Goal: Task Accomplishment & Management: Use online tool/utility

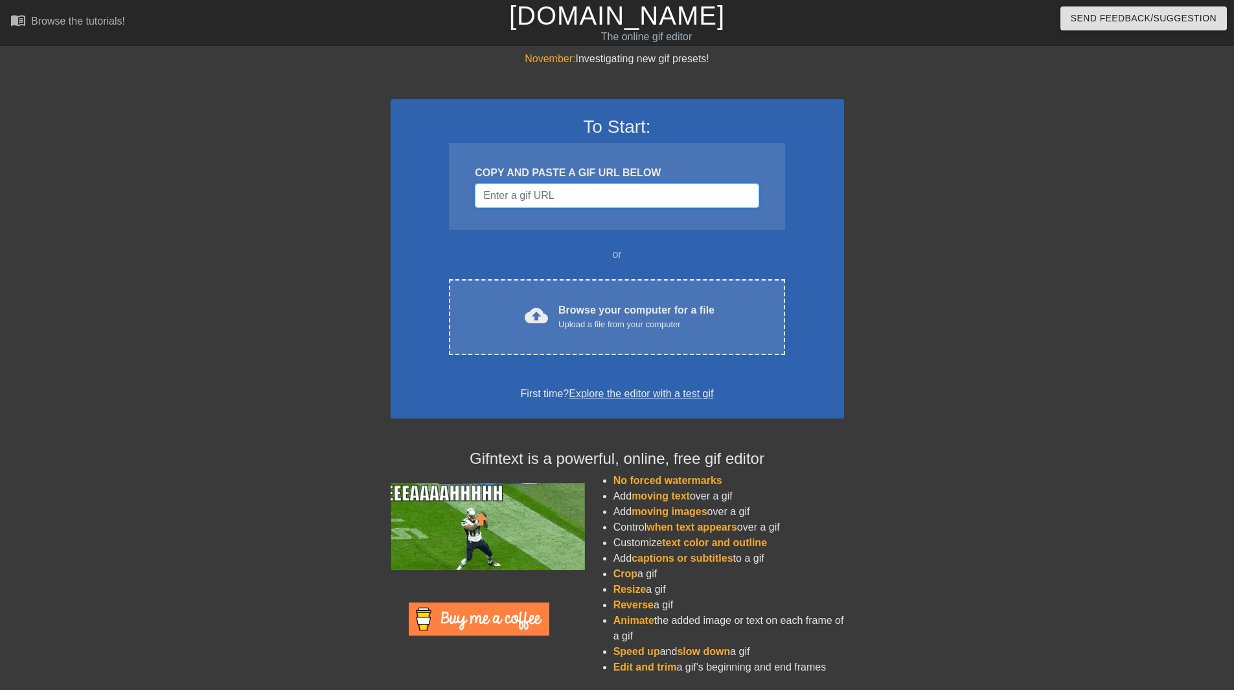
click at [513, 204] on input "Username" at bounding box center [617, 195] width 284 height 25
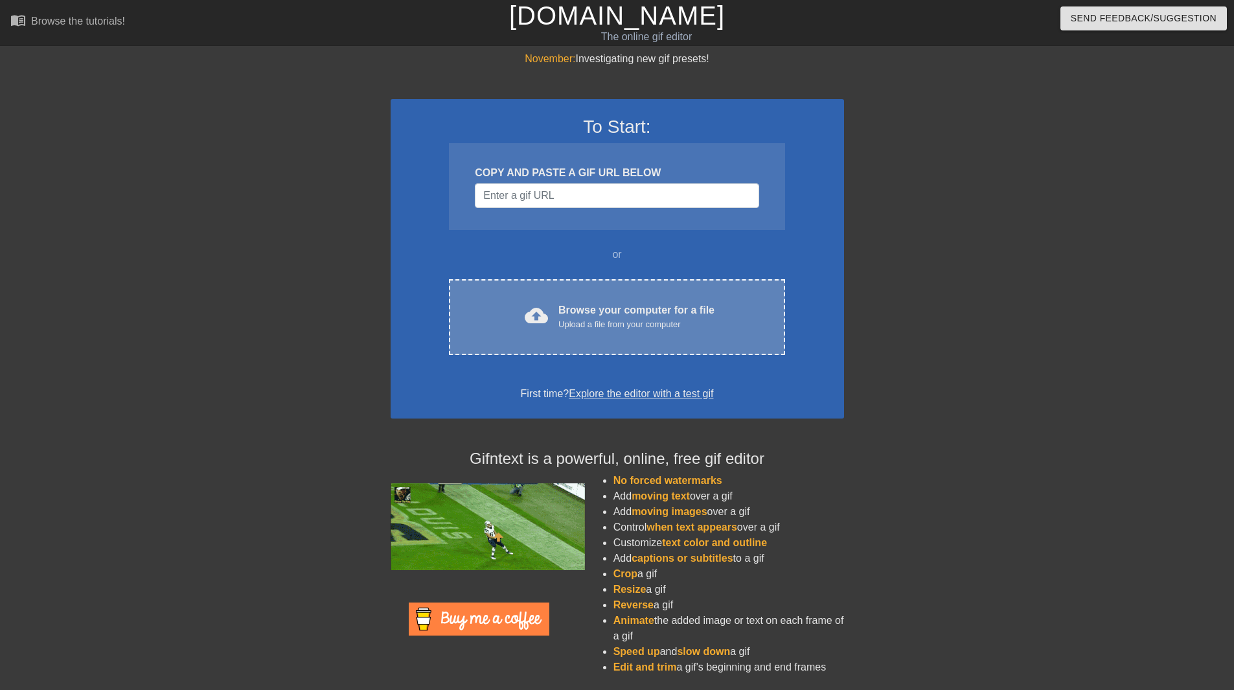
click at [532, 314] on span "cloud_upload" at bounding box center [536, 315] width 23 height 23
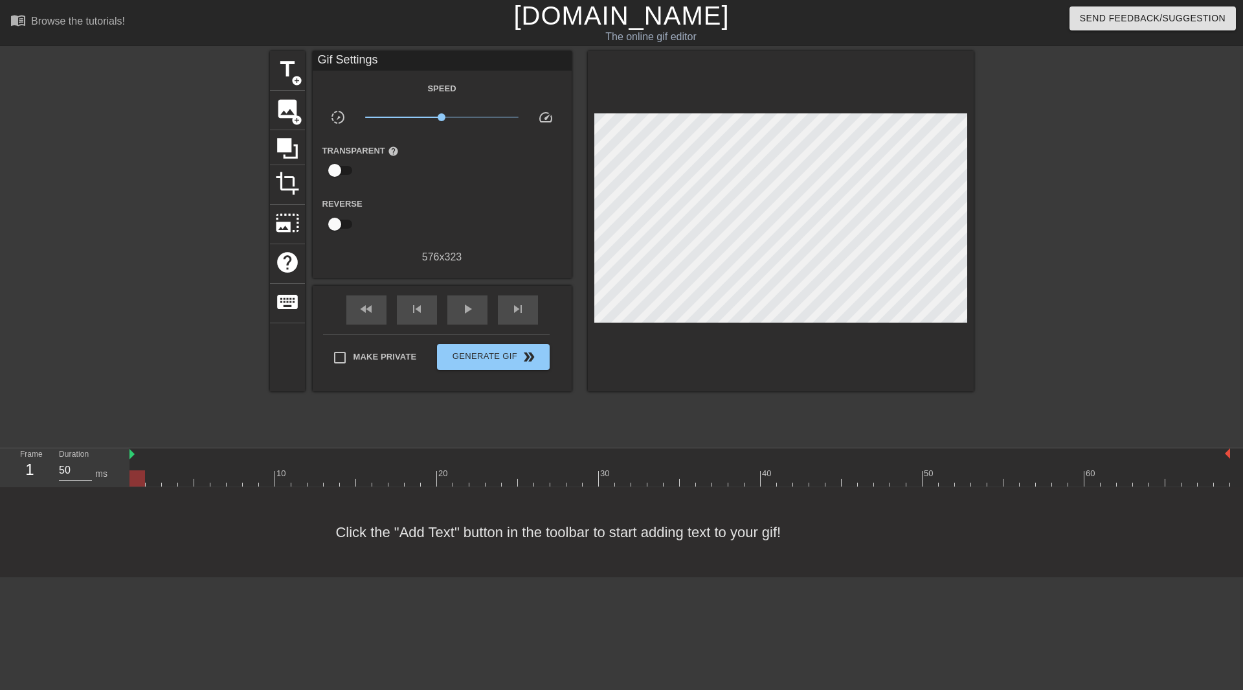
click at [625, 359] on div at bounding box center [781, 221] width 386 height 340
click at [300, 107] on div "image add_circle" at bounding box center [287, 111] width 35 height 40
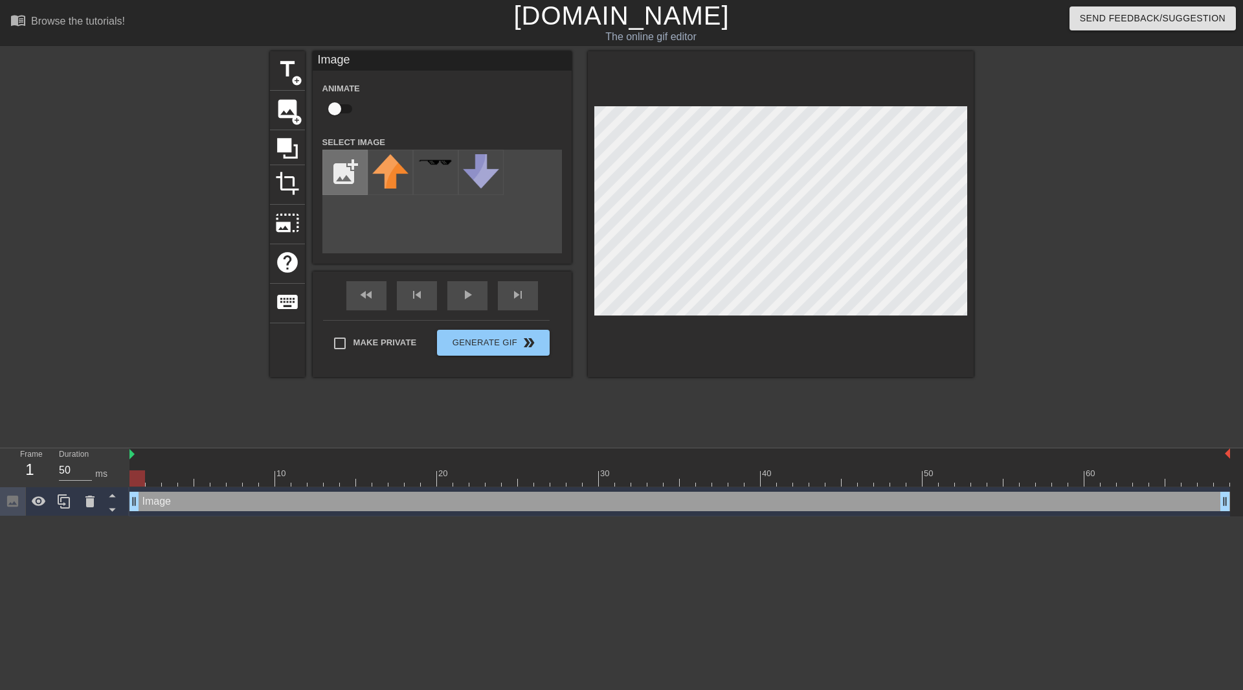
click at [353, 170] on input "file" at bounding box center [345, 172] width 44 height 44
type input "C:\fakepath\Meme 15.gif"
click at [394, 170] on img at bounding box center [390, 164] width 36 height 20
click at [1085, 246] on div at bounding box center [1087, 245] width 194 height 389
click at [392, 161] on img at bounding box center [390, 164] width 36 height 20
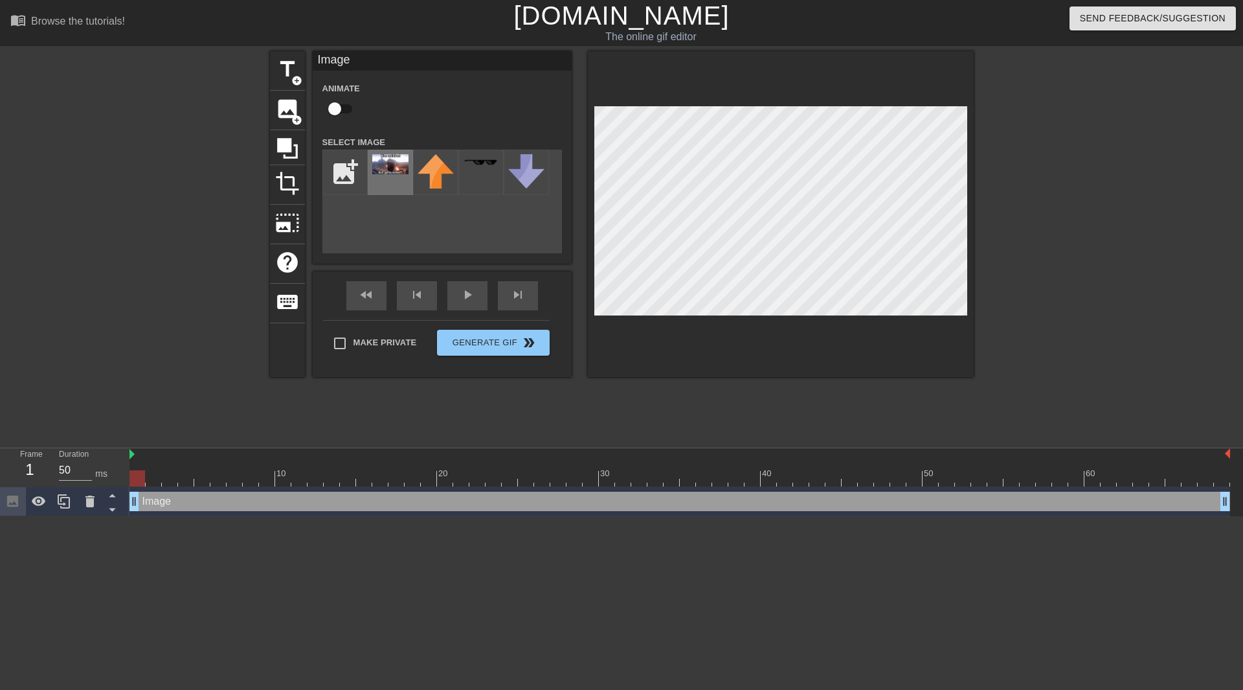
click at [391, 161] on img at bounding box center [390, 164] width 36 height 20
click at [86, 505] on icon at bounding box center [89, 501] width 9 height 12
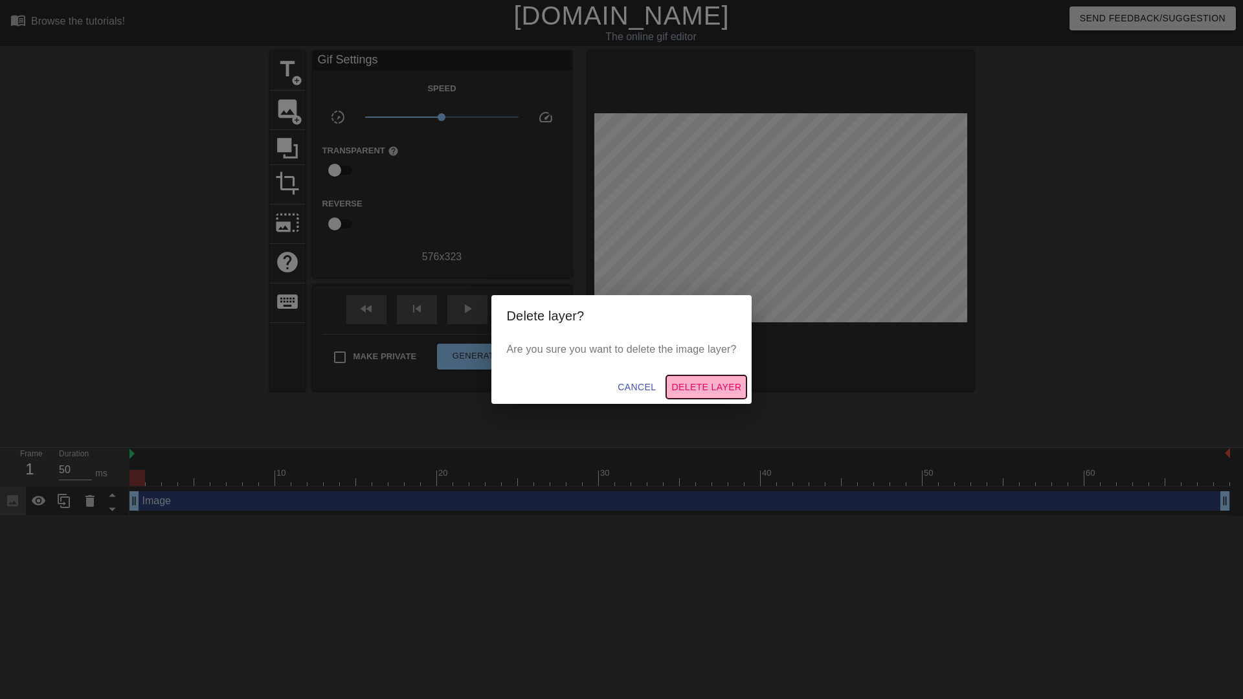
click at [705, 395] on span "Delete Layer" at bounding box center [707, 387] width 70 height 16
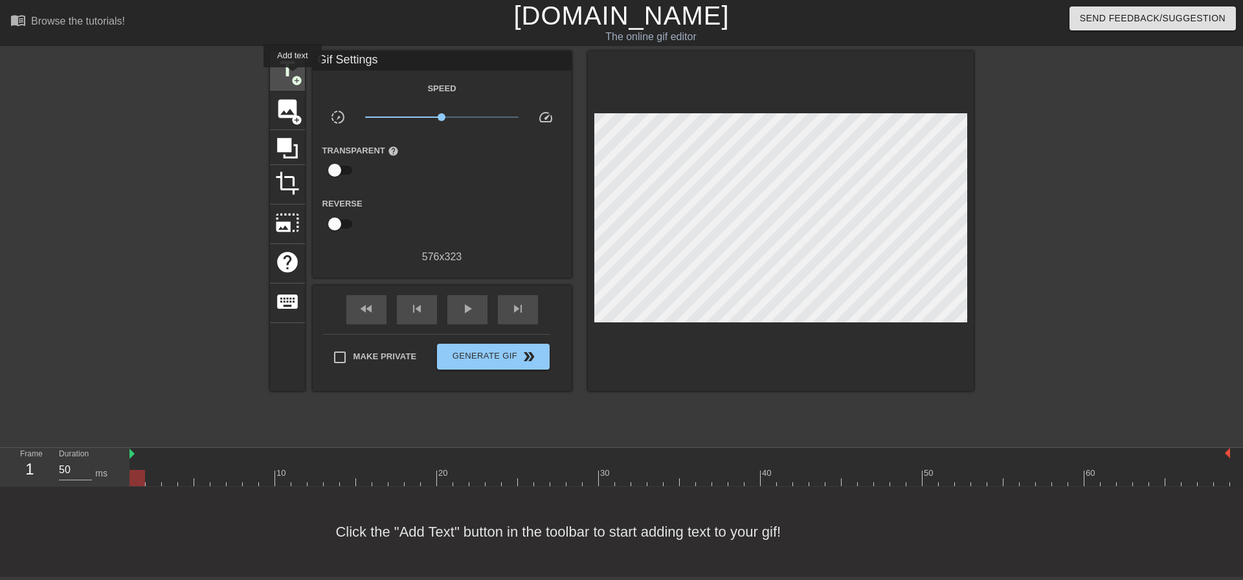
click at [293, 76] on span "add_circle" at bounding box center [296, 80] width 11 height 11
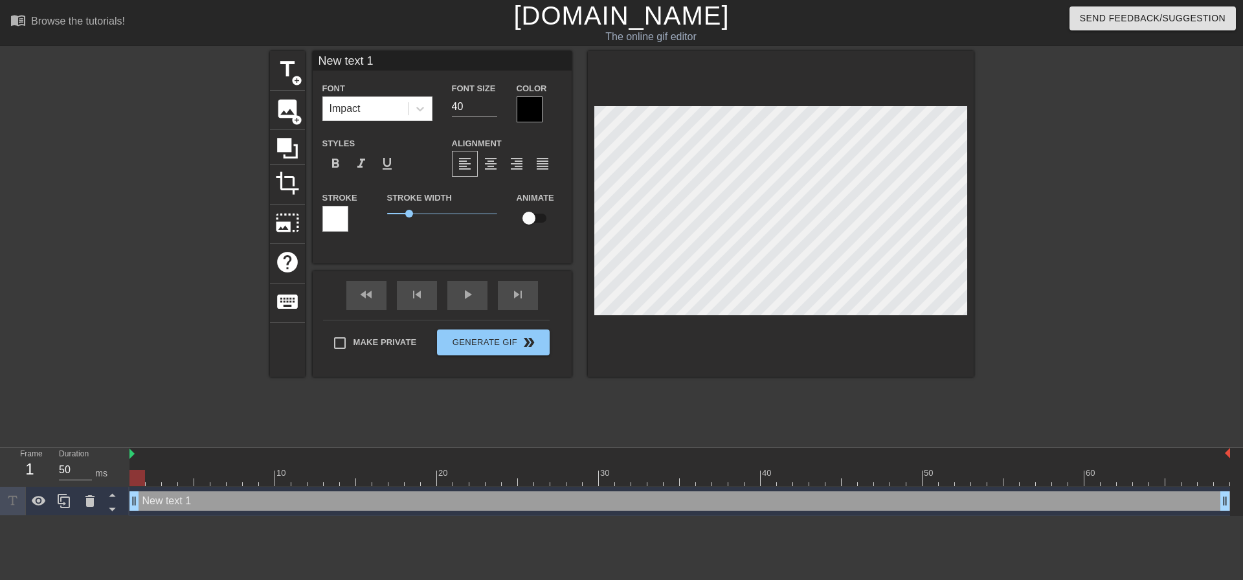
click at [585, 199] on div "title add_circle image add_circle crop photo_size_select_large help keyboard Ne…" at bounding box center [622, 214] width 704 height 326
click at [531, 218] on input "checkbox" at bounding box center [529, 218] width 74 height 25
click at [526, 211] on input "checkbox" at bounding box center [541, 218] width 74 height 25
checkbox input "false"
click at [292, 215] on span "photo_size_select_large" at bounding box center [287, 222] width 25 height 25
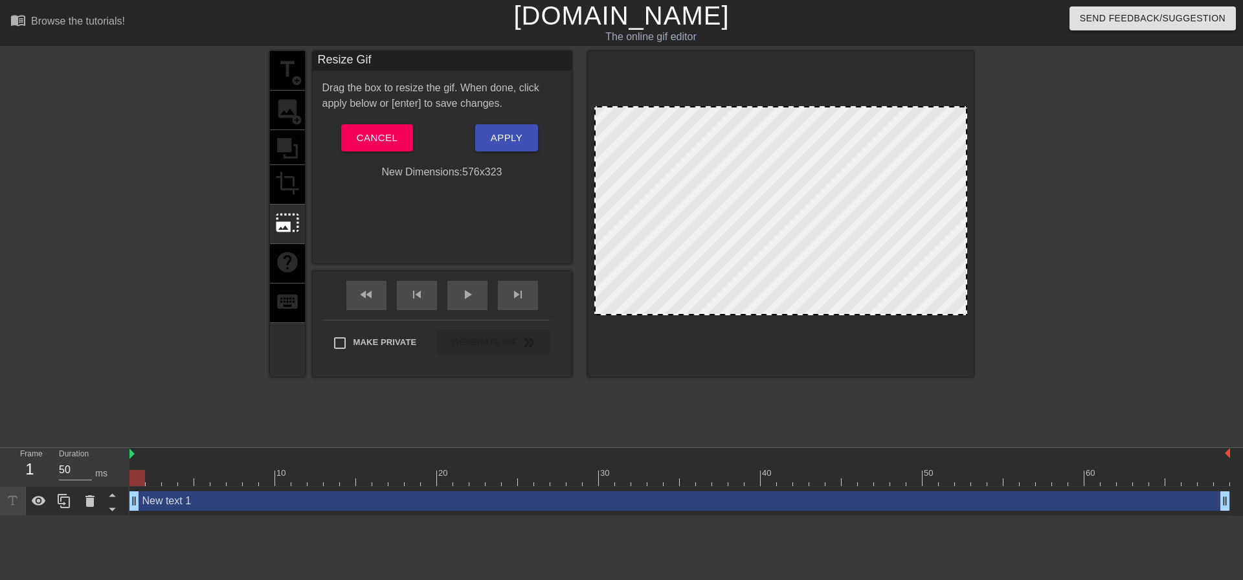
click at [602, 185] on div at bounding box center [780, 210] width 373 height 209
drag, startPoint x: 594, startPoint y: 186, endPoint x: 592, endPoint y: 198, distance: 11.8
click at [596, 189] on div at bounding box center [780, 210] width 373 height 209
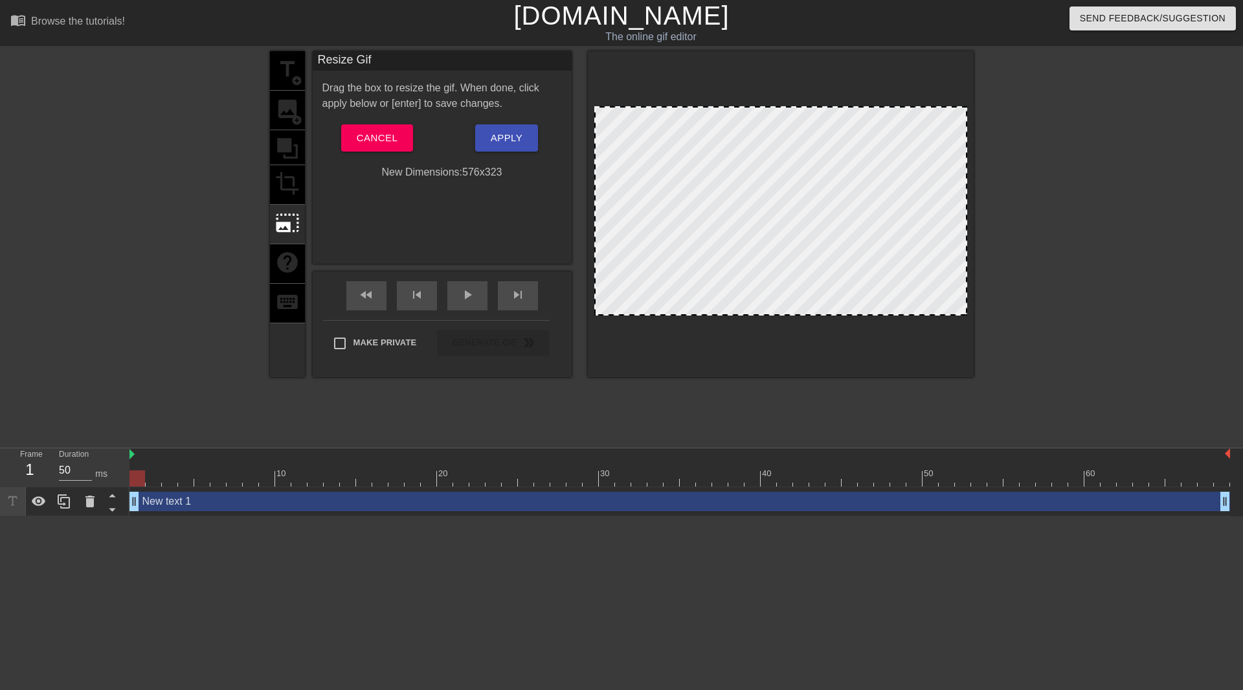
click at [618, 223] on div at bounding box center [780, 210] width 373 height 209
drag, startPoint x: 618, startPoint y: 223, endPoint x: 596, endPoint y: 231, distance: 22.7
click at [606, 228] on div at bounding box center [780, 210] width 373 height 209
click at [591, 232] on div at bounding box center [781, 214] width 386 height 326
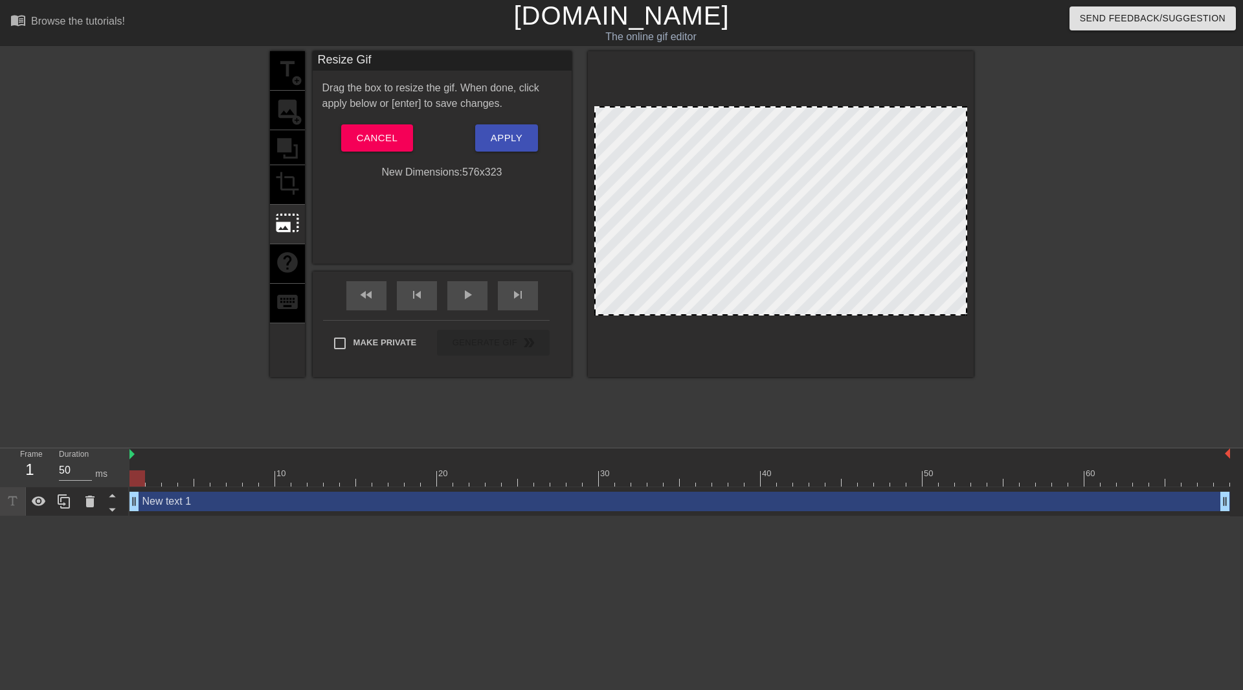
click at [592, 232] on div at bounding box center [781, 214] width 386 height 326
click at [98, 501] on div at bounding box center [90, 501] width 26 height 28
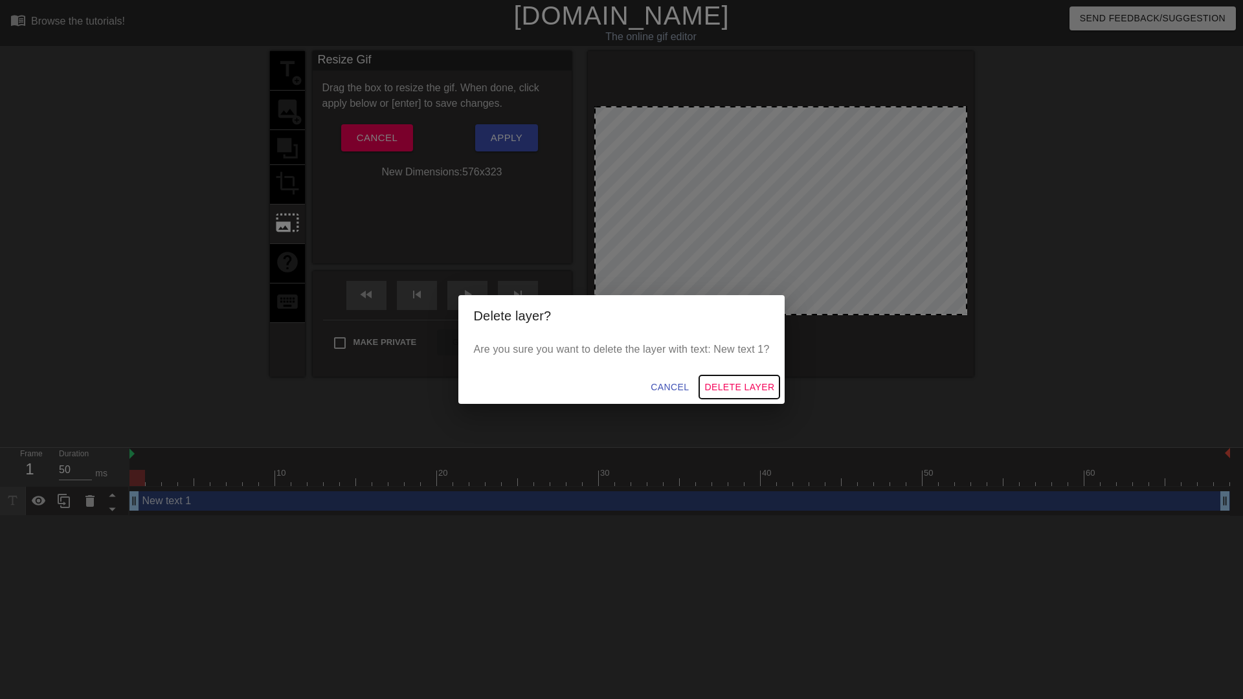
click at [734, 381] on span "Delete Layer" at bounding box center [740, 387] width 70 height 16
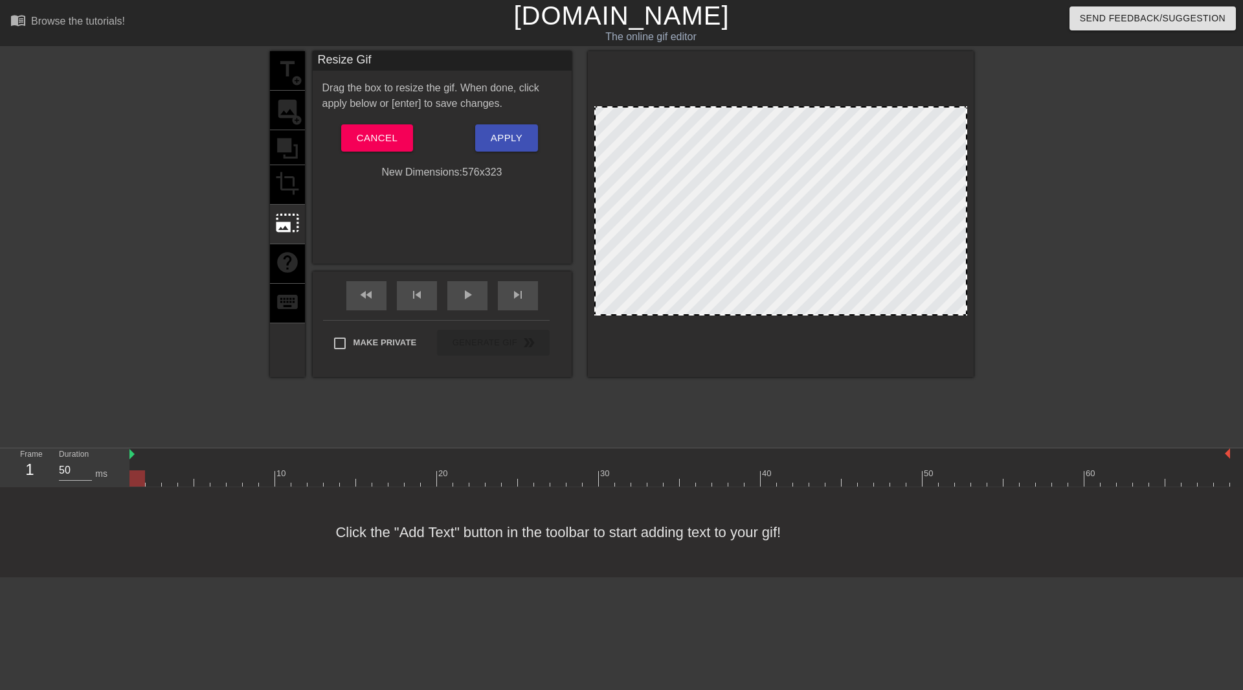
drag, startPoint x: 604, startPoint y: 254, endPoint x: 596, endPoint y: 249, distance: 9.7
click at [602, 253] on div at bounding box center [780, 210] width 373 height 209
click at [596, 249] on div at bounding box center [780, 210] width 373 height 209
click at [594, 254] on div at bounding box center [780, 210] width 373 height 209
click at [594, 256] on div at bounding box center [780, 210] width 373 height 209
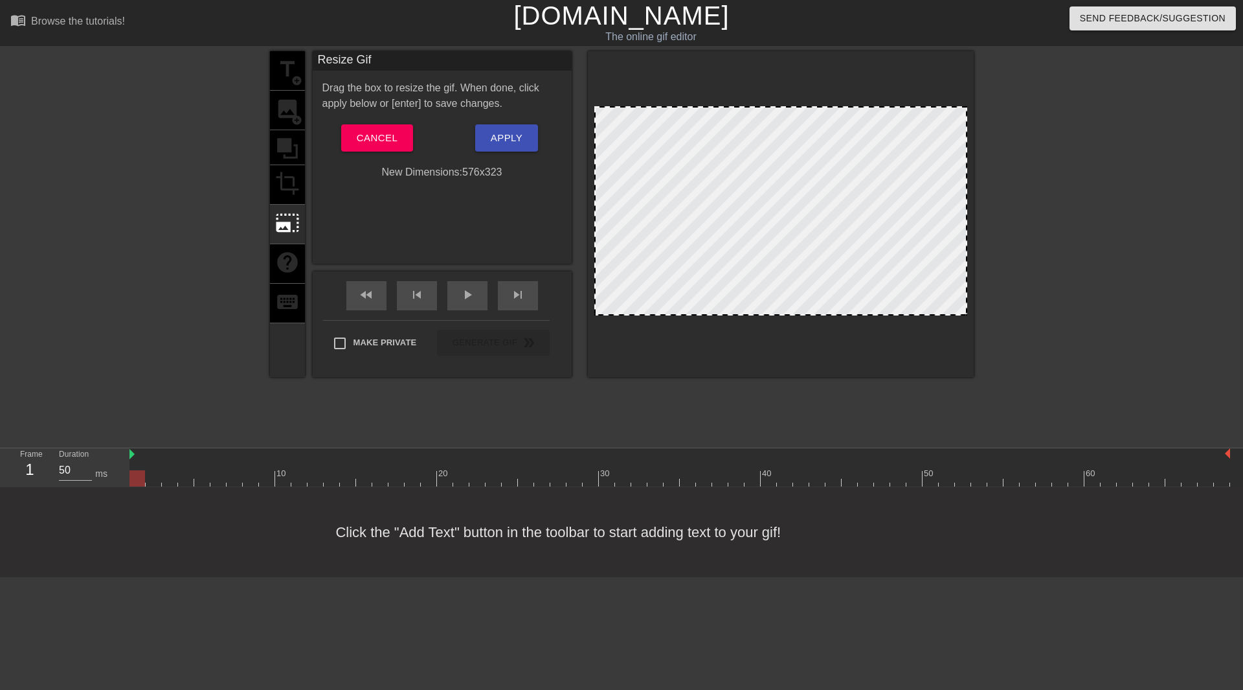
drag, startPoint x: 594, startPoint y: 256, endPoint x: 735, endPoint y: 240, distance: 142.1
click at [617, 245] on div at bounding box center [780, 210] width 373 height 209
drag, startPoint x: 955, startPoint y: 272, endPoint x: 951, endPoint y: 291, distance: 19.8
click at [951, 282] on div at bounding box center [780, 210] width 373 height 209
drag, startPoint x: 949, startPoint y: 294, endPoint x: 877, endPoint y: 242, distance: 89.5
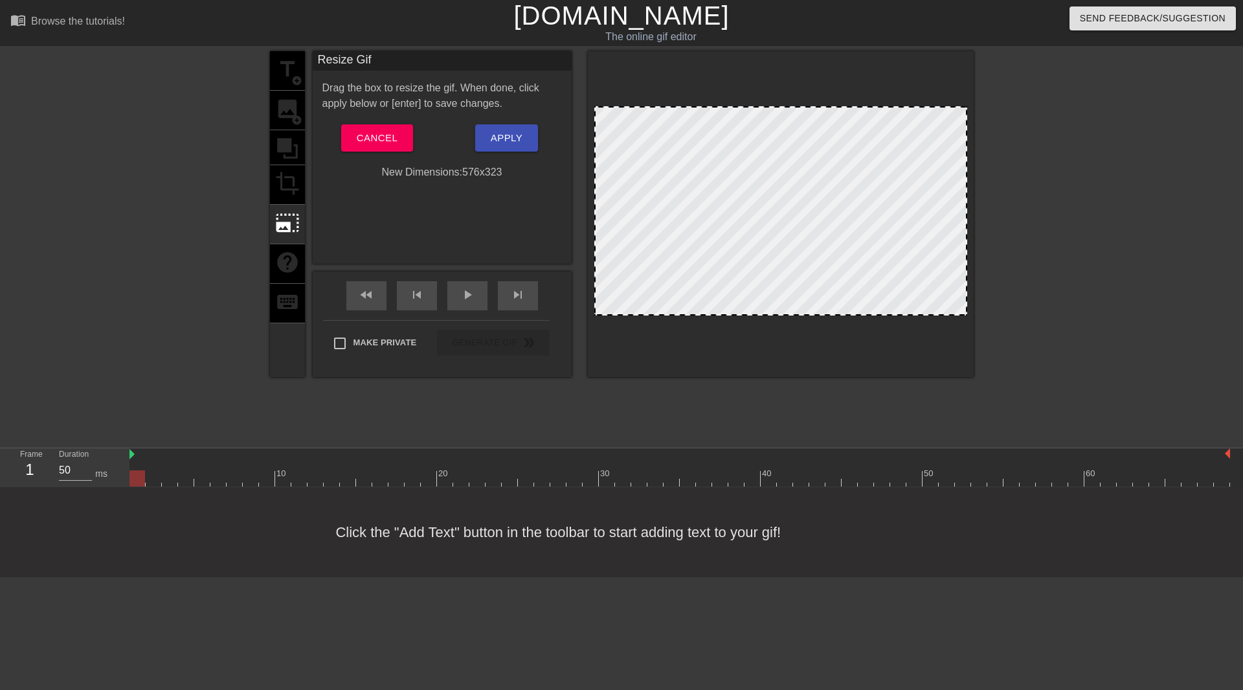
click at [877, 242] on div at bounding box center [780, 210] width 373 height 209
click at [967, 313] on div at bounding box center [781, 214] width 386 height 326
drag, startPoint x: 967, startPoint y: 313, endPoint x: 969, endPoint y: 321, distance: 7.9
click at [967, 317] on div at bounding box center [781, 214] width 386 height 326
click at [836, 249] on div at bounding box center [780, 210] width 373 height 209
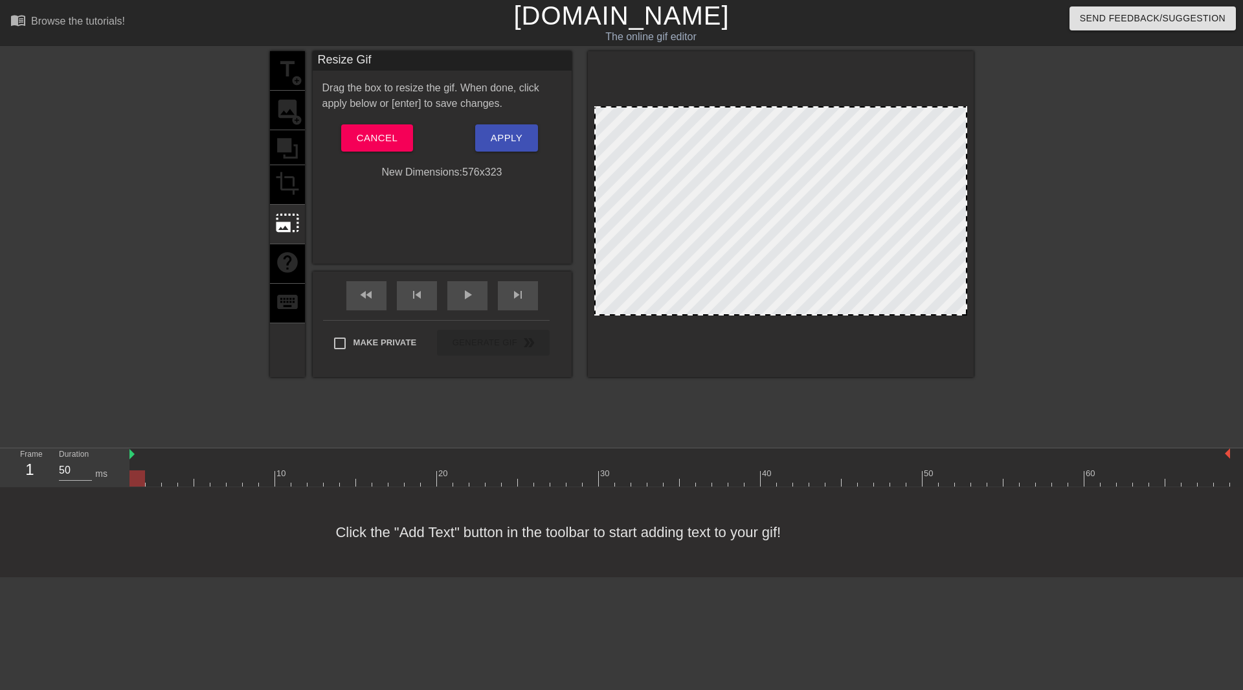
drag, startPoint x: 615, startPoint y: 253, endPoint x: 517, endPoint y: 280, distance: 101.3
click at [550, 271] on div "title add_circle image add_circle crop photo_size_select_large help keyboard Re…" at bounding box center [622, 214] width 704 height 326
click at [506, 294] on div "skip_next" at bounding box center [518, 295] width 40 height 29
click at [512, 293] on span "skip_next" at bounding box center [518, 295] width 16 height 16
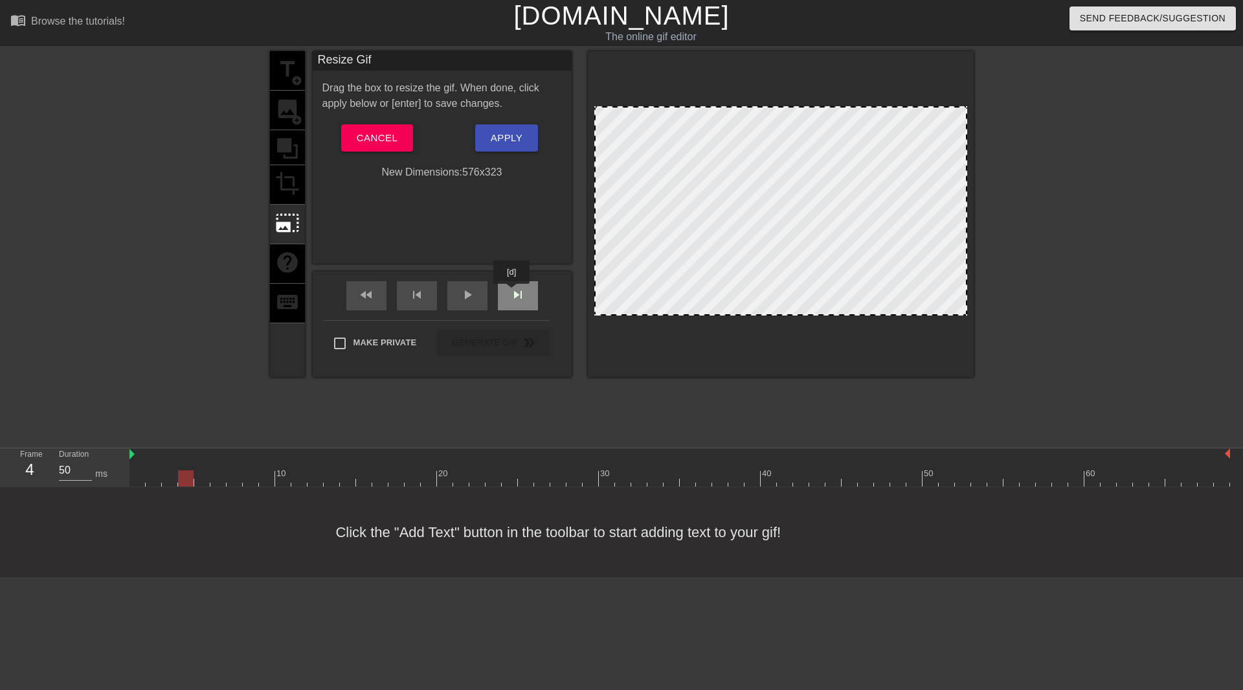
click at [512, 293] on span "skip_next" at bounding box center [518, 295] width 16 height 16
click at [512, 294] on span "skip_next" at bounding box center [518, 295] width 16 height 16
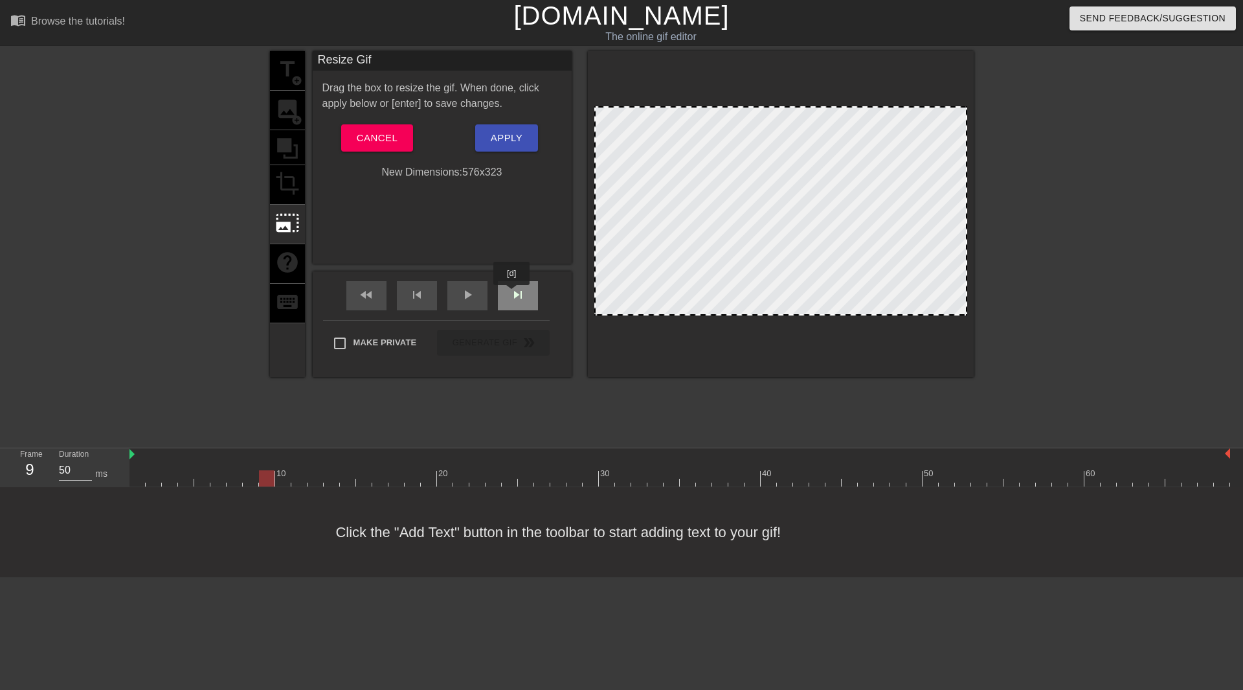
click at [512, 294] on span "skip_next" at bounding box center [518, 295] width 16 height 16
click at [512, 293] on span "skip_next" at bounding box center [518, 295] width 16 height 16
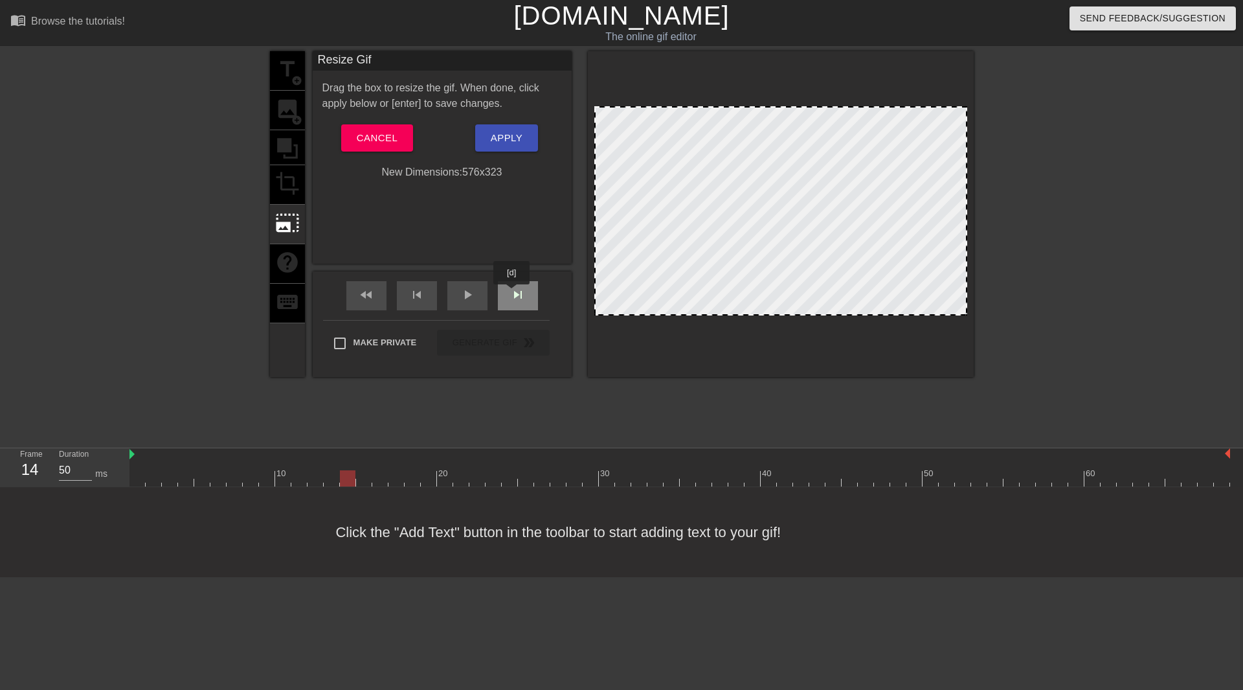
click at [512, 293] on span "skip_next" at bounding box center [518, 295] width 16 height 16
click at [359, 306] on div "fast_rewind" at bounding box center [366, 295] width 40 height 29
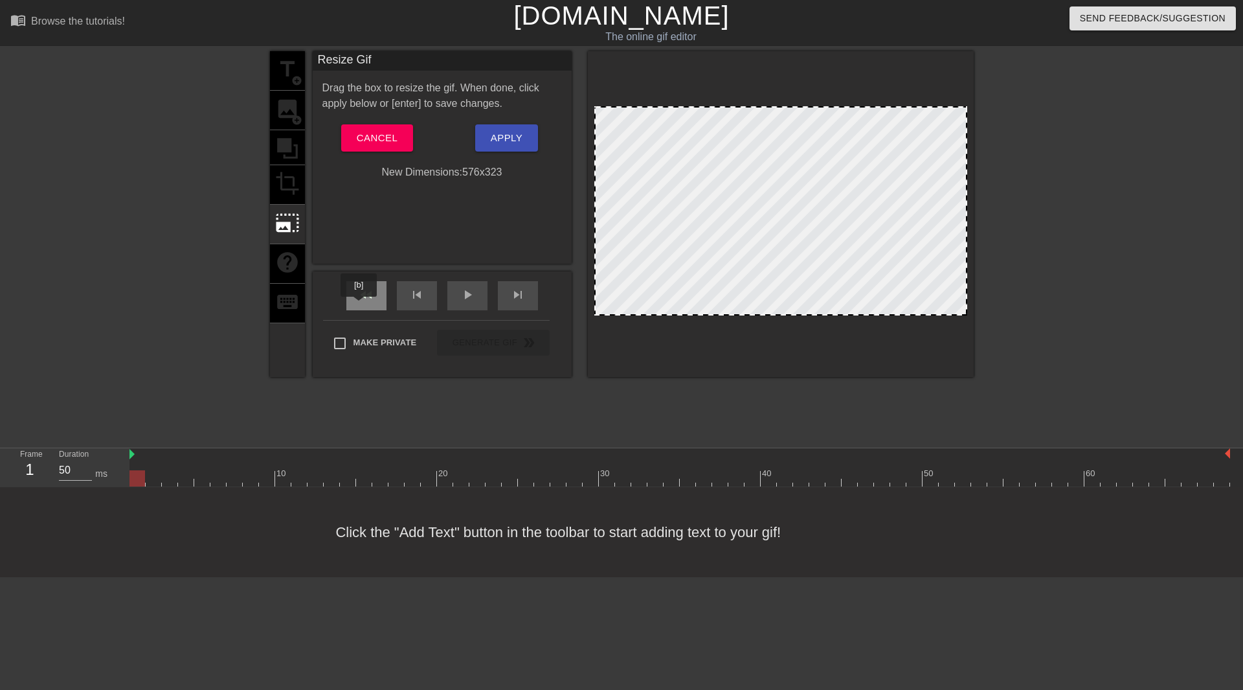
click at [359, 306] on div "fast_rewind" at bounding box center [366, 295] width 40 height 29
click at [418, 300] on span "skip_previous" at bounding box center [417, 295] width 16 height 16
click at [468, 302] on div "play_arrow" at bounding box center [467, 295] width 40 height 29
click at [470, 299] on span "pause" at bounding box center [468, 295] width 16 height 16
click at [470, 299] on span "play_arrow" at bounding box center [468, 295] width 16 height 16
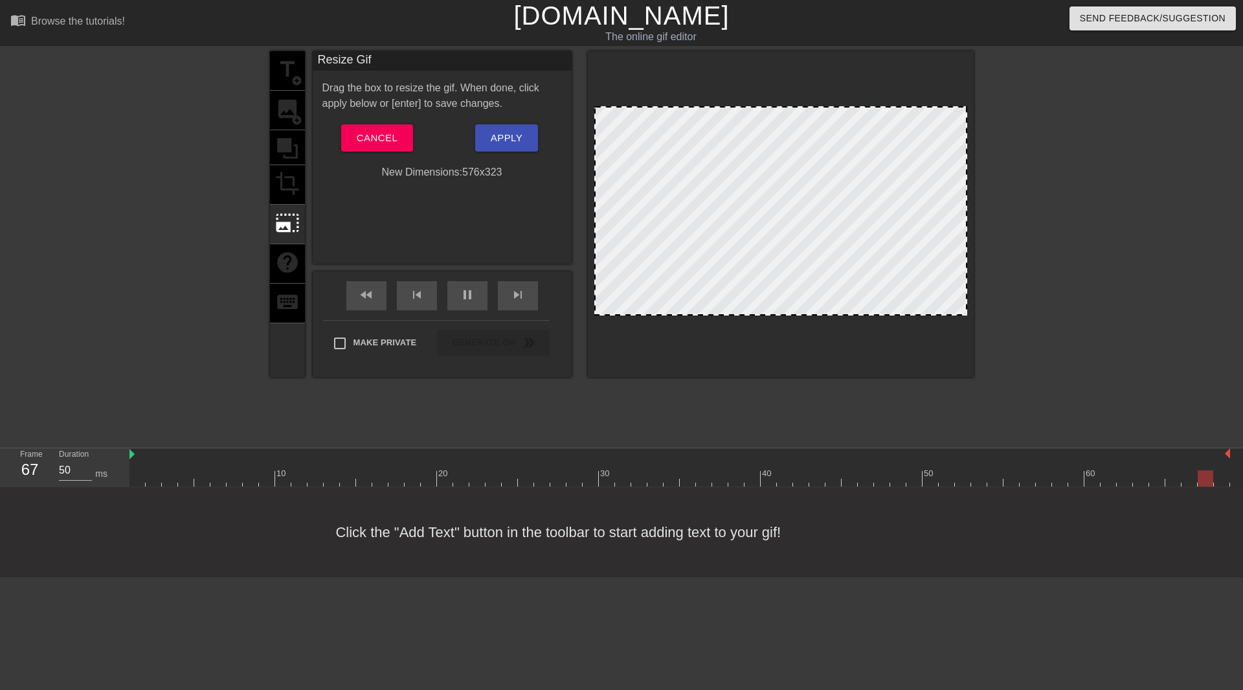
click at [602, 198] on div at bounding box center [780, 210] width 373 height 209
drag, startPoint x: 602, startPoint y: 198, endPoint x: 622, endPoint y: 181, distance: 25.8
click at [622, 181] on div at bounding box center [780, 210] width 373 height 209
click at [618, 185] on div at bounding box center [780, 210] width 373 height 209
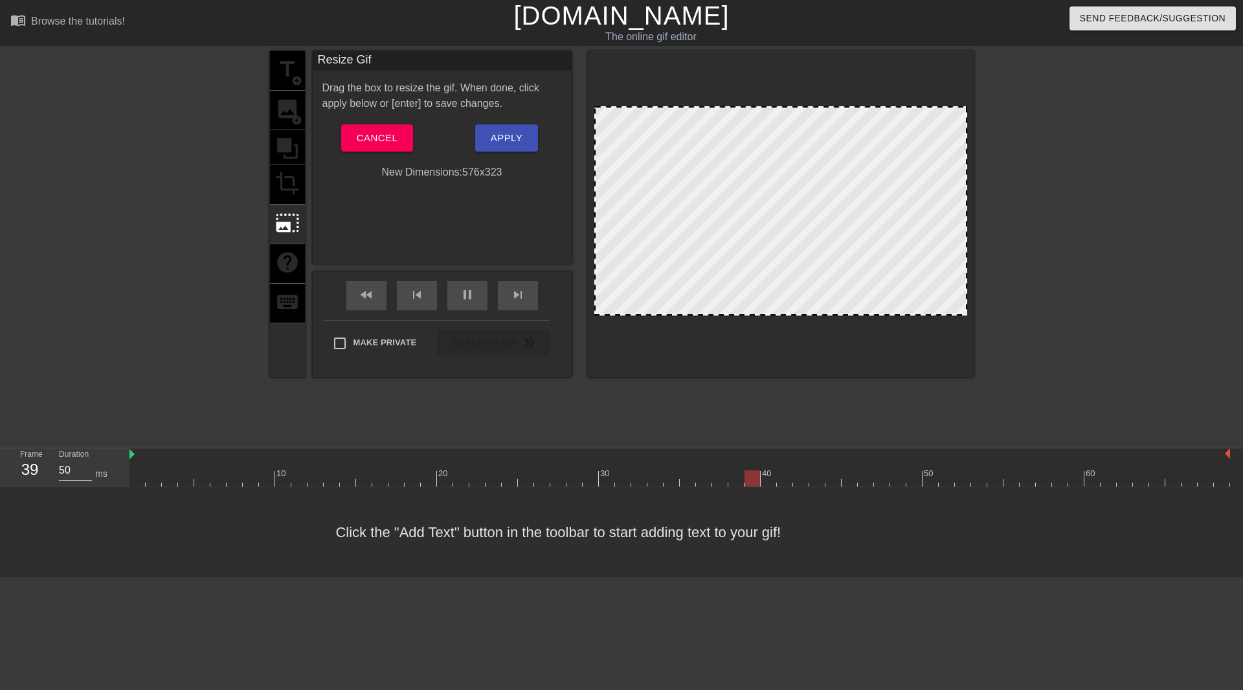
click at [617, 187] on div at bounding box center [780, 210] width 373 height 209
click at [616, 187] on div at bounding box center [780, 210] width 373 height 209
click at [603, 193] on div at bounding box center [780, 210] width 373 height 209
click at [510, 138] on span "Apply" at bounding box center [507, 138] width 32 height 17
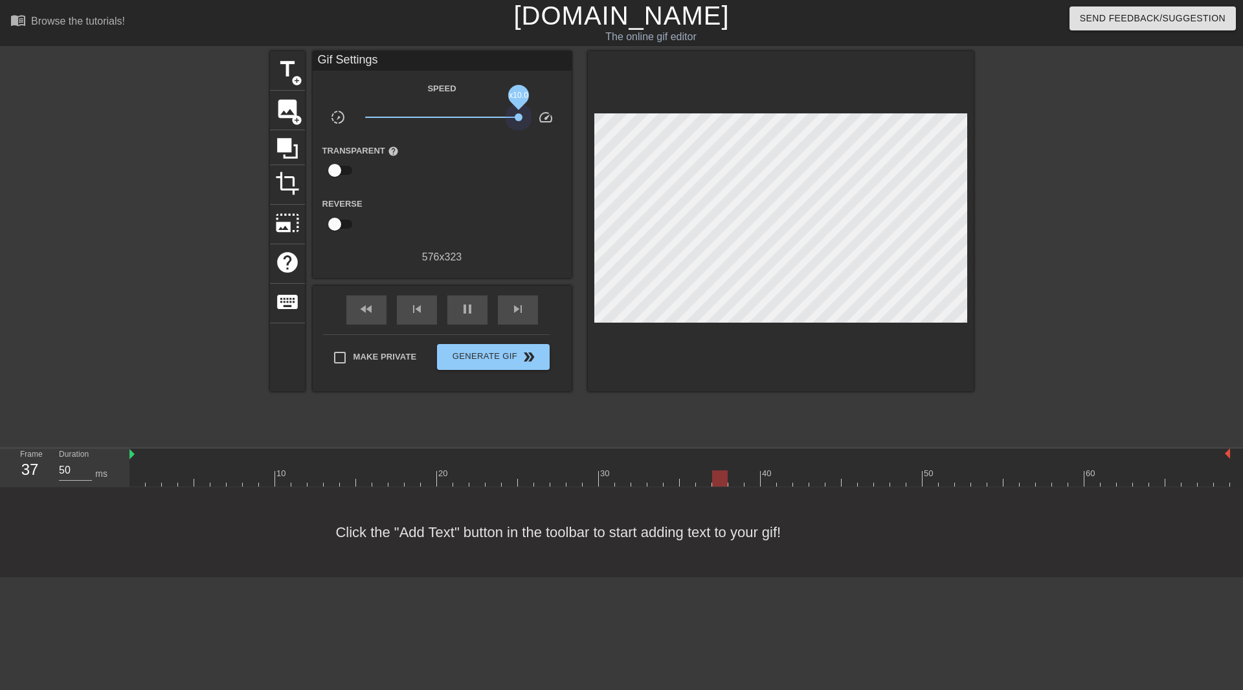
click at [598, 143] on div "title add_circle image add_circle crop photo_size_select_large help keyboard Gi…" at bounding box center [622, 221] width 704 height 340
drag, startPoint x: 496, startPoint y: 120, endPoint x: 221, endPoint y: 98, distance: 275.5
click at [221, 98] on div "title add_circle image add_circle crop photo_size_select_large help keyboard Gi…" at bounding box center [621, 245] width 1243 height 389
drag, startPoint x: 428, startPoint y: 114, endPoint x: 486, endPoint y: 117, distance: 57.7
click at [486, 117] on span "x3.72" at bounding box center [441, 117] width 153 height 16
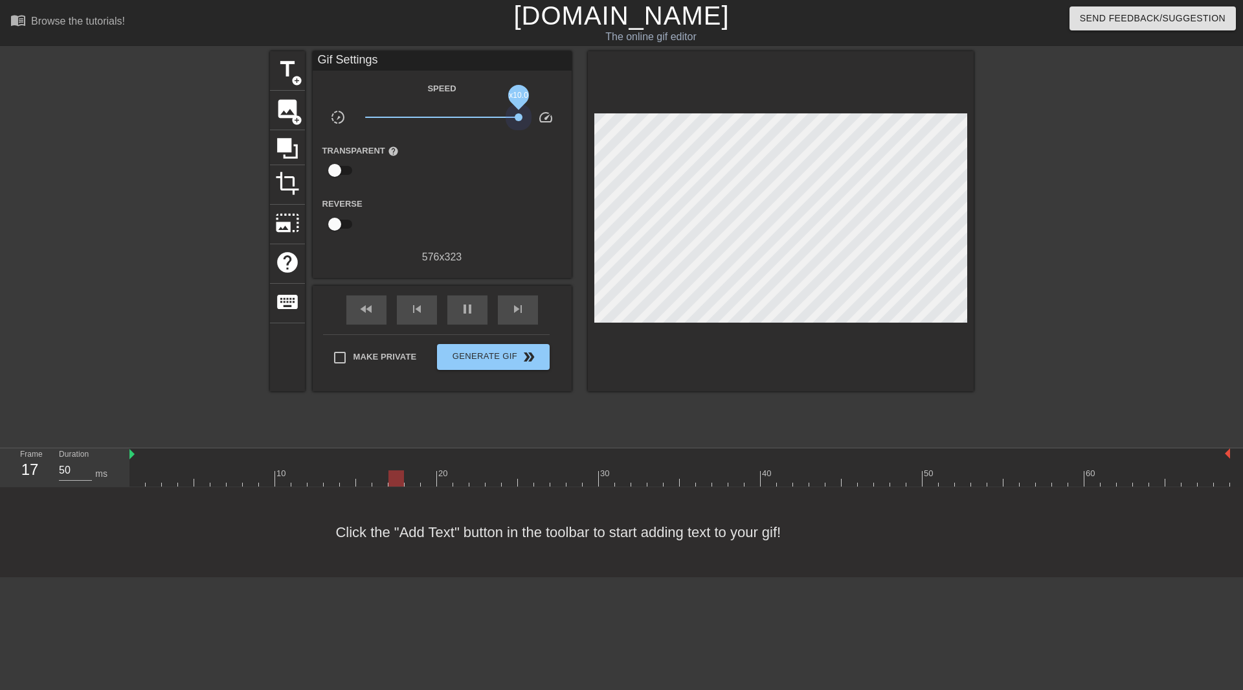
click at [666, 147] on div "title add_circle image add_circle crop photo_size_select_large help keyboard Gi…" at bounding box center [622, 221] width 704 height 340
drag, startPoint x: 431, startPoint y: 120, endPoint x: 425, endPoint y: 121, distance: 6.6
click at [425, 121] on span "x0.596" at bounding box center [441, 117] width 153 height 16
drag, startPoint x: 425, startPoint y: 121, endPoint x: 442, endPoint y: 157, distance: 40.3
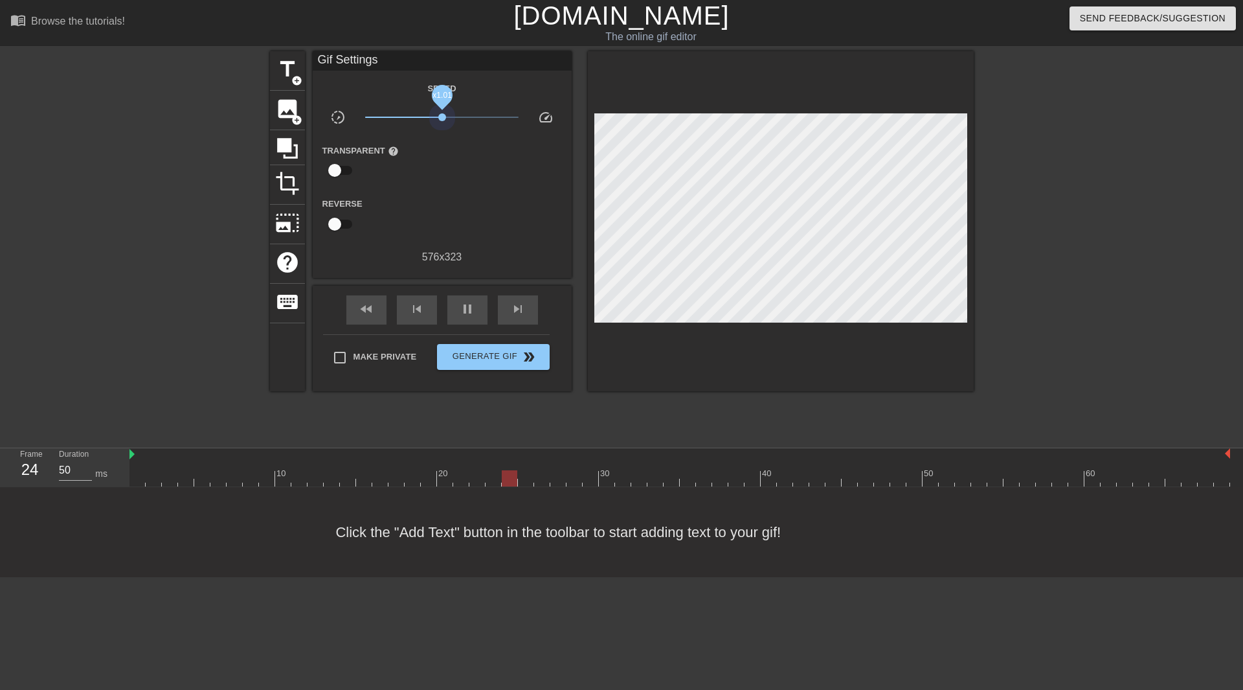
click at [442, 157] on div "Speed slow_motion_video x1.01 speed Transparent help Reverse 576 x 323" at bounding box center [442, 172] width 240 height 185
click at [282, 228] on span "photo_size_select_large" at bounding box center [287, 222] width 25 height 25
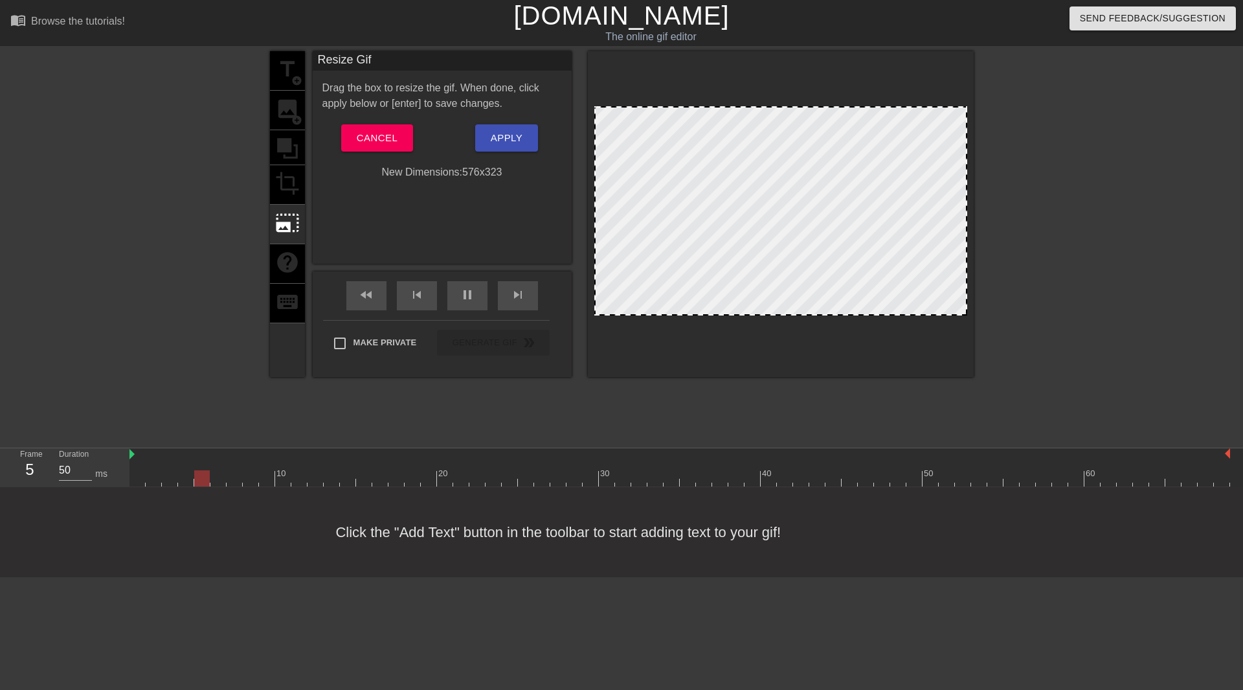
drag, startPoint x: 686, startPoint y: 236, endPoint x: 636, endPoint y: 236, distance: 50.5
click at [646, 237] on div at bounding box center [780, 210] width 373 height 209
drag, startPoint x: 605, startPoint y: 231, endPoint x: 596, endPoint y: 231, distance: 9.7
click at [596, 231] on div at bounding box center [780, 210] width 373 height 209
click at [595, 230] on div at bounding box center [780, 210] width 373 height 209
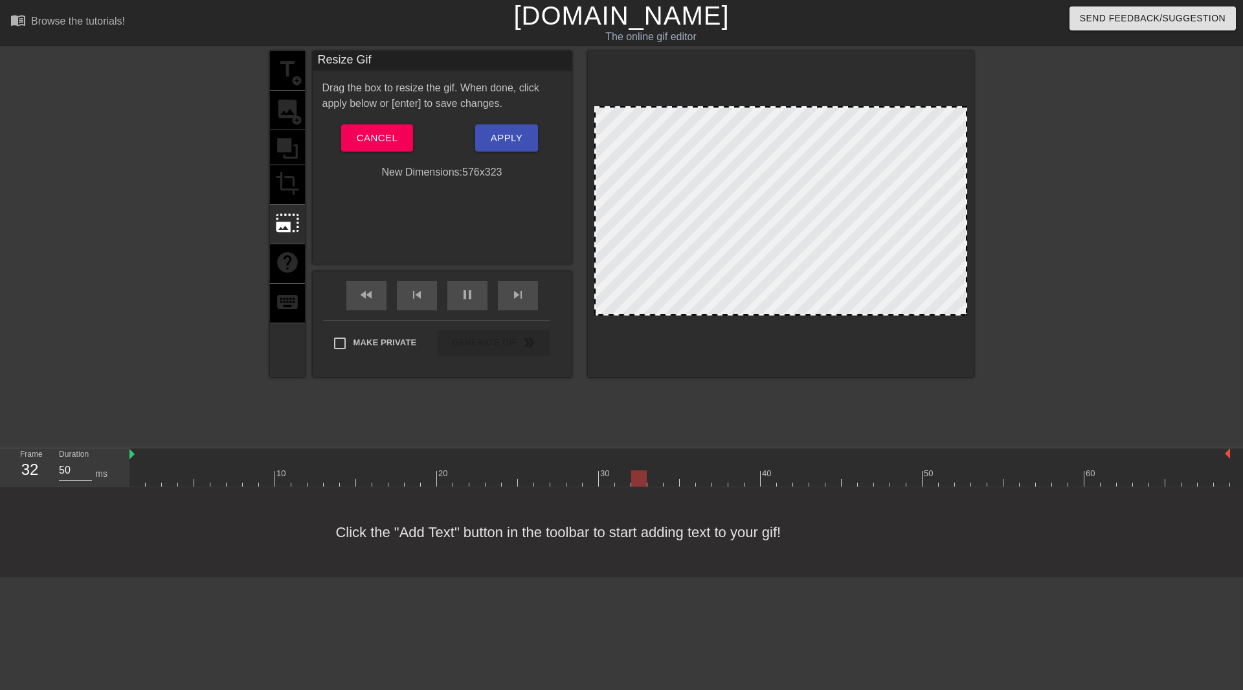
click at [595, 230] on div at bounding box center [780, 210] width 373 height 209
click at [594, 230] on div at bounding box center [780, 210] width 373 height 209
drag, startPoint x: 594, startPoint y: 230, endPoint x: 587, endPoint y: 186, distance: 44.5
click at [589, 187] on div at bounding box center [781, 214] width 386 height 326
click at [492, 174] on div "New Dimensions: 576 x 323" at bounding box center [442, 172] width 259 height 16
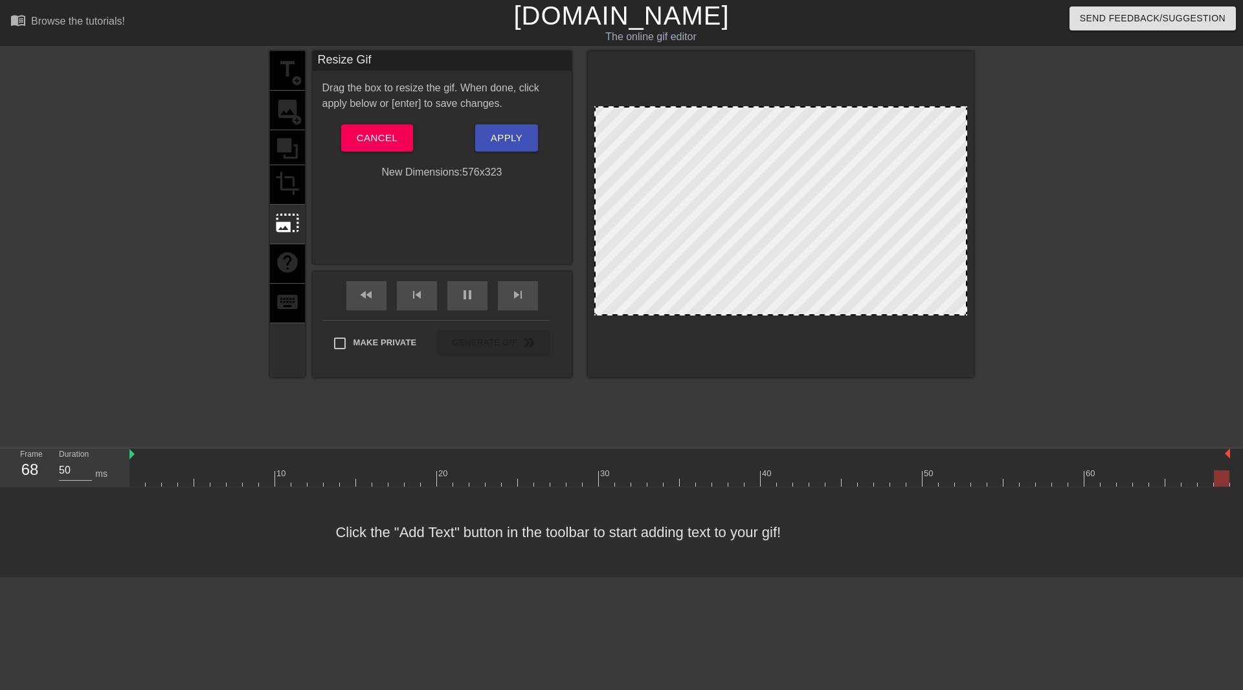
drag, startPoint x: 488, startPoint y: 172, endPoint x: 479, endPoint y: 172, distance: 9.1
click at [479, 172] on div "New Dimensions: 576 x 323" at bounding box center [442, 172] width 259 height 16
click at [451, 171] on div "New Dimensions: 576 x 323" at bounding box center [442, 172] width 259 height 16
drag, startPoint x: 973, startPoint y: 136, endPoint x: 960, endPoint y: 136, distance: 13.0
click at [966, 137] on div "title add_circle image add_circle crop photo_size_select_large help keyboard Re…" at bounding box center [621, 245] width 1243 height 389
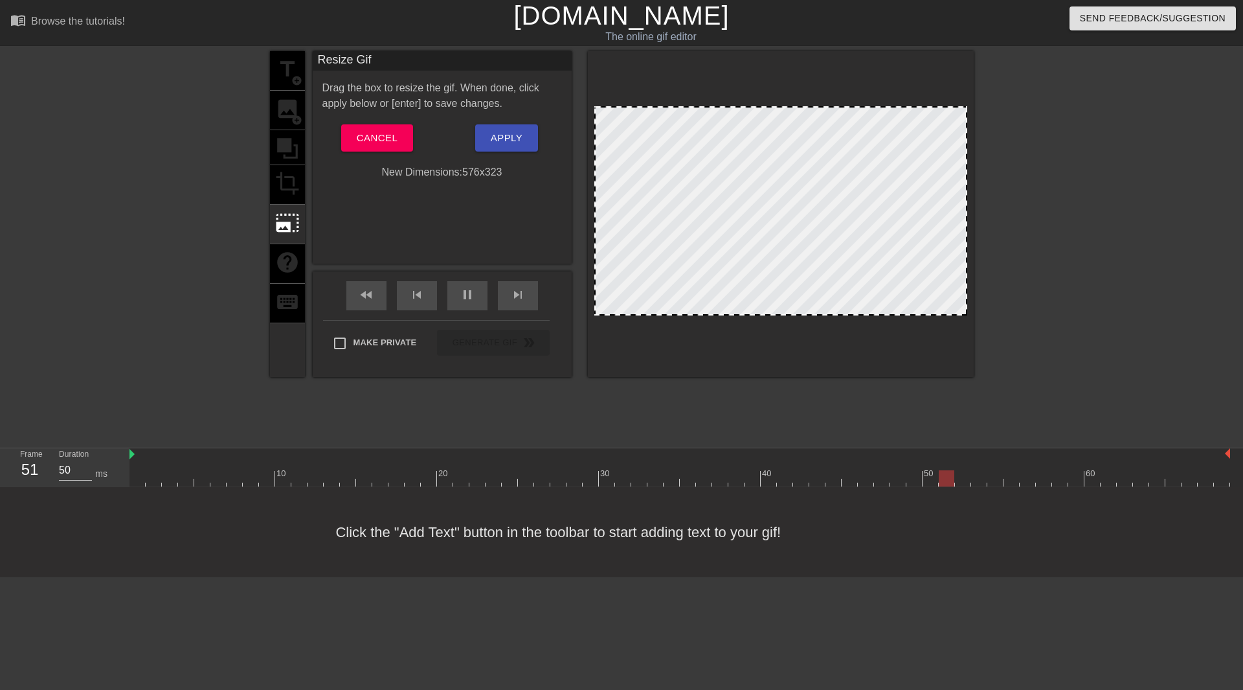
drag, startPoint x: 977, startPoint y: 108, endPoint x: 971, endPoint y: 111, distance: 6.7
click at [975, 109] on div "title add_circle image add_circle crop photo_size_select_large help keyboard Re…" at bounding box center [621, 245] width 1243 height 389
drag, startPoint x: 966, startPoint y: 108, endPoint x: 1091, endPoint y: 346, distance: 268.5
click at [1092, 346] on div "title add_circle image add_circle crop photo_size_select_large help keyboard Re…" at bounding box center [621, 245] width 1243 height 389
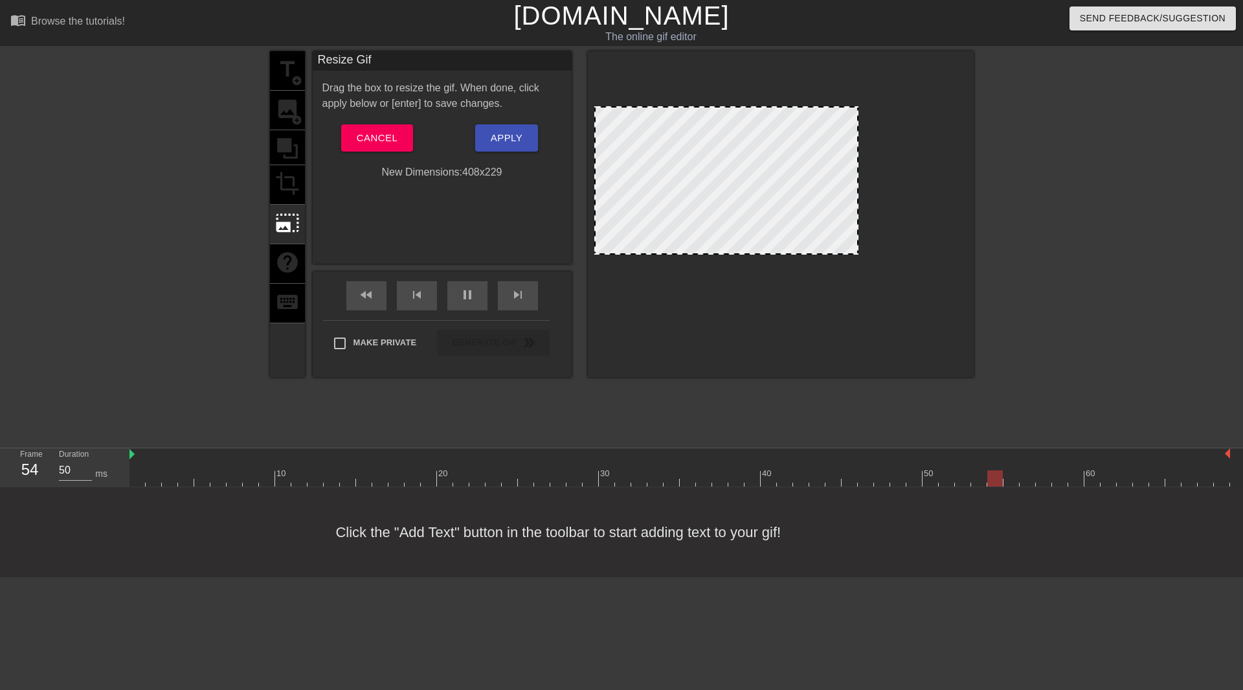
drag, startPoint x: 786, startPoint y: 313, endPoint x: 771, endPoint y: 243, distance: 71.5
click at [804, 260] on div at bounding box center [780, 210] width 373 height 209
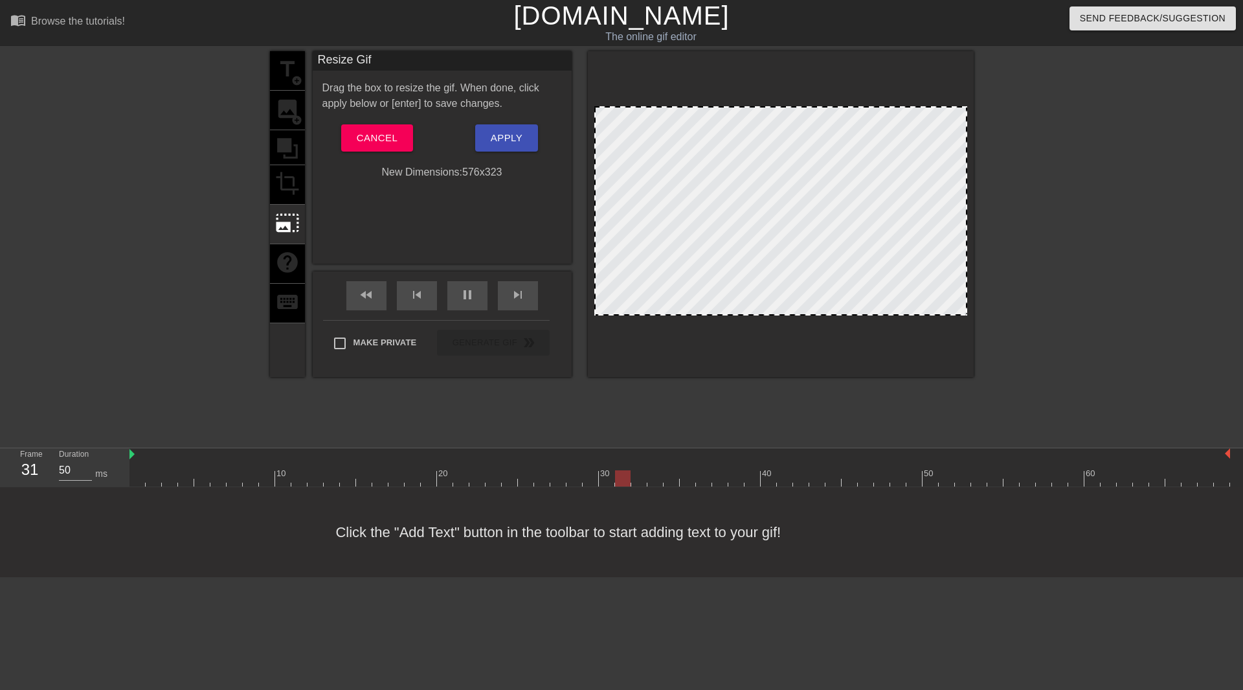
drag, startPoint x: 858, startPoint y: 227, endPoint x: 984, endPoint y: 325, distance: 160.1
click at [983, 324] on div "title add_circle image add_circle crop photo_size_select_large help keyboard Re…" at bounding box center [621, 245] width 1243 height 389
click at [285, 193] on div "title add_circle image add_circle crop photo_size_select_large help keyboard" at bounding box center [287, 214] width 35 height 326
click at [286, 183] on div "title add_circle image add_circle crop photo_size_select_large help keyboard" at bounding box center [287, 214] width 35 height 326
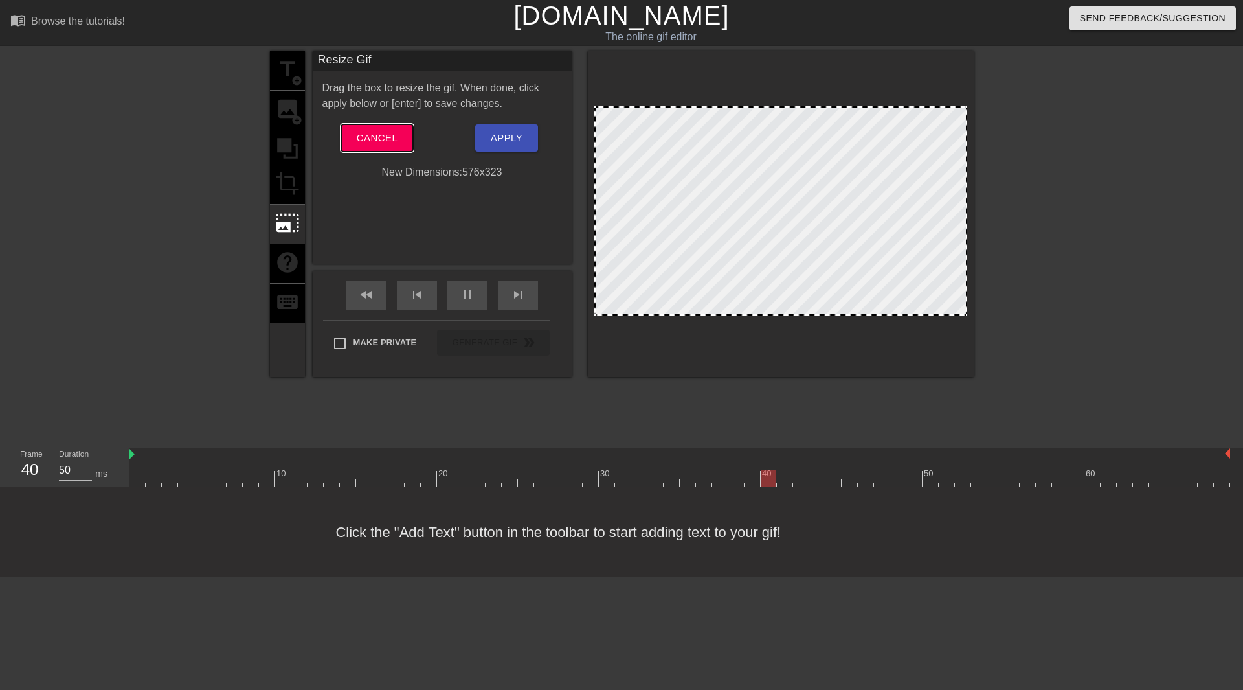
click at [389, 137] on span "Cancel" at bounding box center [377, 138] width 41 height 17
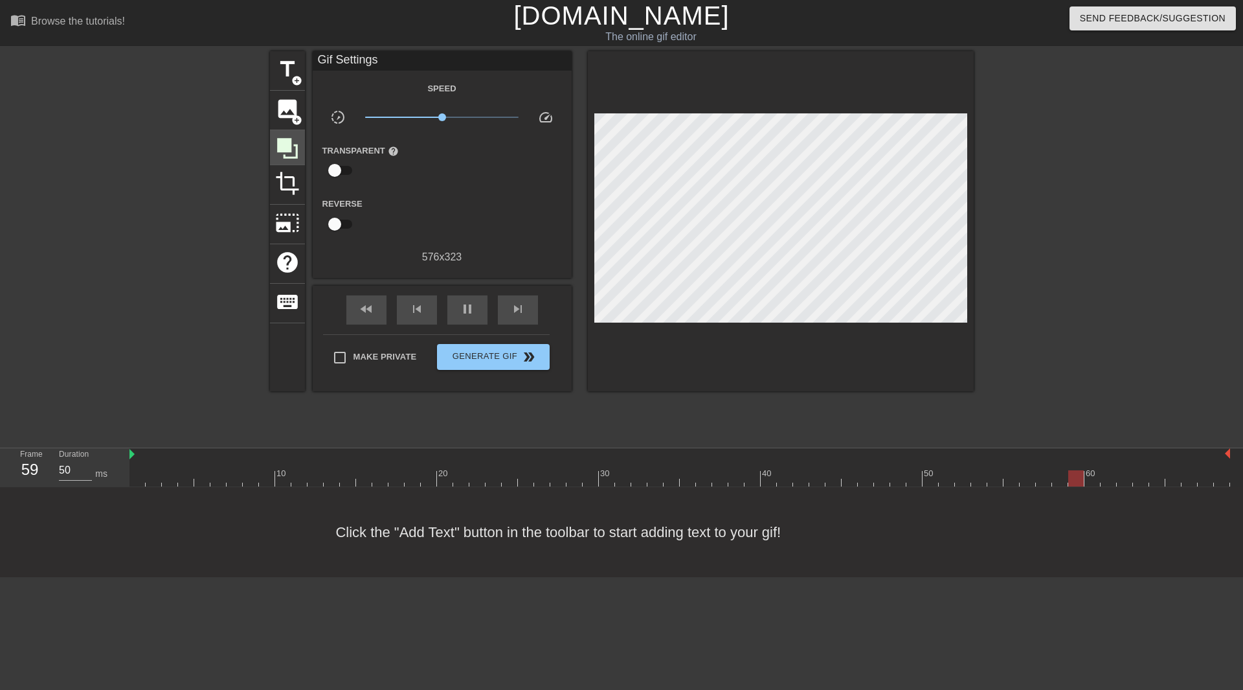
drag, startPoint x: 256, startPoint y: 154, endPoint x: 280, endPoint y: 150, distance: 24.4
click at [261, 154] on div "title add_circle image add_circle crop photo_size_select_large help keyboard Gi…" at bounding box center [621, 245] width 1243 height 389
click at [280, 150] on icon at bounding box center [287, 148] width 21 height 21
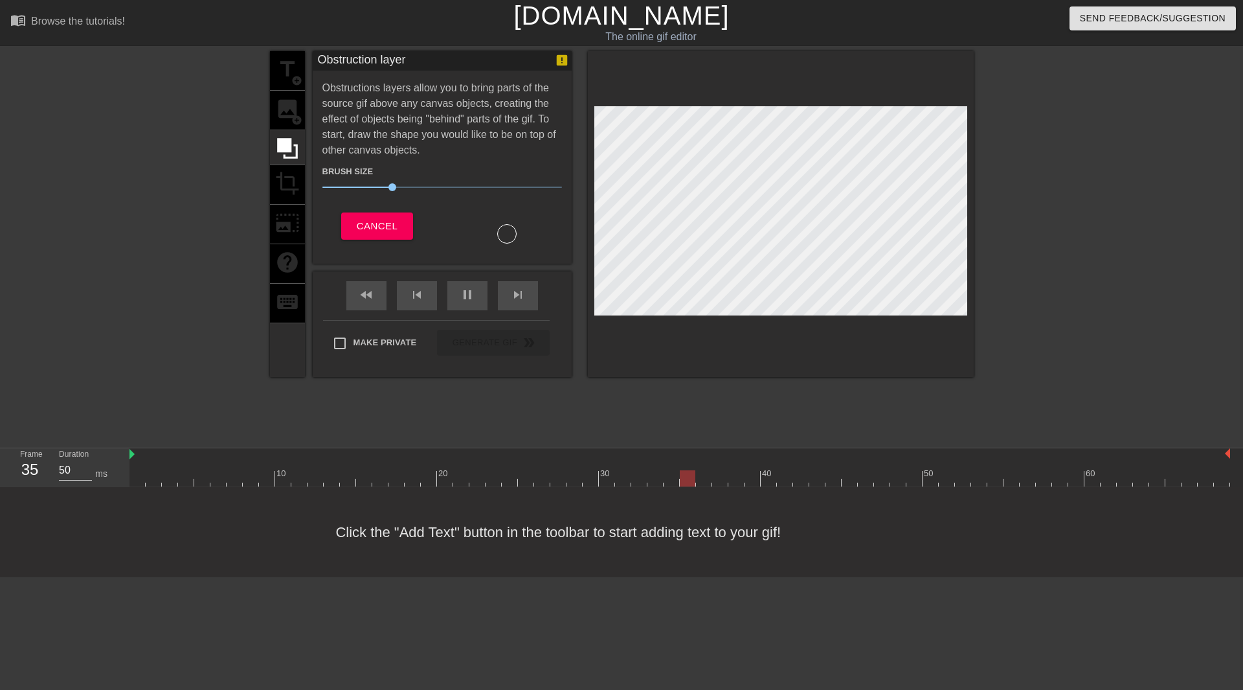
click at [295, 105] on div "title add_circle image add_circle crop photo_size_select_large help keyboard" at bounding box center [287, 214] width 35 height 326
click at [137, 64] on div at bounding box center [157, 245] width 194 height 389
click at [597, 75] on div "title add_circle image add_circle crop photo_size_select_large help keyboard Ob…" at bounding box center [622, 214] width 704 height 326
click at [375, 227] on span "Cancel" at bounding box center [377, 226] width 41 height 17
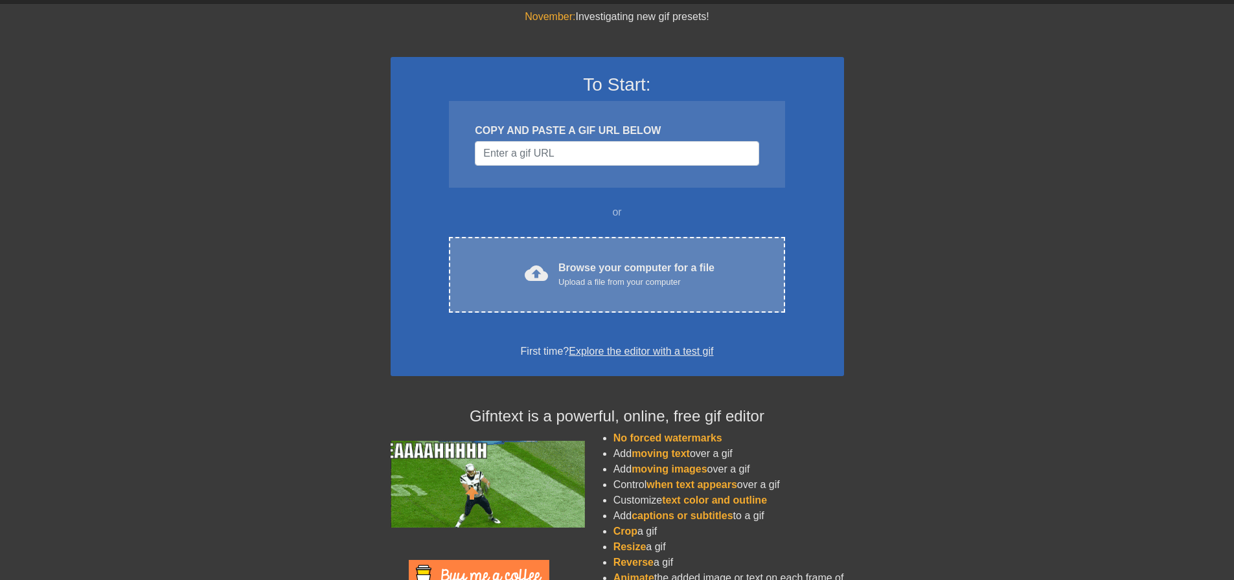
scroll to position [65, 0]
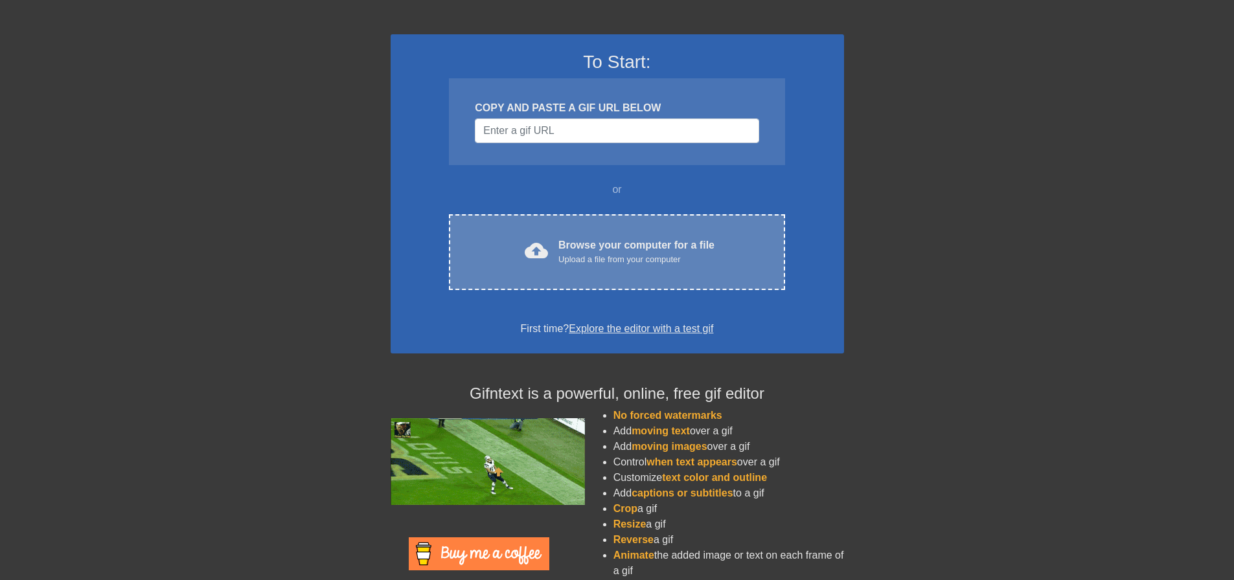
click at [616, 242] on div "Browse your computer for a file Upload a file from your computer" at bounding box center [636, 252] width 156 height 28
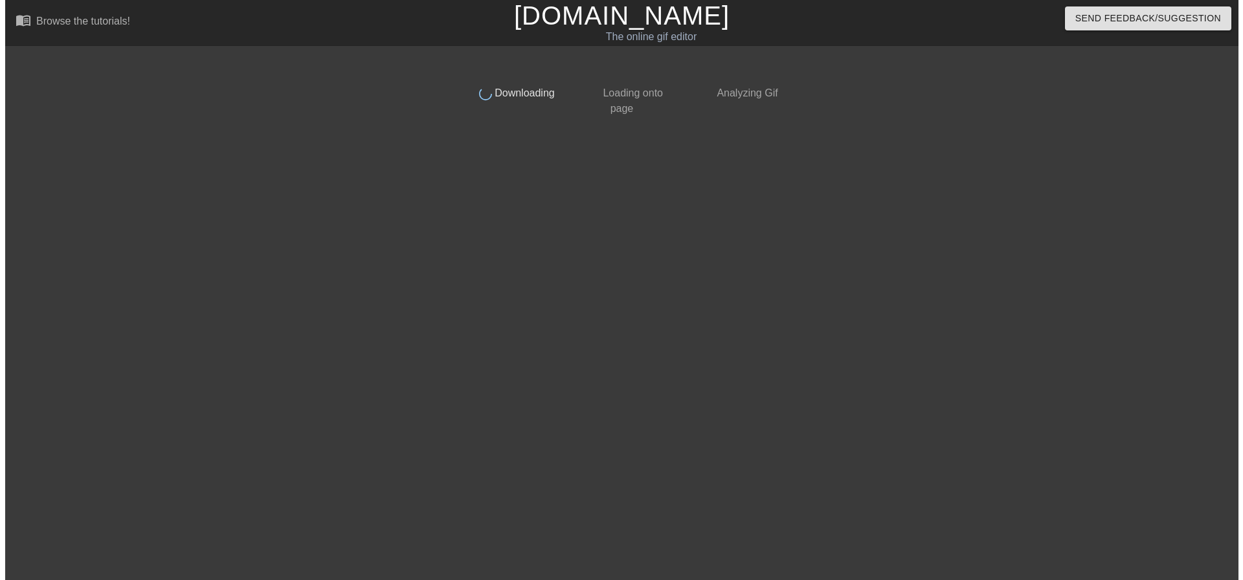
scroll to position [0, 0]
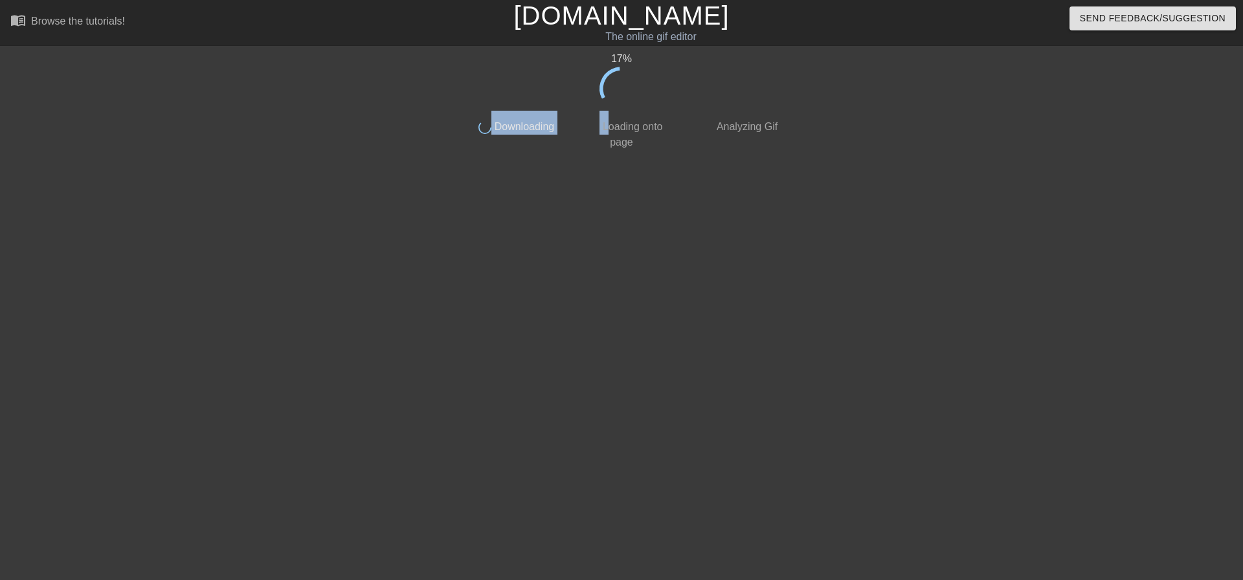
click at [615, 108] on div "17 % done Downloading done Loading onto page done Analyzing Gif" at bounding box center [621, 100] width 325 height 99
click at [615, 108] on icon at bounding box center [621, 88] width 46 height 46
drag, startPoint x: 628, startPoint y: 63, endPoint x: 591, endPoint y: 57, distance: 37.5
click at [594, 58] on div "53 %" at bounding box center [621, 59] width 325 height 16
click at [578, 55] on div "57 %" at bounding box center [621, 59] width 325 height 16
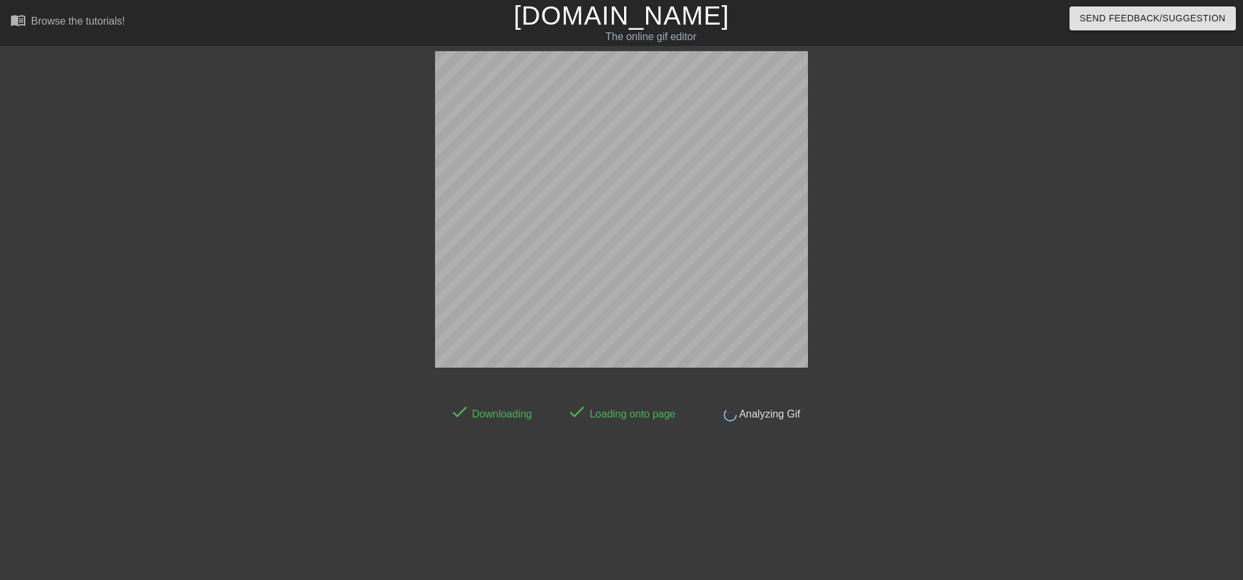
click at [273, 78] on div at bounding box center [322, 245] width 194 height 389
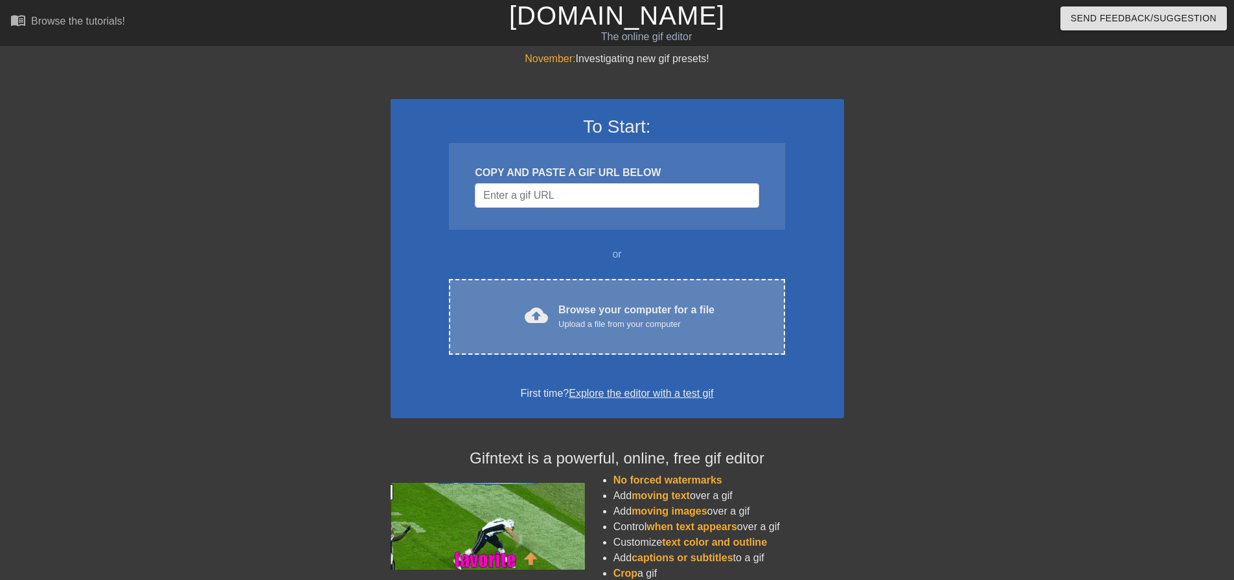
click at [490, 312] on div "cloud_upload Browse your computer for a file Upload a file from your computer" at bounding box center [616, 316] width 281 height 29
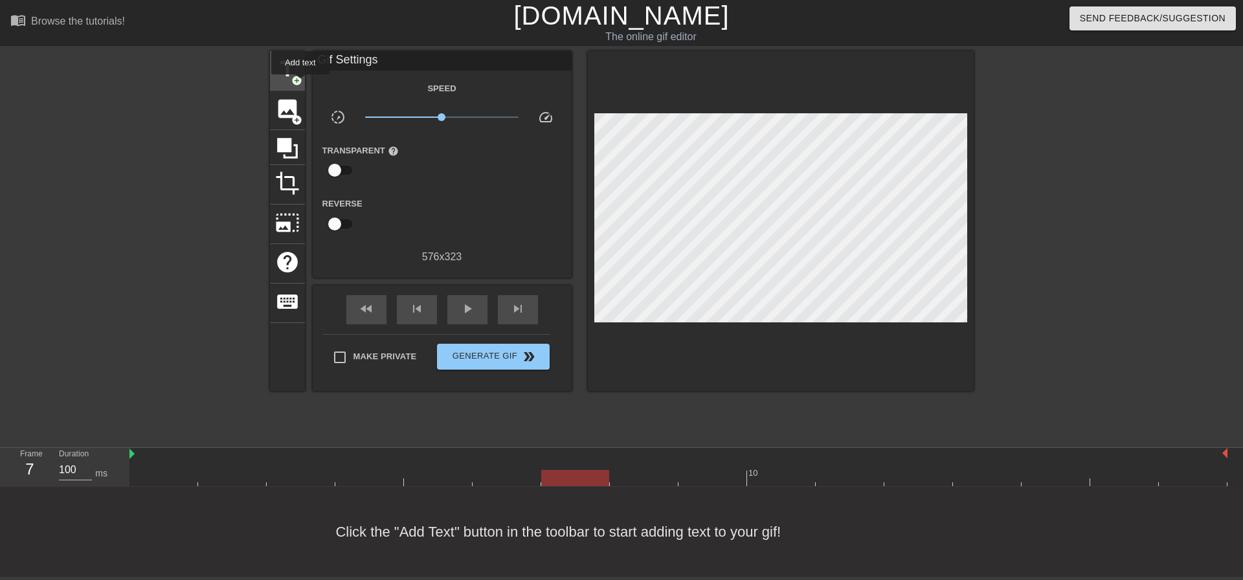
click at [300, 84] on span "add_circle" at bounding box center [296, 80] width 11 height 11
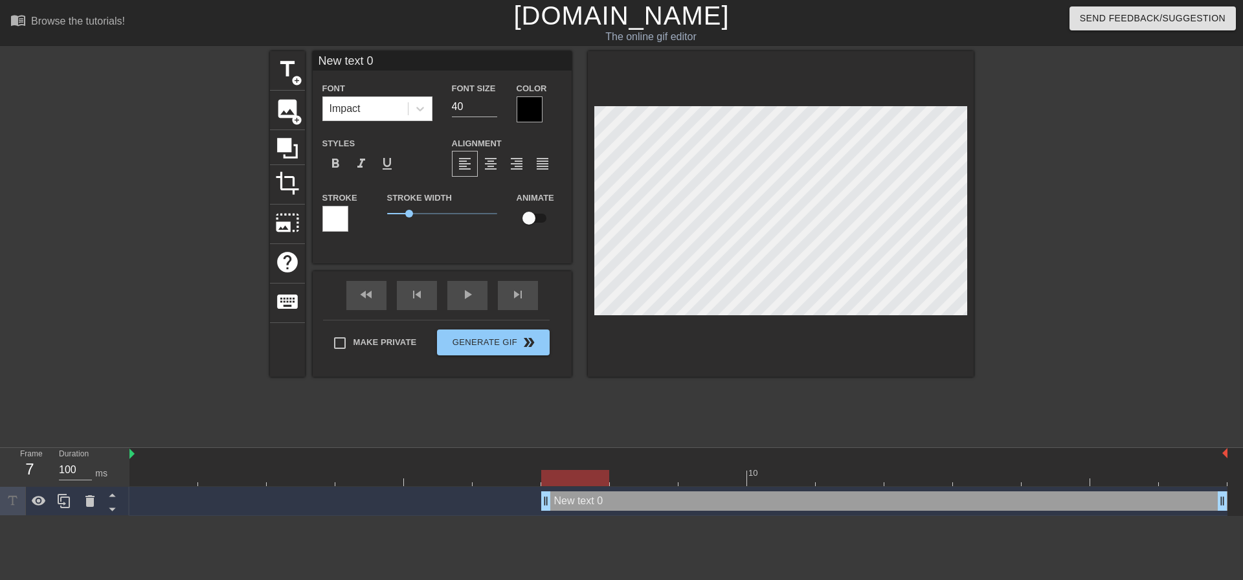
click at [525, 112] on div at bounding box center [530, 109] width 26 height 26
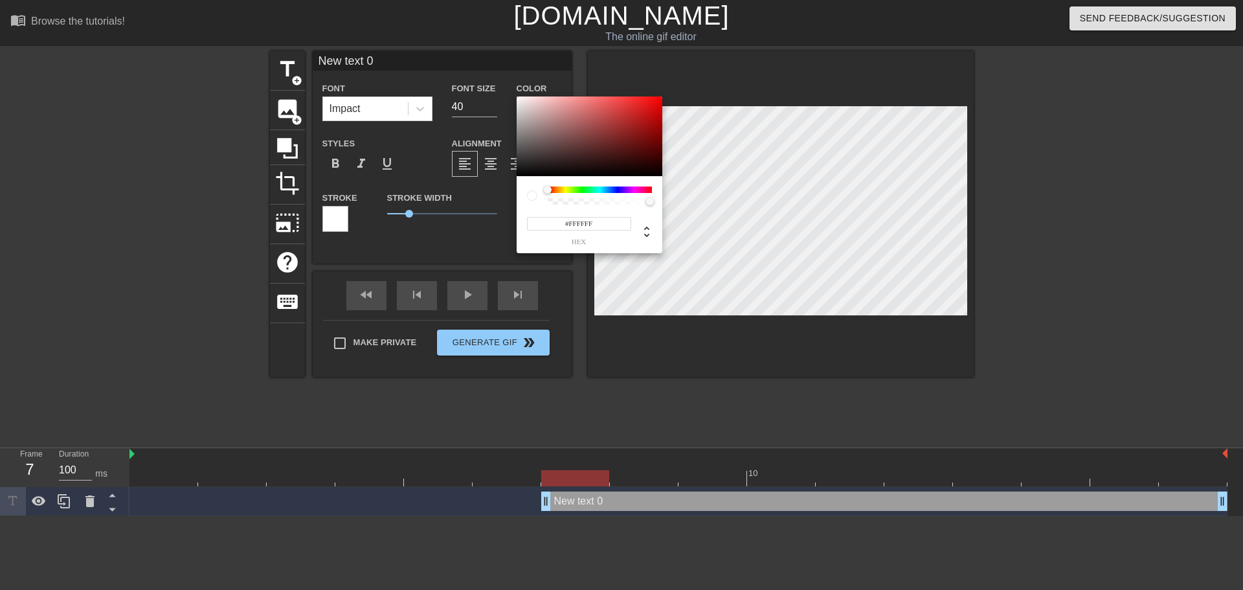
drag, startPoint x: 567, startPoint y: 157, endPoint x: 510, endPoint y: 96, distance: 83.8
click at [509, 95] on div "#FFFFFF hex" at bounding box center [621, 295] width 1243 height 590
drag, startPoint x: 522, startPoint y: 102, endPoint x: 519, endPoint y: 171, distance: 68.7
click at [519, 171] on div at bounding box center [590, 136] width 146 height 80
type input "17"
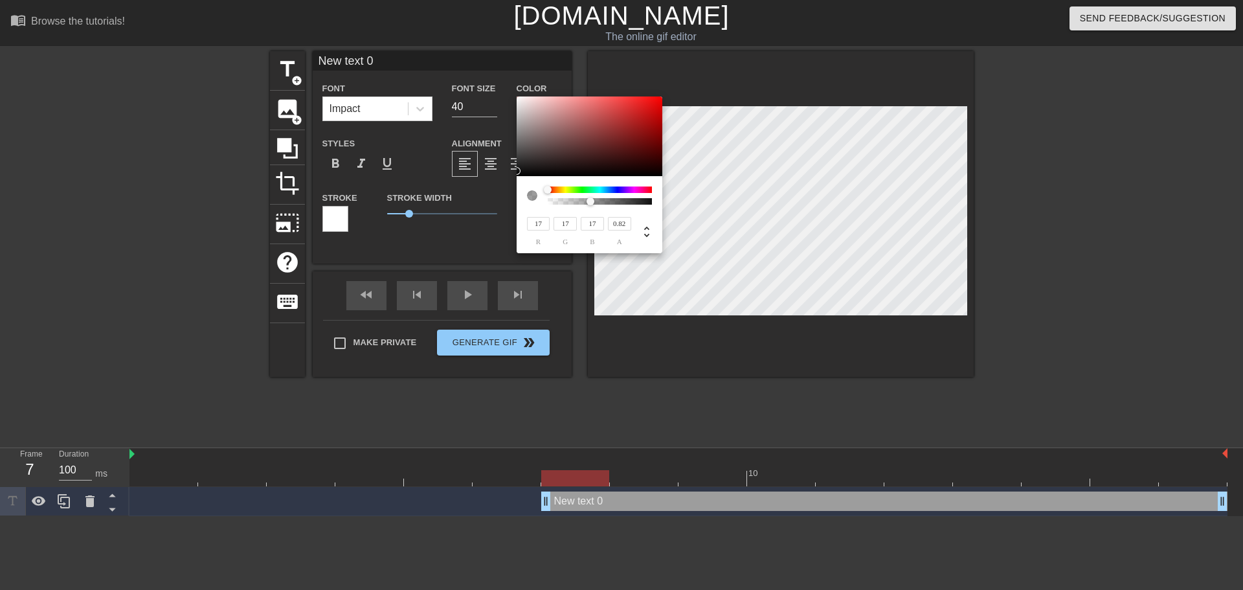
type input "1"
drag, startPoint x: 571, startPoint y: 201, endPoint x: 844, endPoint y: 234, distance: 275.9
click at [844, 234] on div "17 r 17 g 17 b 1 a" at bounding box center [621, 295] width 1243 height 590
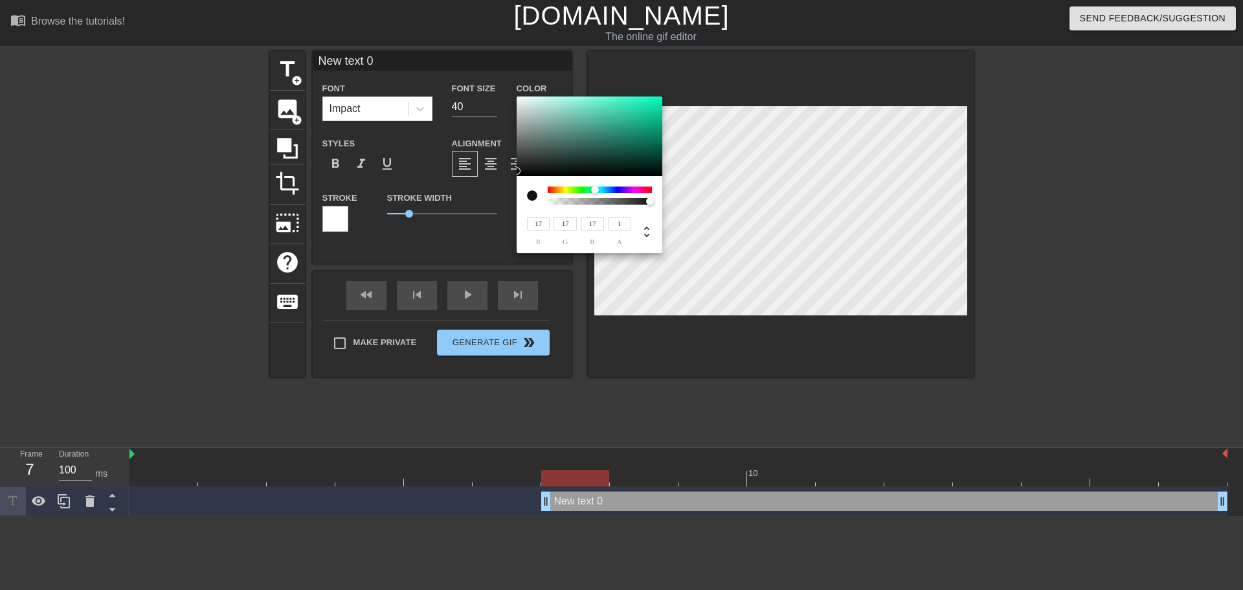
type input "59"
type input "118"
type input "153"
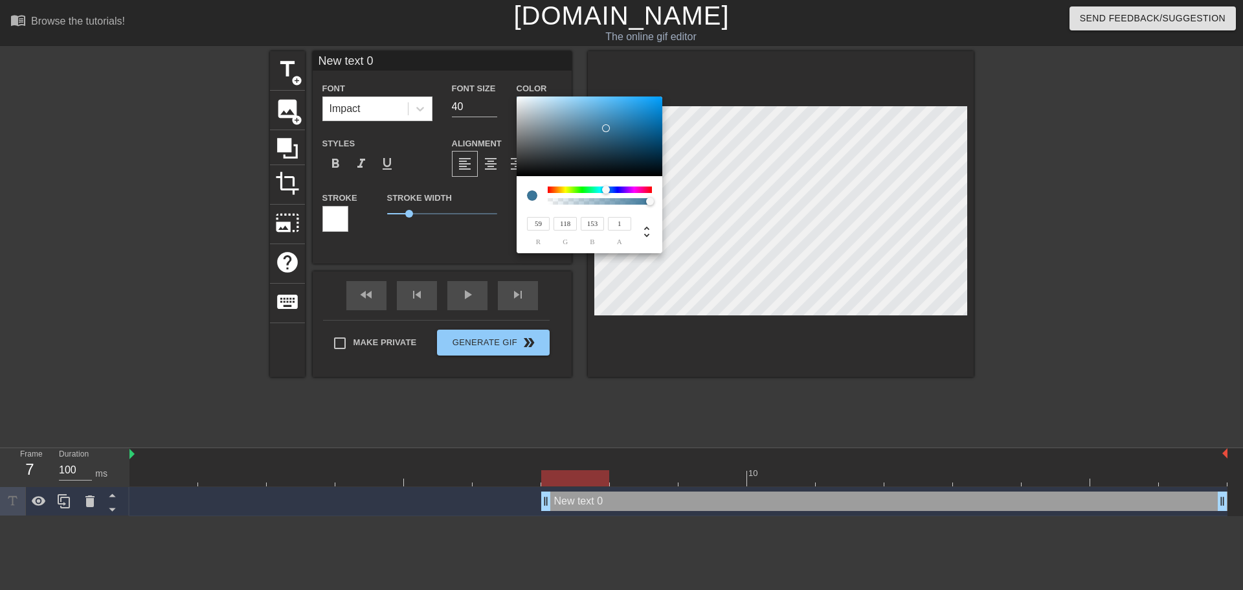
type input "58"
type input "107"
type input "56"
type input "97"
type input "157"
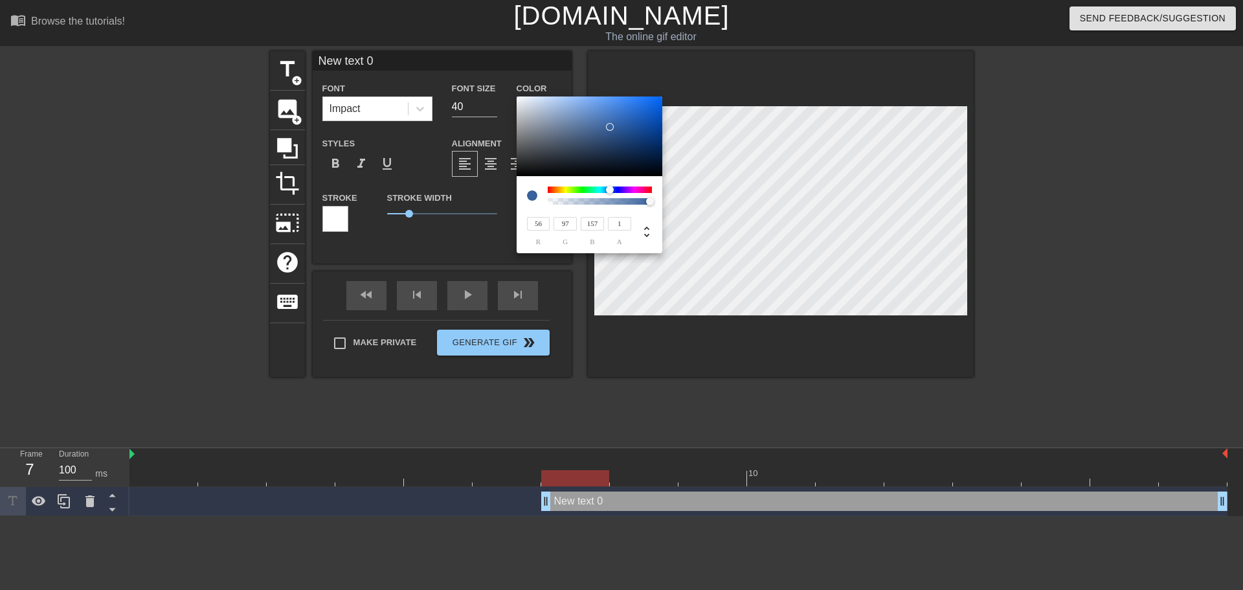
type input "227"
type input "6"
type input "10"
type input "205"
type input "16"
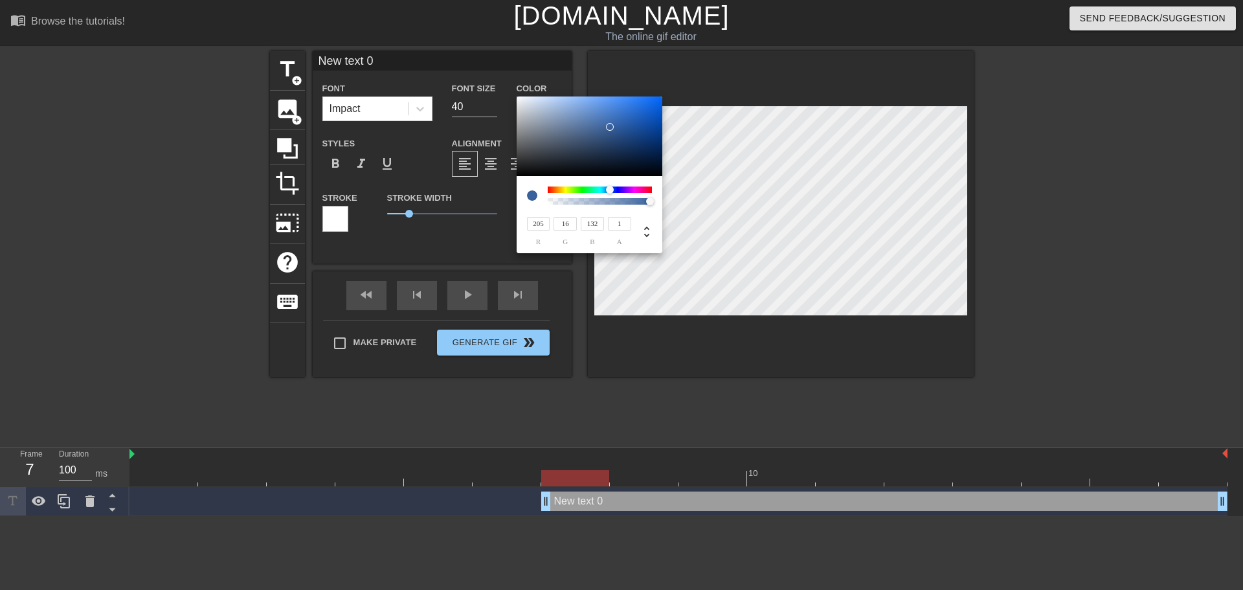
type input "182"
type input "79"
type input "27"
type input "114"
type input "27"
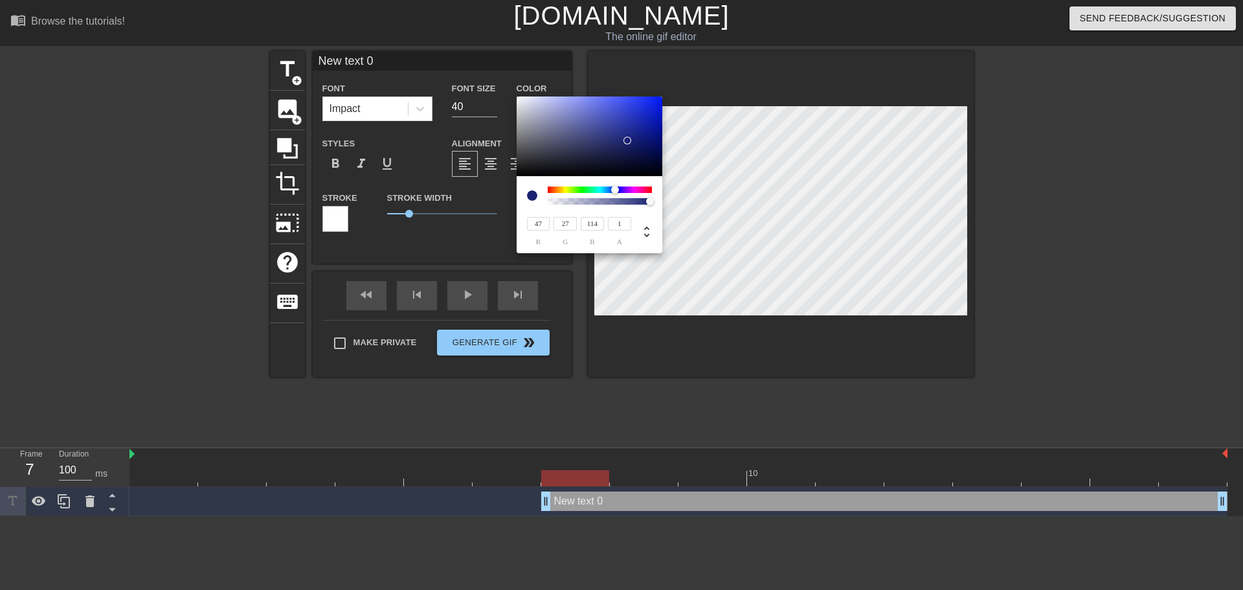
type input "36"
type input "20"
type input "30"
type input "58"
type input "49"
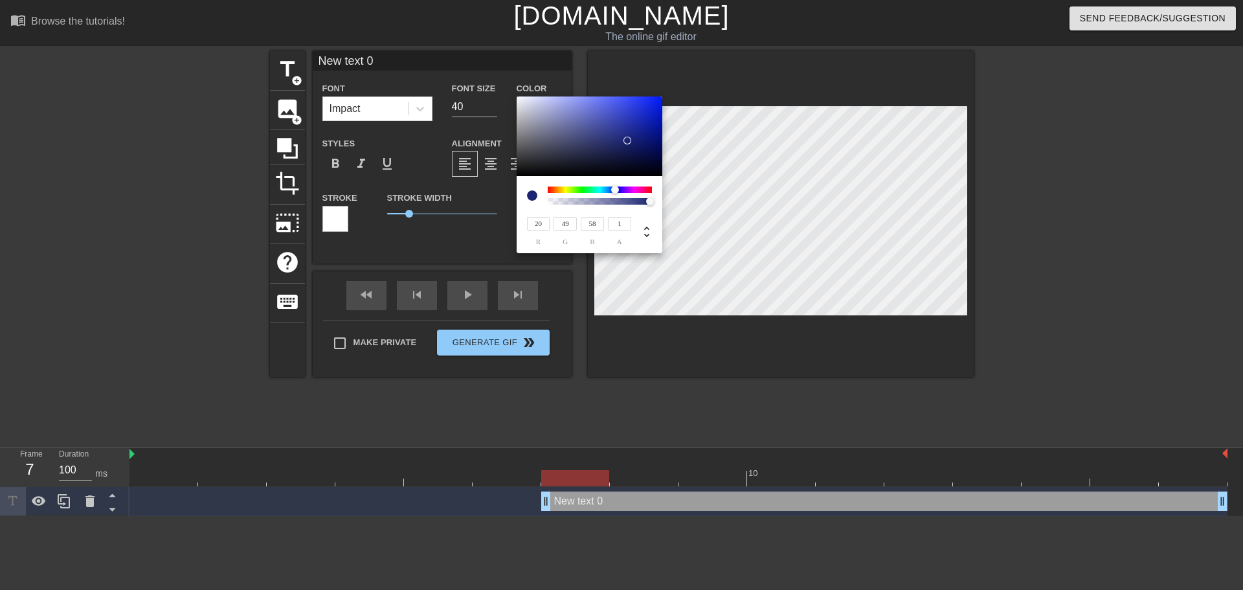
type input "6"
type input "13"
type input "7"
type input "0"
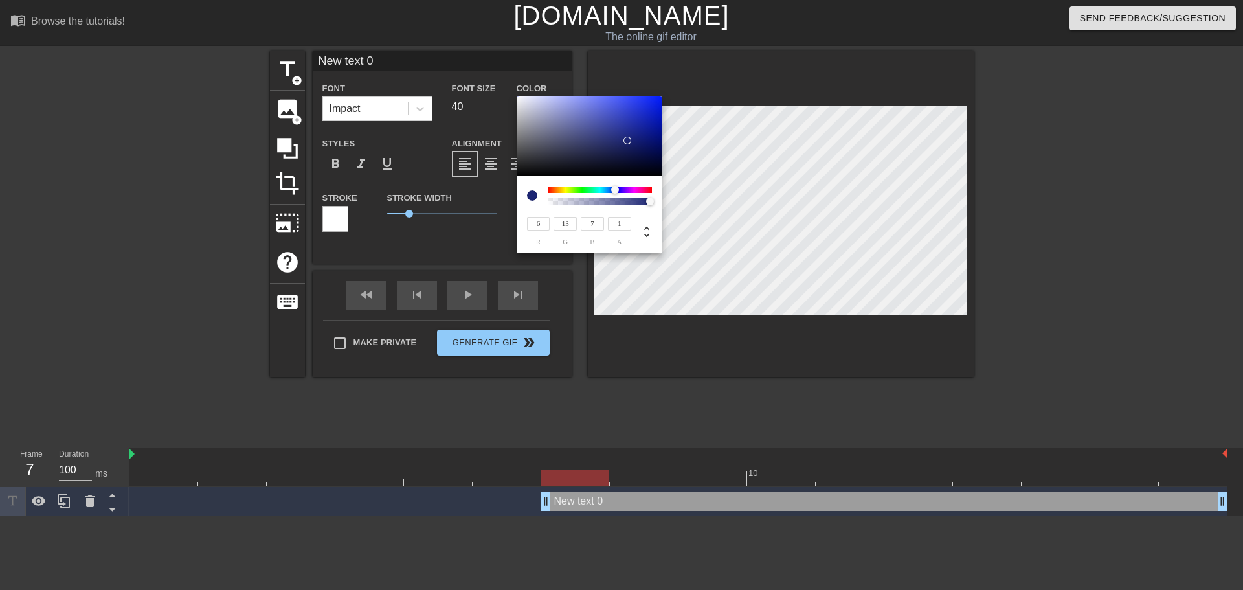
type input "0"
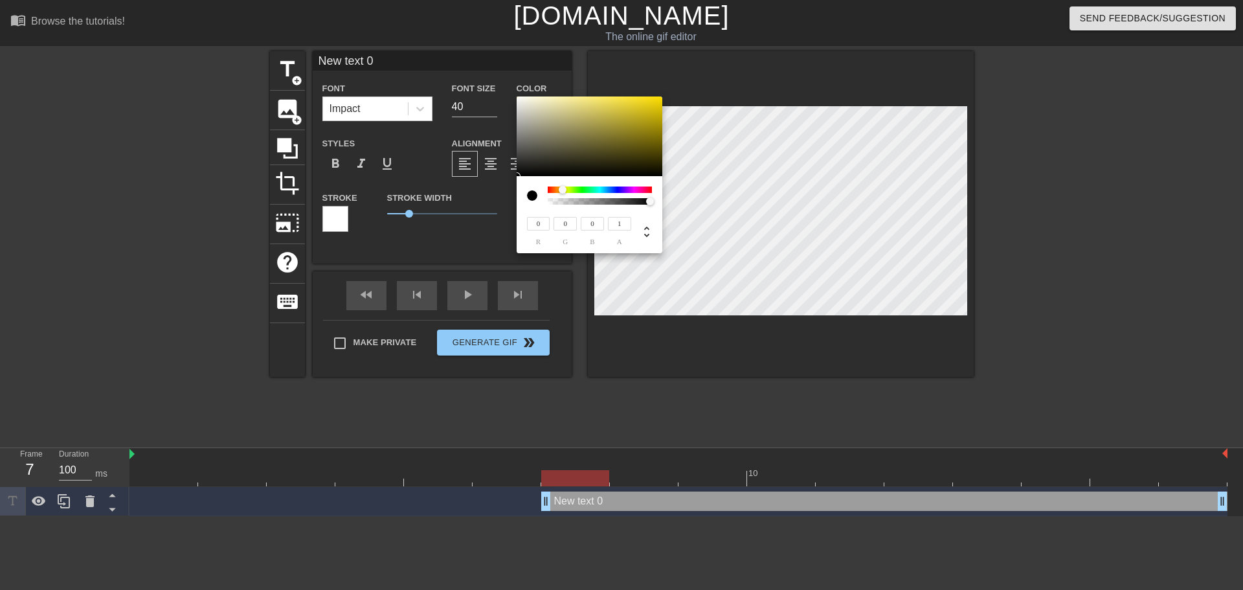
click at [562, 196] on div at bounding box center [600, 196] width 104 height 18
type input "202"
type input "195"
type input "157"
type input "207"
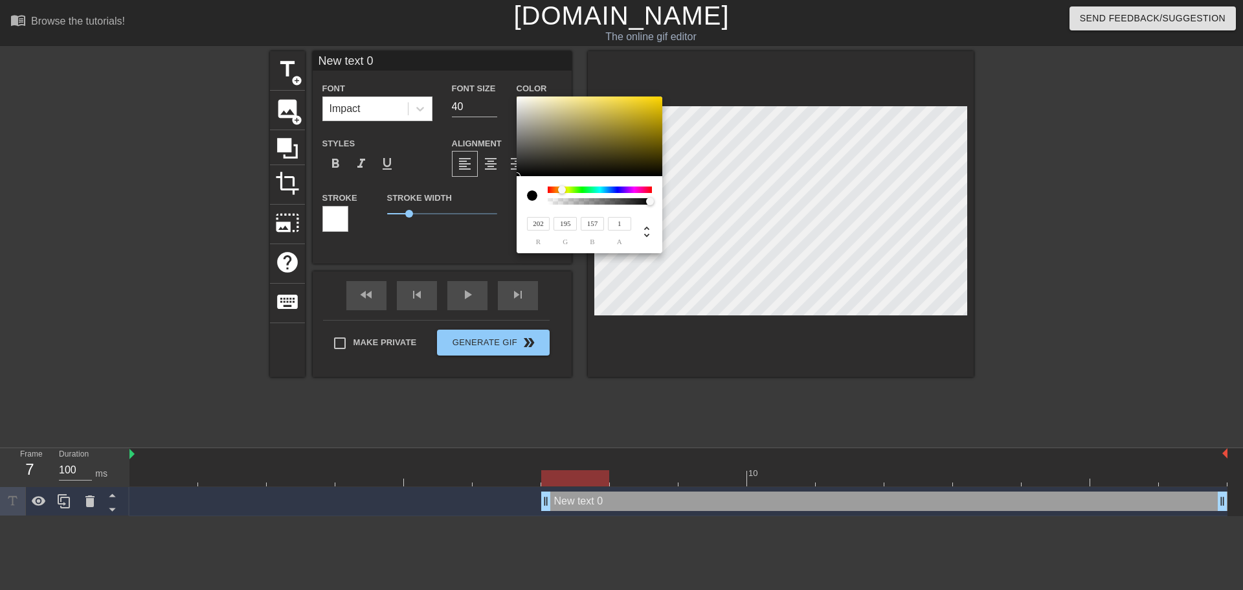
type input "199"
type input "160"
type input "221"
type input "214"
type input "182"
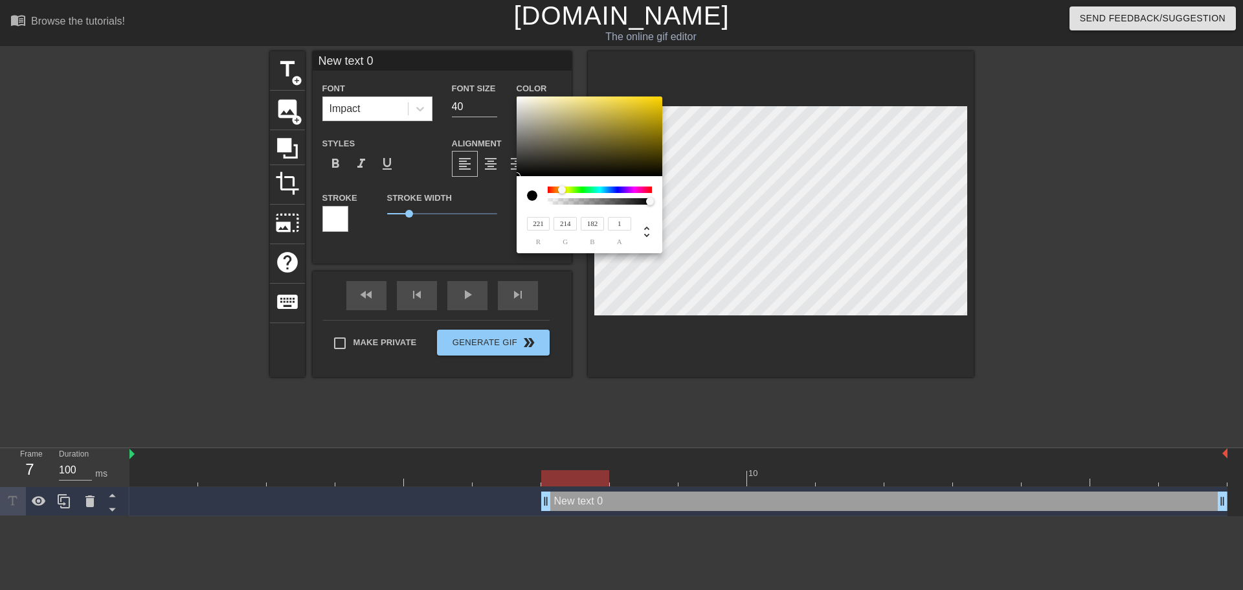
type input "242"
type input "238"
type input "222"
type input "254"
type input "253"
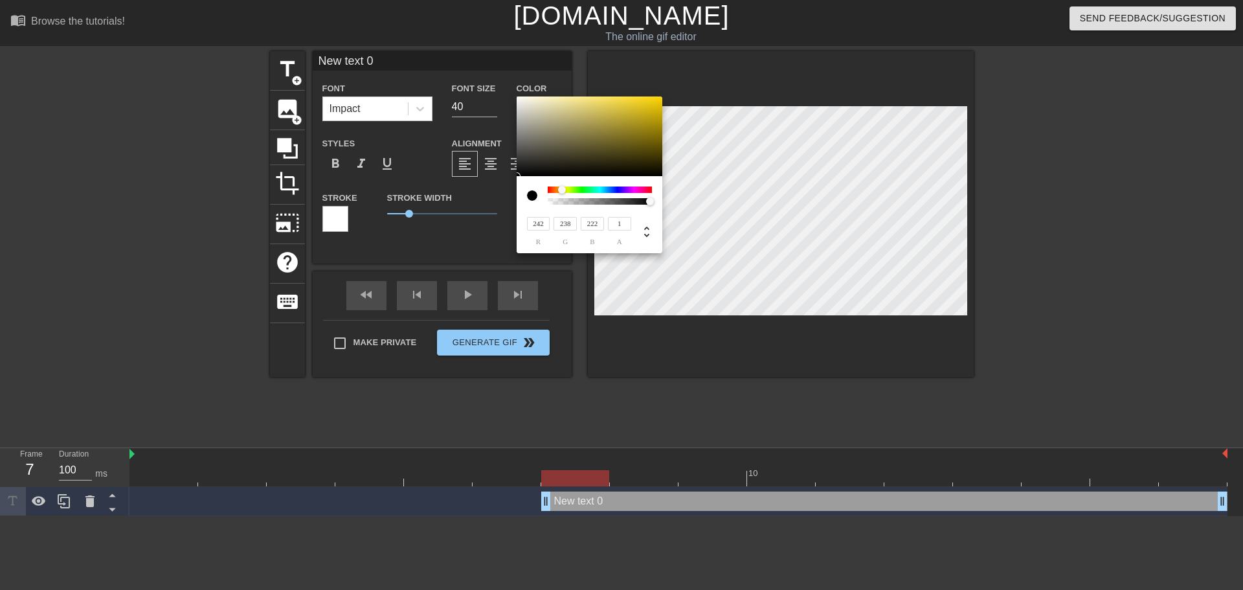
type input "247"
type input "255"
type input "254"
type input "252"
type input "198"
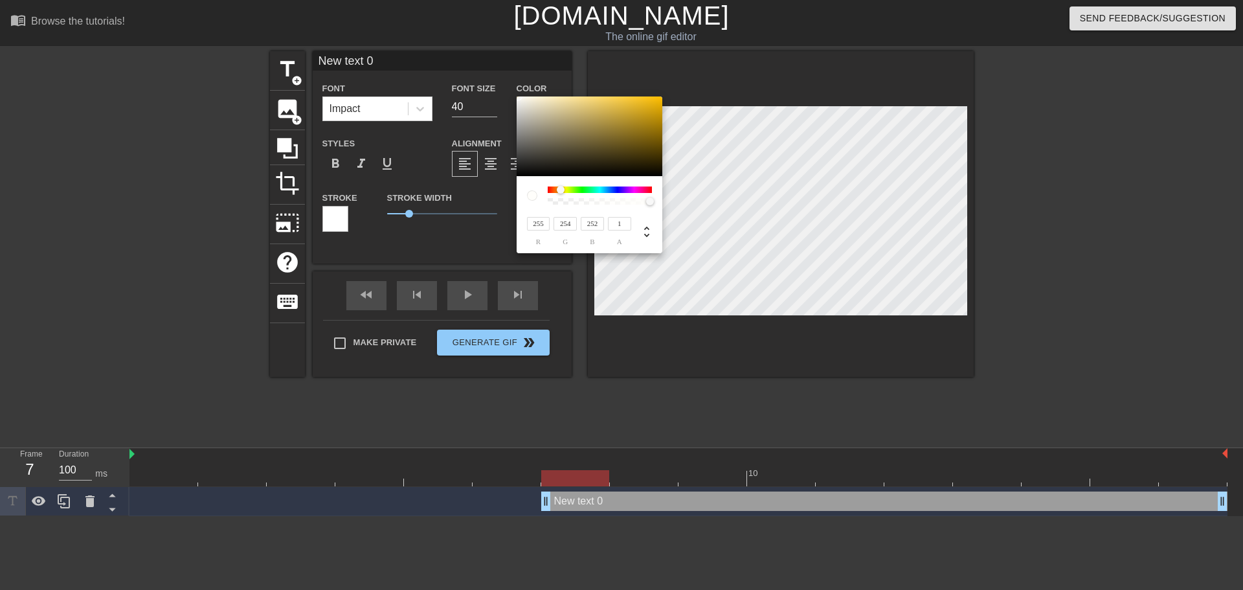
type input "85"
type input "236"
type input "198"
type input "255"
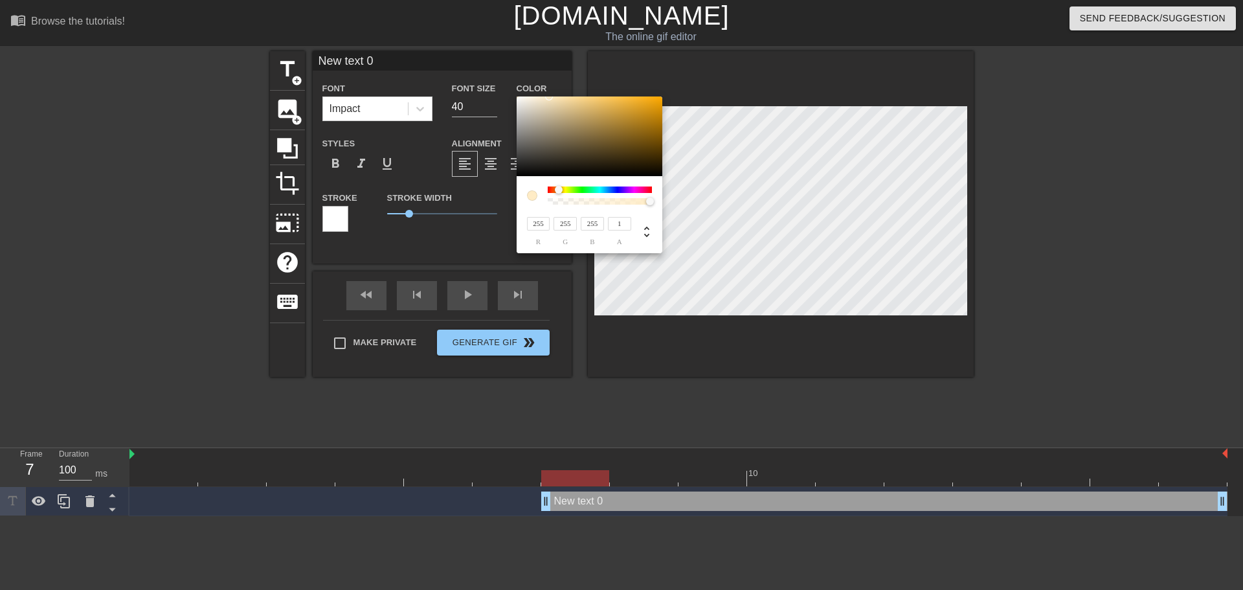
type input "254"
type input "250"
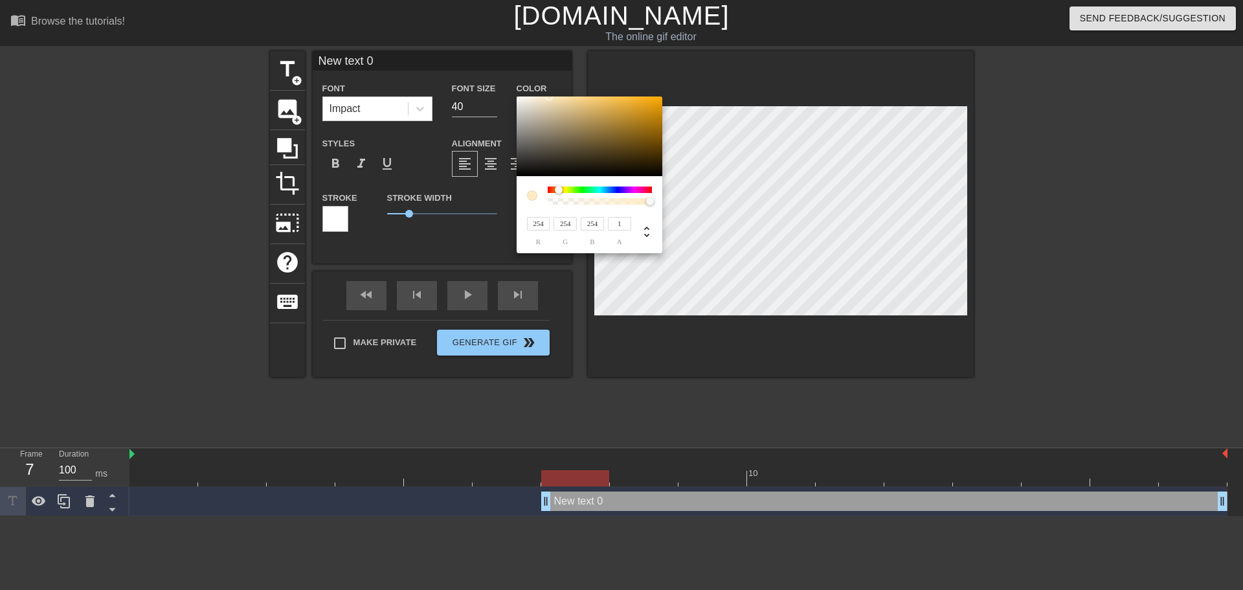
type input "250"
type input "248"
type input "246"
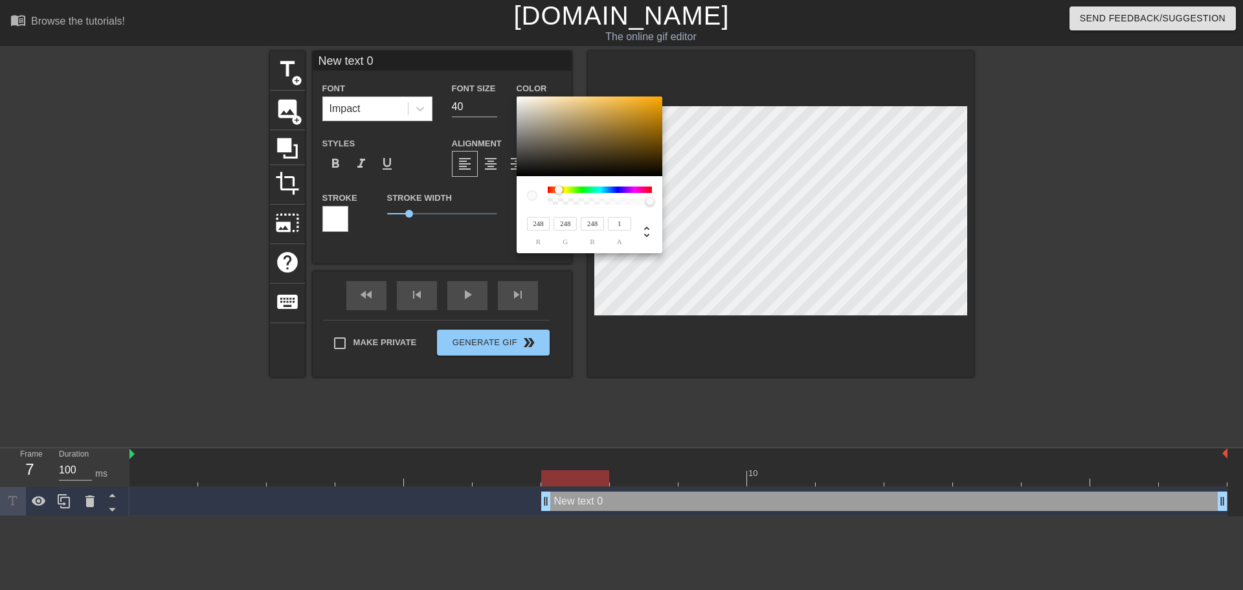
type input "191"
type input "82"
type input "245"
type input "243"
type input "244"
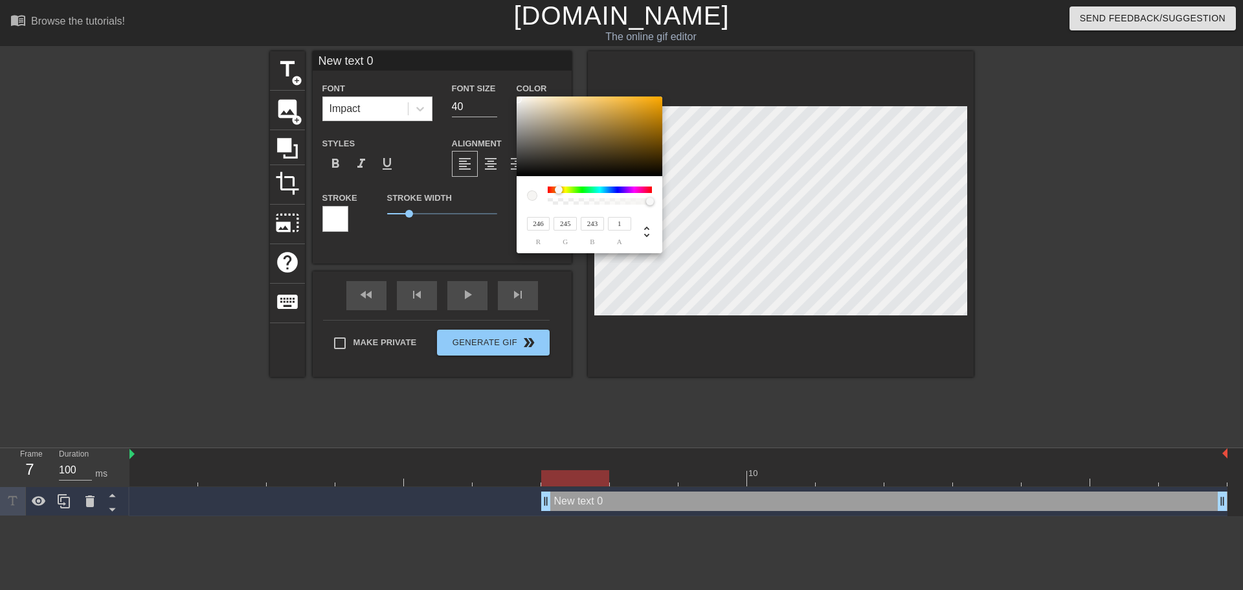
type input "242"
type input "244"
type input "242"
type input "240"
type input "246"
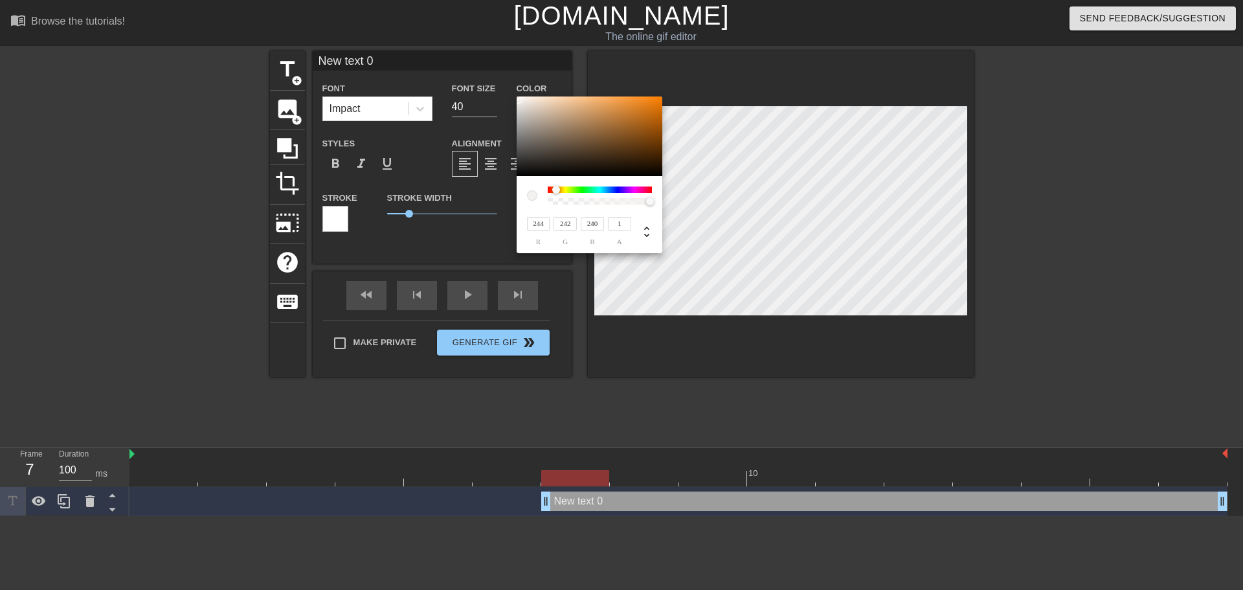
type input "244"
type input "243"
type input "248"
type input "138"
type input "83"
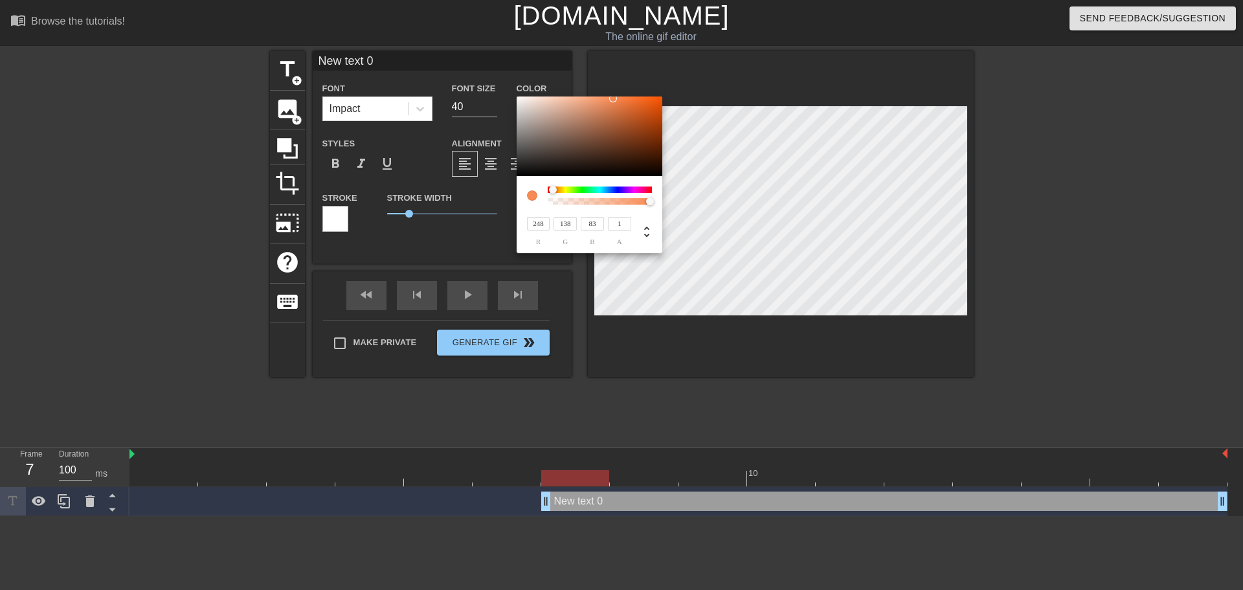
type input "211"
type input "193"
type input "250"
type input "213"
type input "194"
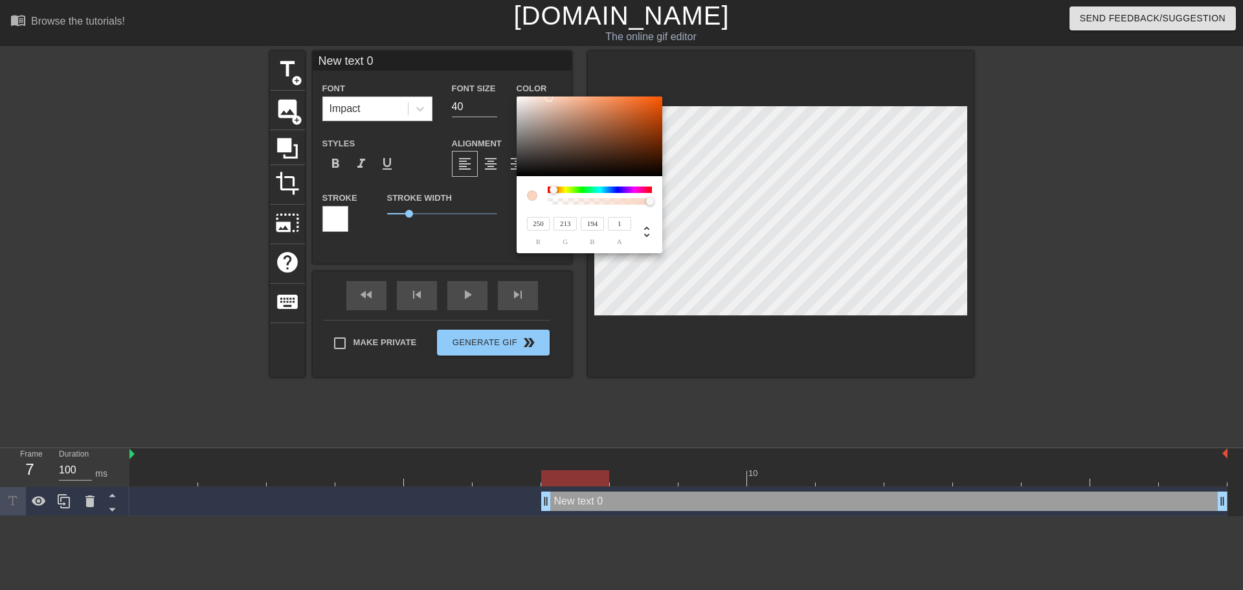
type input "248"
type input "139"
type input "83"
type input "246"
type input "245"
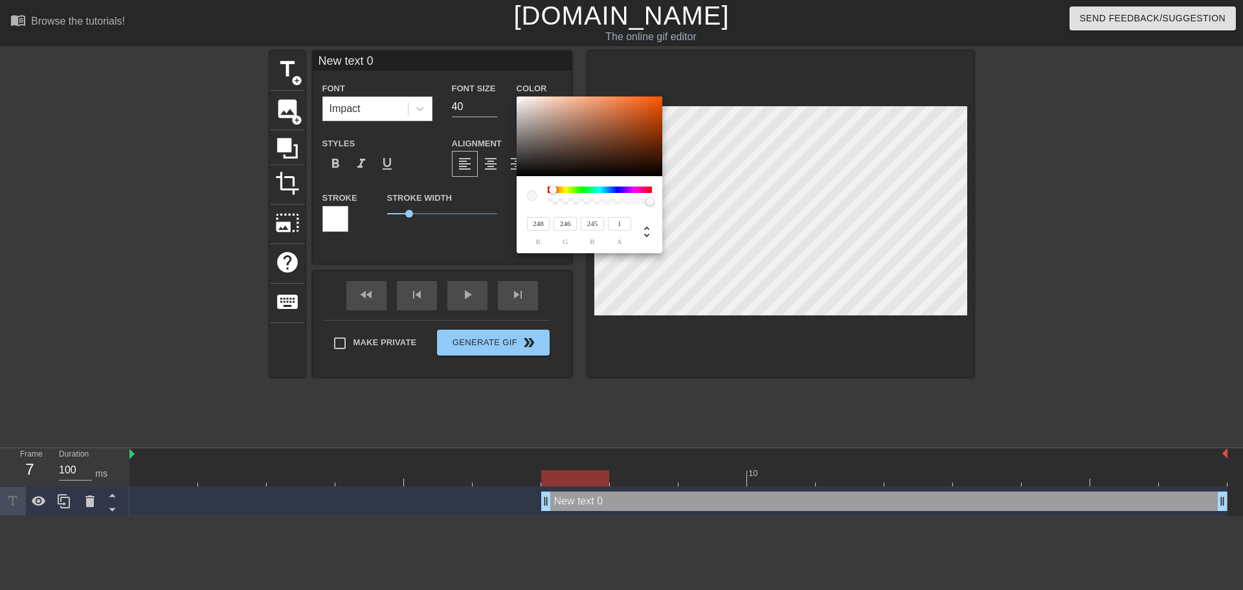
type input "246"
type input "244"
type input "243"
type input "242"
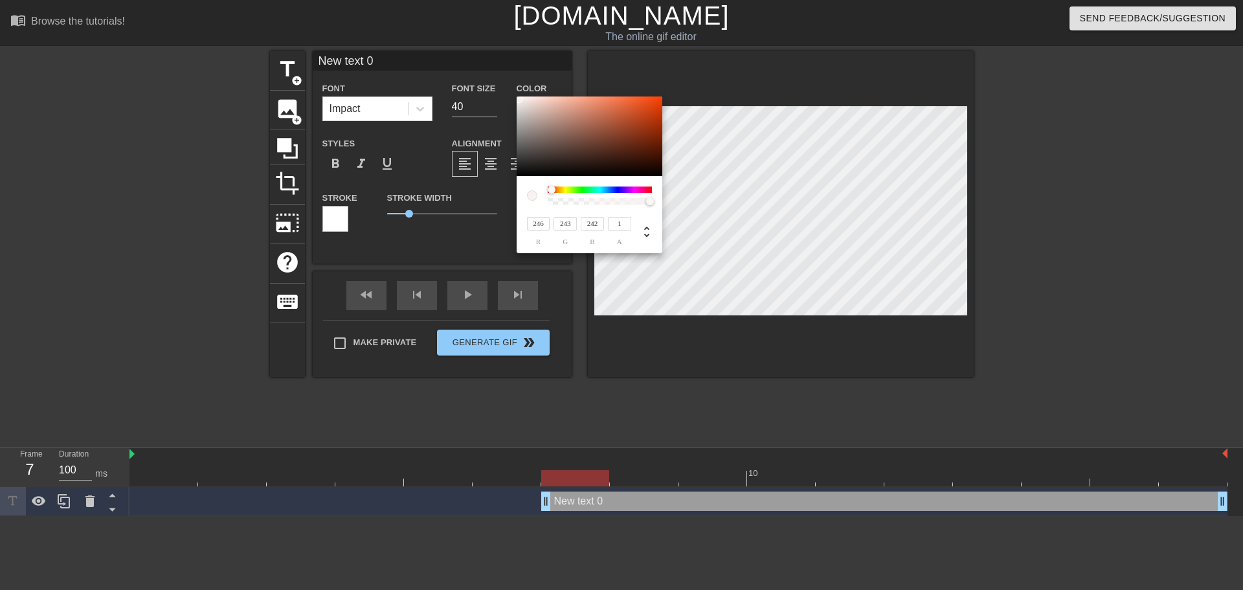
drag, startPoint x: 549, startPoint y: 111, endPoint x: 519, endPoint y: 99, distance: 32.8
click at [519, 99] on div at bounding box center [590, 136] width 146 height 80
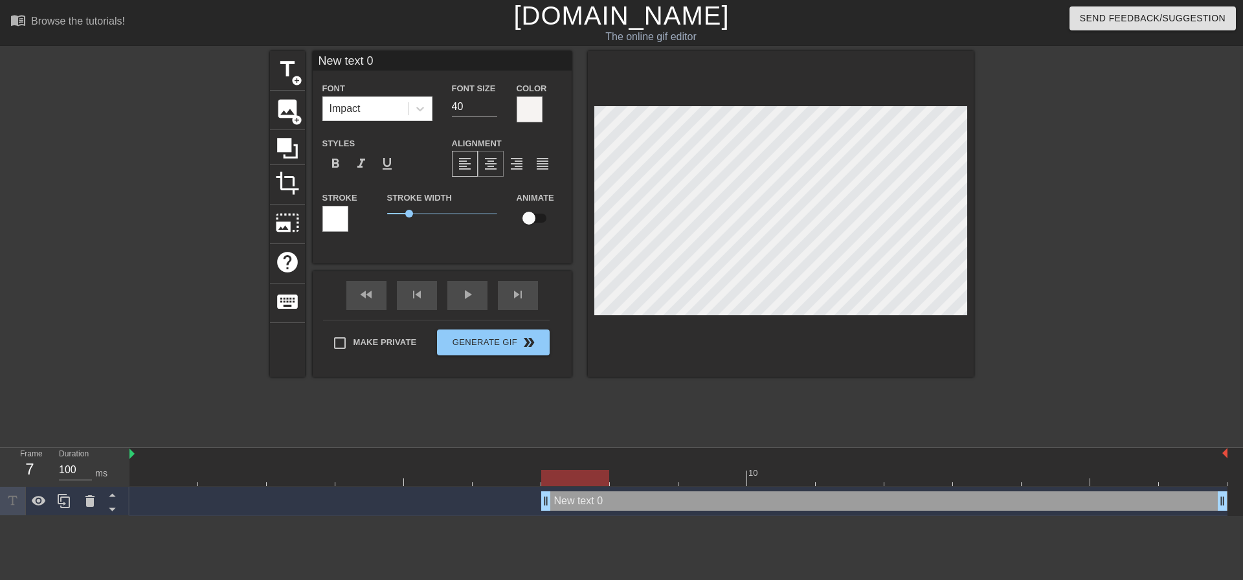
click at [492, 163] on span "format_align_center" at bounding box center [491, 164] width 16 height 16
click at [468, 161] on span "format_align_left" at bounding box center [465, 164] width 16 height 16
click at [525, 164] on div "format_align_right" at bounding box center [517, 164] width 26 height 26
click at [550, 161] on span "format_align_justify" at bounding box center [543, 164] width 16 height 16
click at [473, 163] on div "format_align_left" at bounding box center [465, 164] width 26 height 26
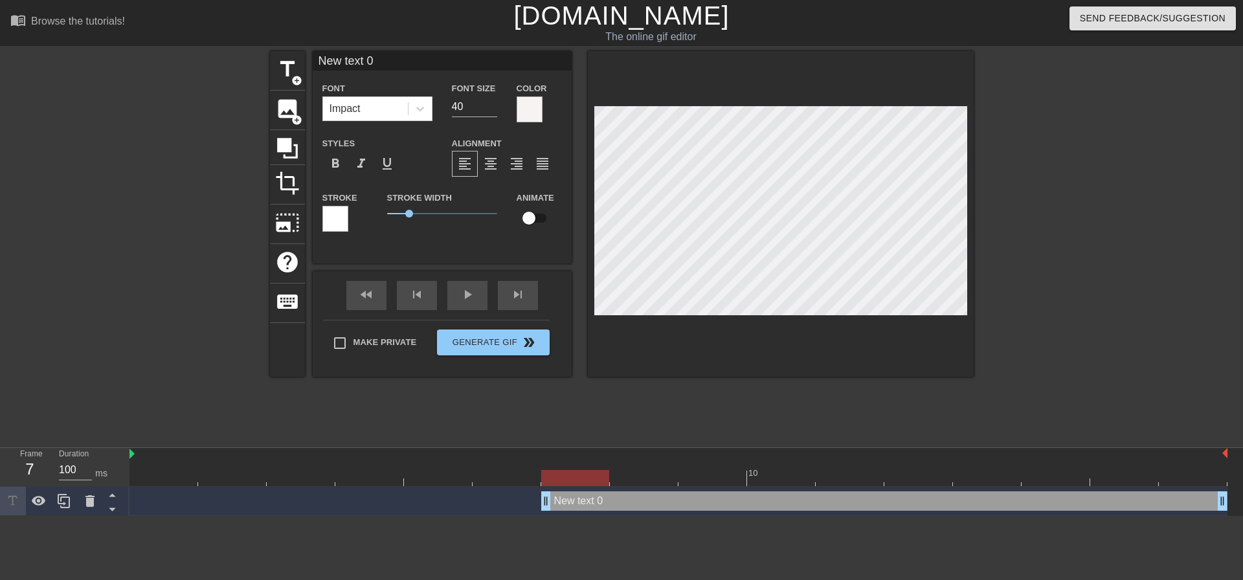
click at [530, 217] on input "checkbox" at bounding box center [529, 218] width 74 height 25
click at [530, 217] on input "checkbox" at bounding box center [541, 218] width 74 height 25
click at [531, 217] on input "checkbox" at bounding box center [529, 218] width 74 height 25
checkbox input "true"
drag, startPoint x: 528, startPoint y: 212, endPoint x: 472, endPoint y: 220, distance: 56.8
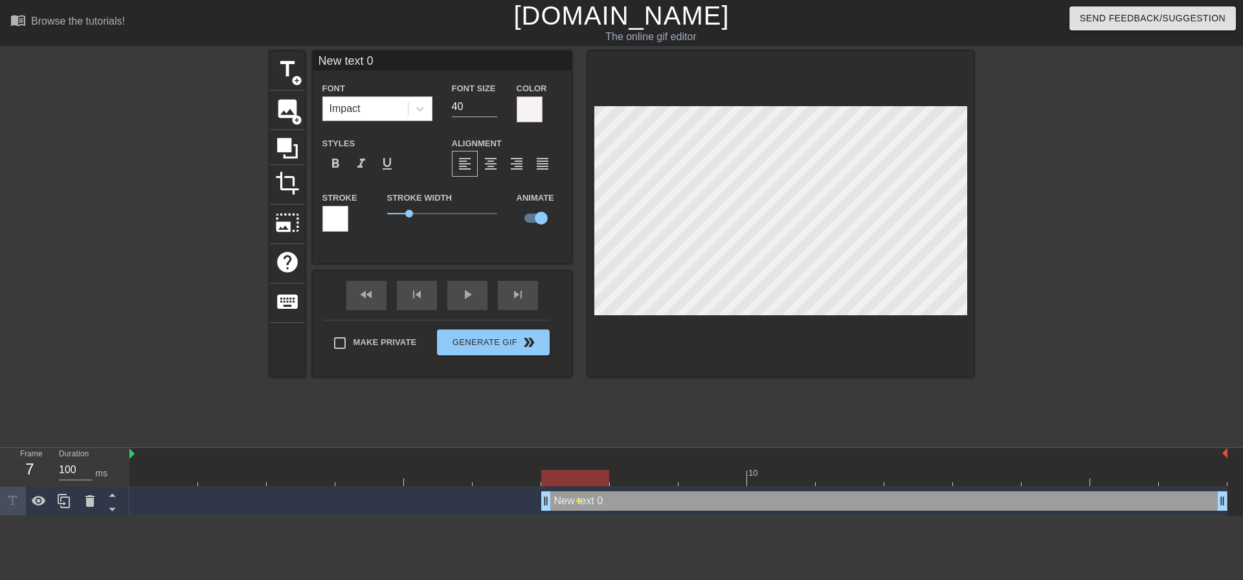
click at [472, 220] on span "1" at bounding box center [442, 214] width 110 height 16
drag, startPoint x: 454, startPoint y: 215, endPoint x: 407, endPoint y: 234, distance: 50.5
click at [407, 234] on div "Stroke Width 1" at bounding box center [443, 217] width 130 height 54
click at [357, 161] on span "format_italic" at bounding box center [362, 164] width 16 height 16
click at [393, 170] on span "format_underline" at bounding box center [387, 164] width 16 height 16
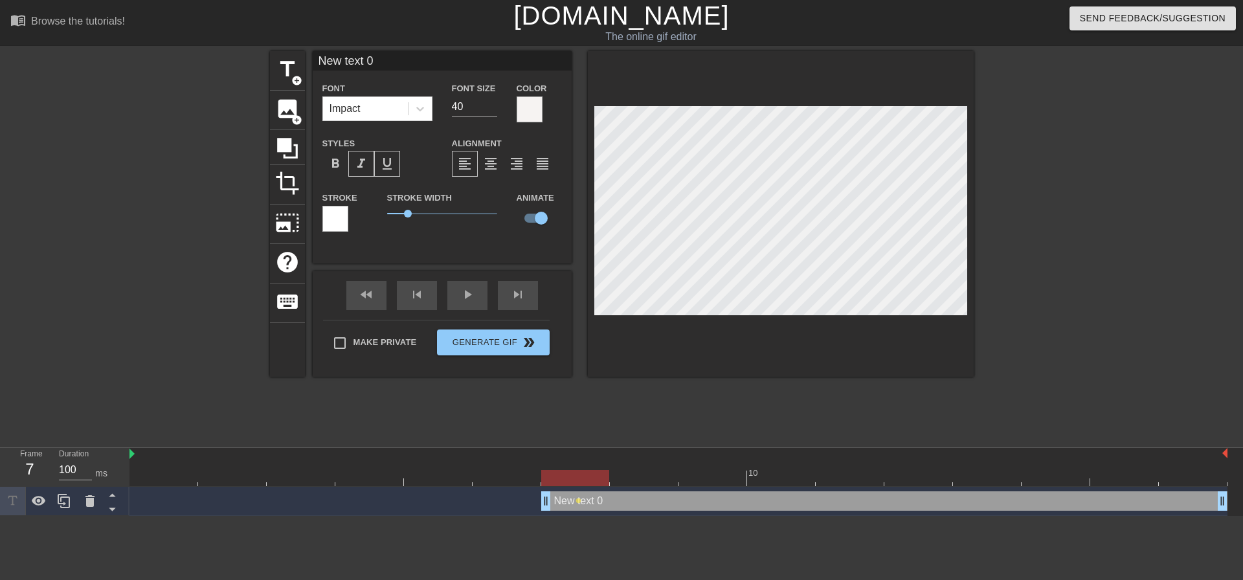
click at [382, 168] on span "format_underline" at bounding box center [387, 164] width 16 height 16
click at [368, 168] on span "format_italic" at bounding box center [362, 164] width 16 height 16
click at [337, 166] on span "format_bold" at bounding box center [336, 164] width 16 height 16
click at [335, 214] on div at bounding box center [335, 219] width 26 height 26
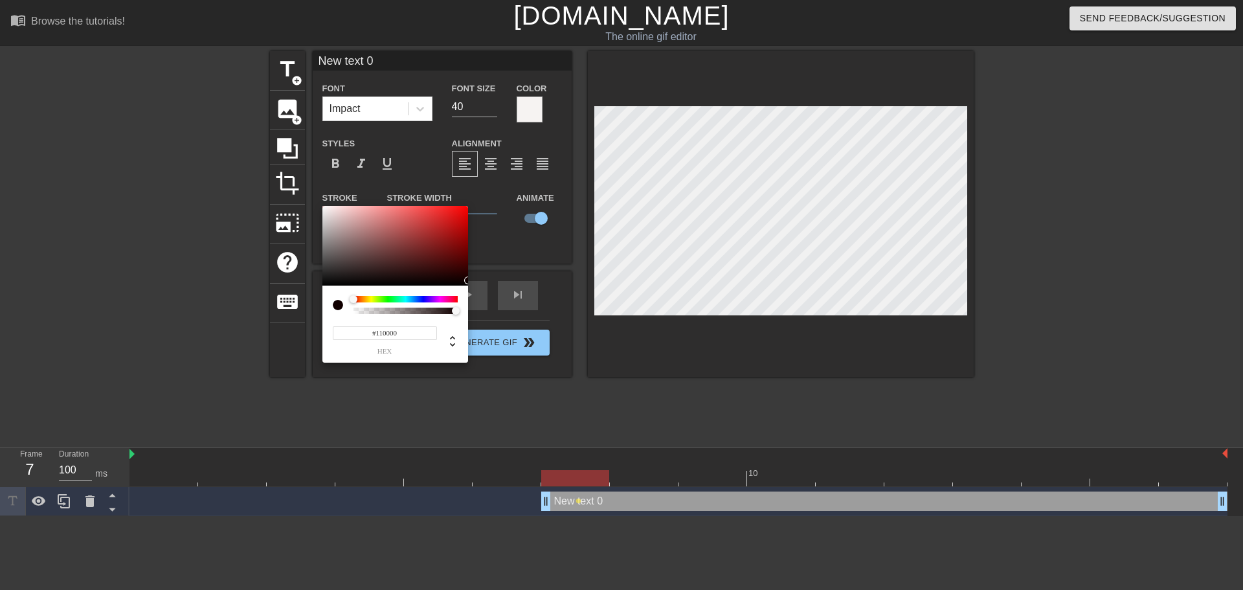
type input "#0F0000"
drag, startPoint x: 387, startPoint y: 233, endPoint x: 467, endPoint y: 281, distance: 93.5
click at [467, 281] on div at bounding box center [395, 246] width 146 height 80
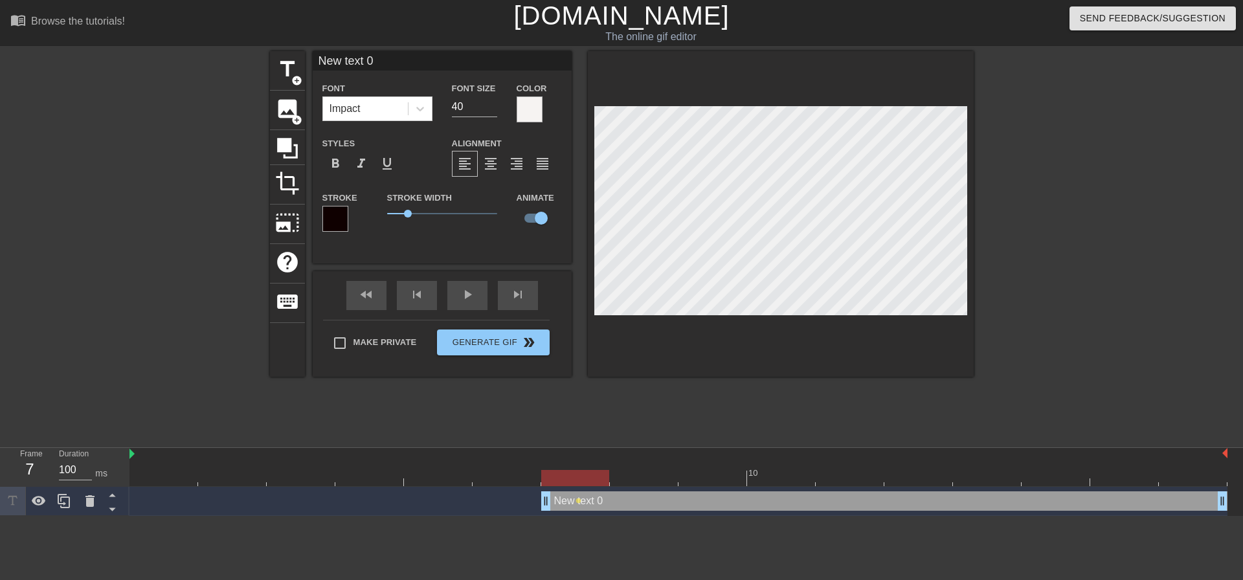
scroll to position [2, 3]
type input "New text"
type textarea "New text"
type input "New text"
type textarea "New text"
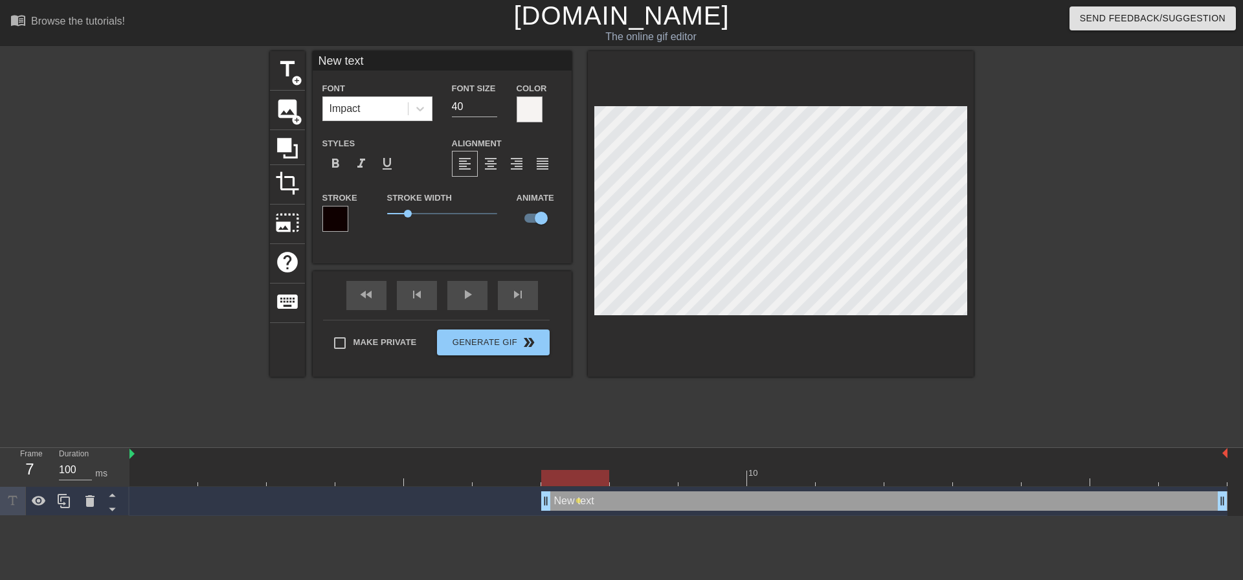
type input "New tex"
type textarea "New tex"
type input "New te"
type textarea "New te"
type input "New t"
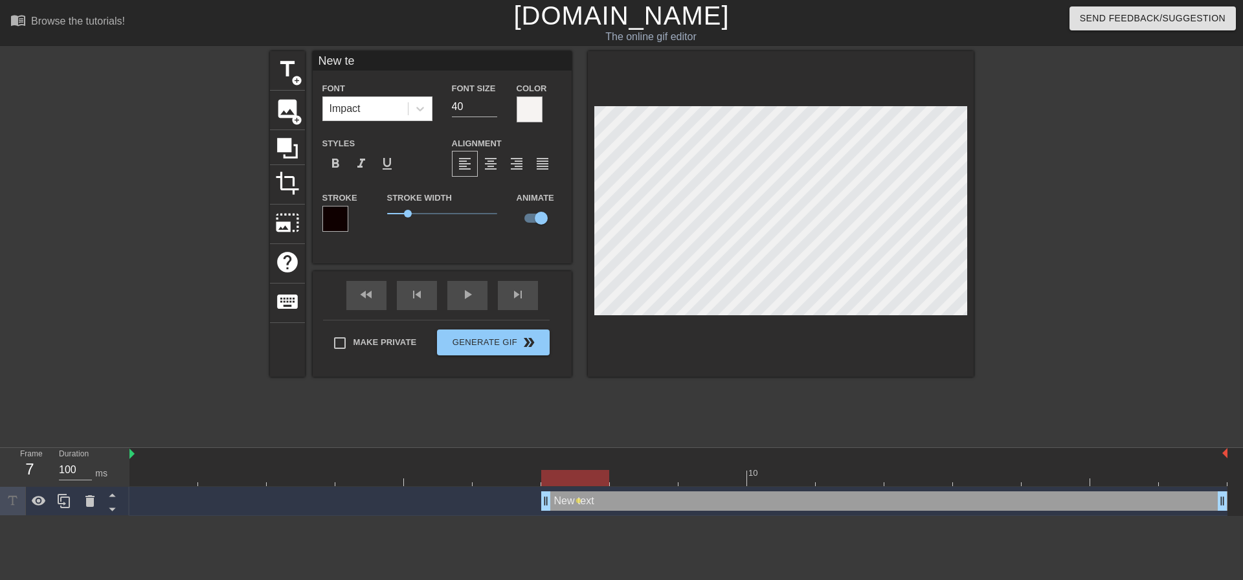
type textarea "New t"
type input "New"
type textarea "New"
type input "New"
type textarea "New"
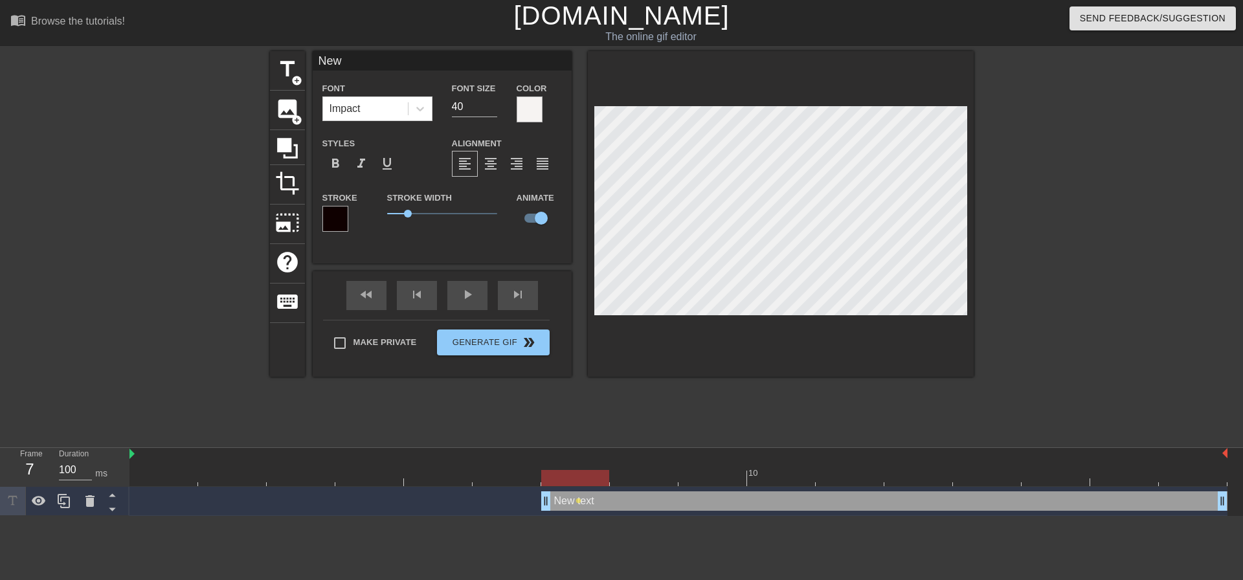
type input "Ne"
type textarea "Ne"
type input "N"
type textarea "N"
type input "d"
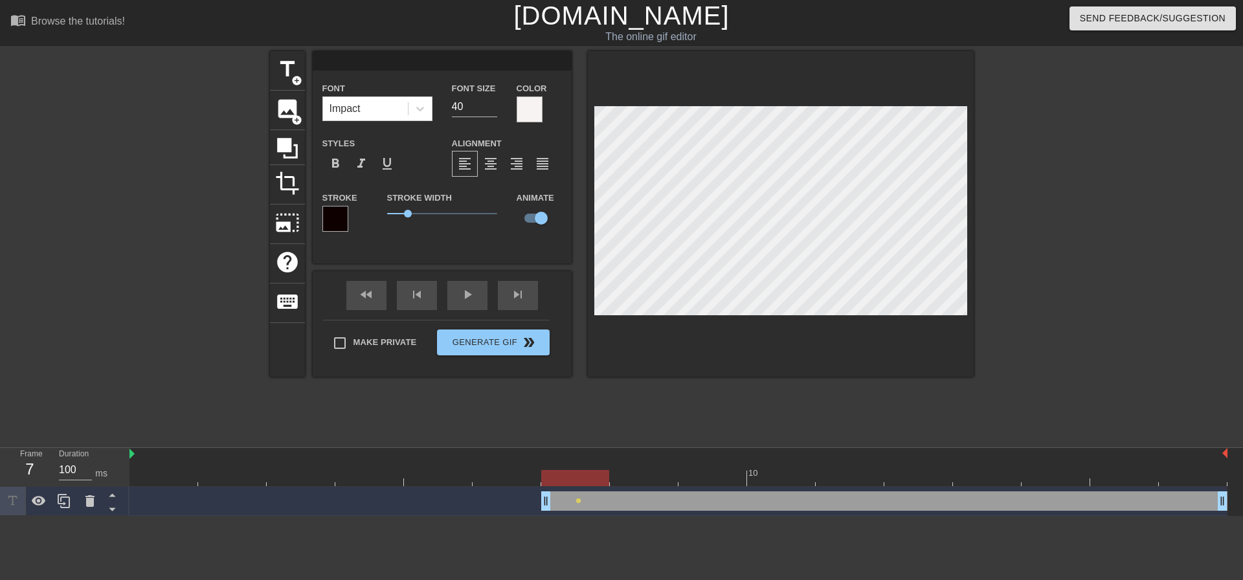
type textarea "d"
type input "D"
type textarea "D"
type input "DI"
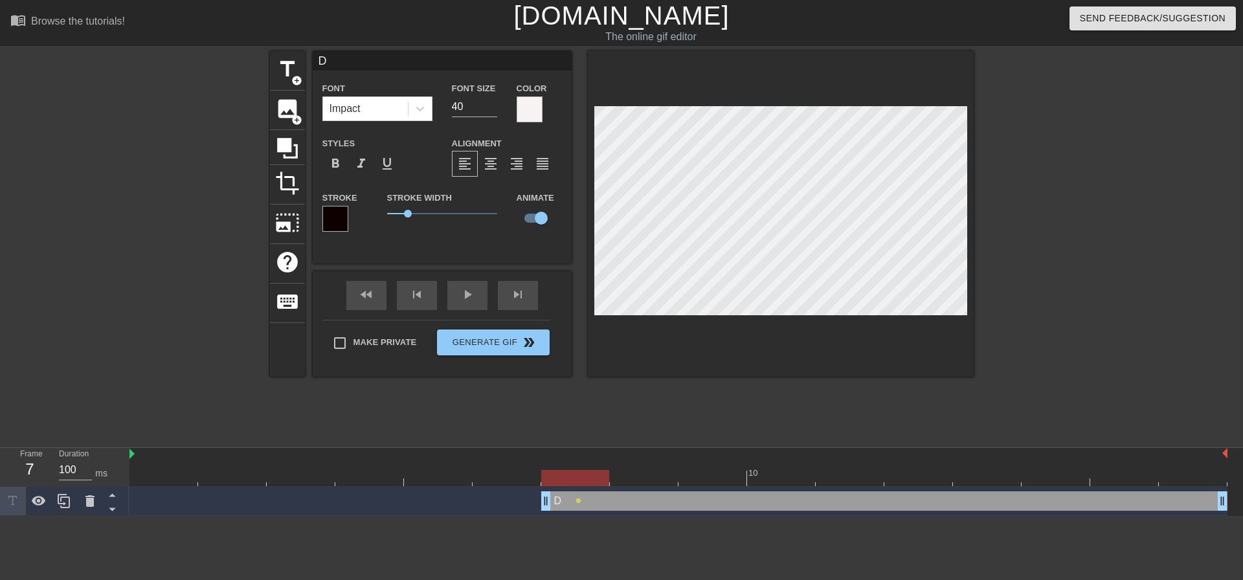
type textarea "DI"
type input "DIE"
type textarea "DIE"
type input "DI"
type textarea "DI"
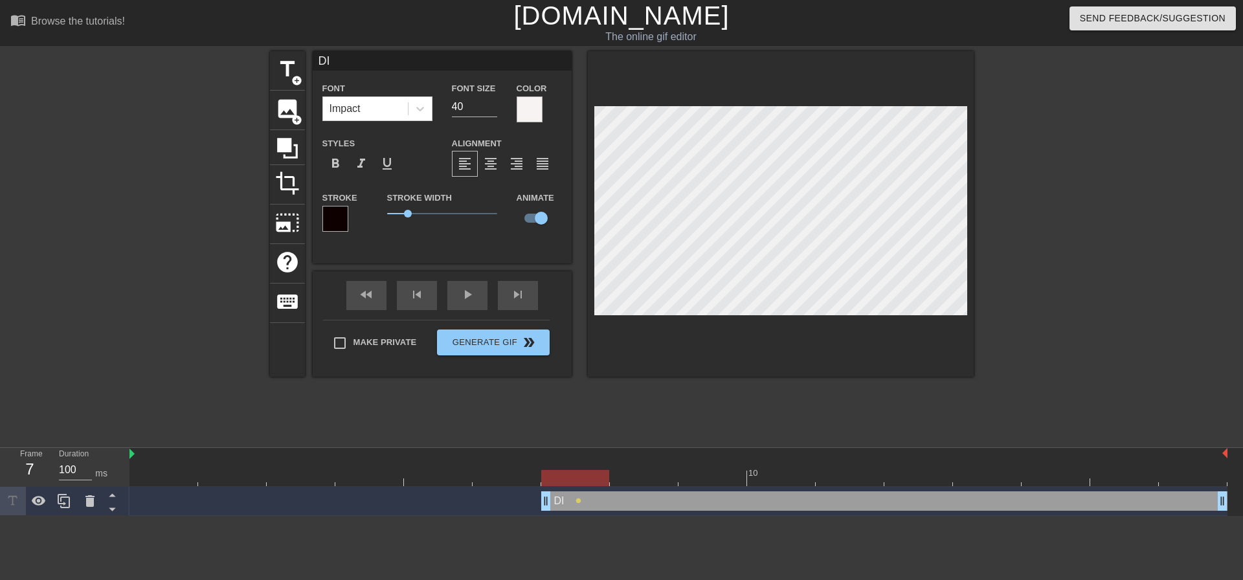
type input "D"
type textarea "D"
type input "D"
type textarea "D"
type input "D I"
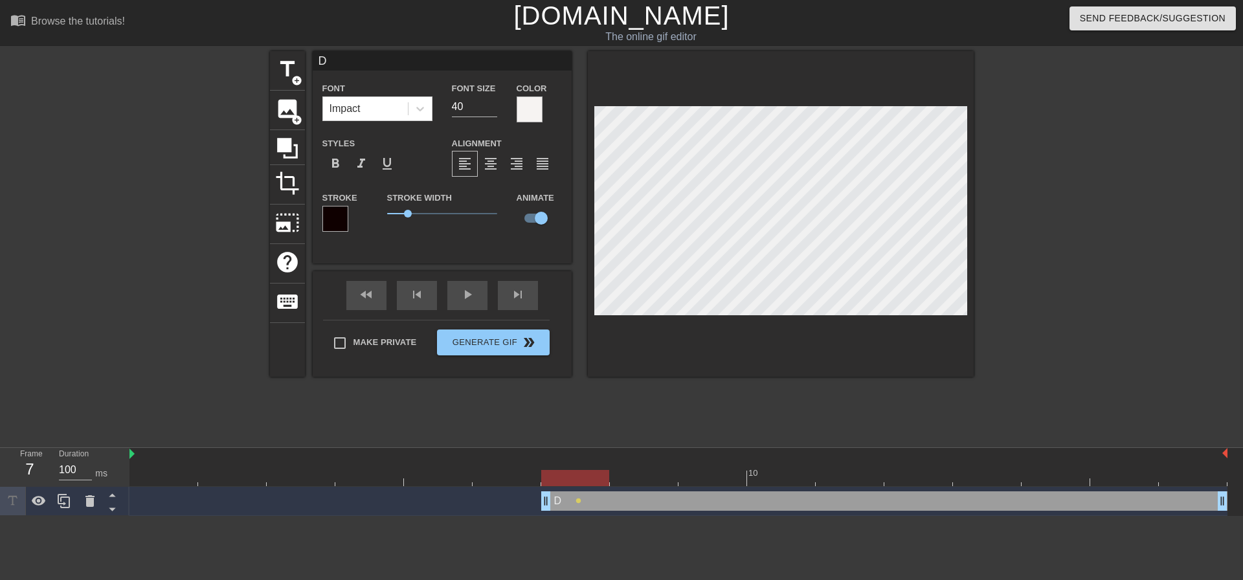
type textarea "D I"
type input "D IE"
type textarea "D IE"
type input "D IE"
type textarea "D IE"
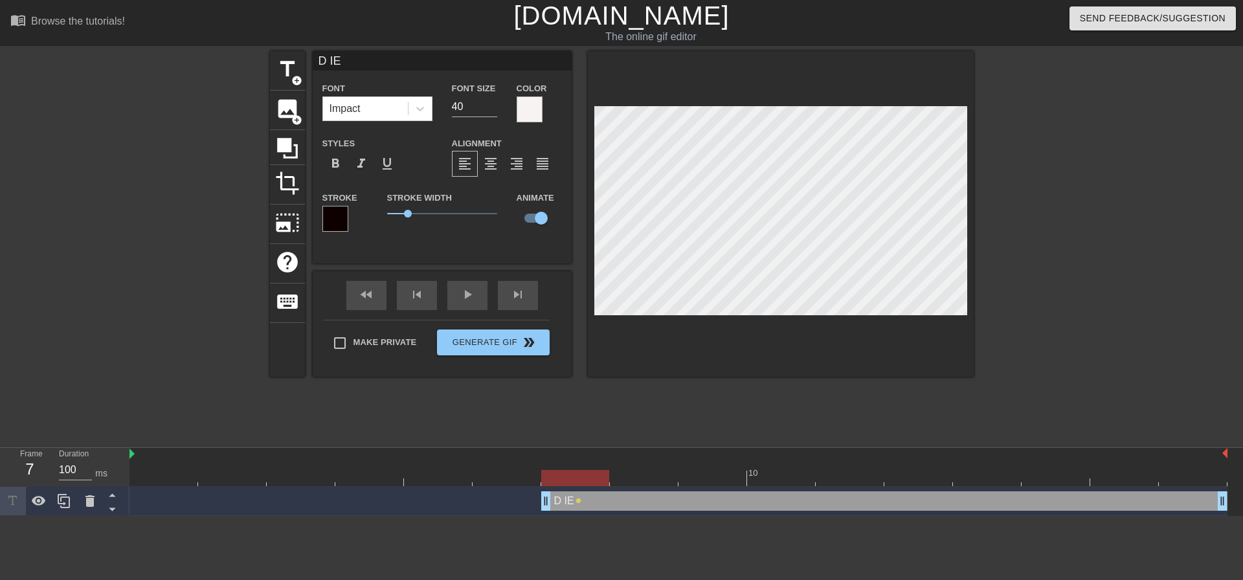
type input "D IE"
type textarea "D IE"
type input "D I"
type textarea "D I"
type input "D I"
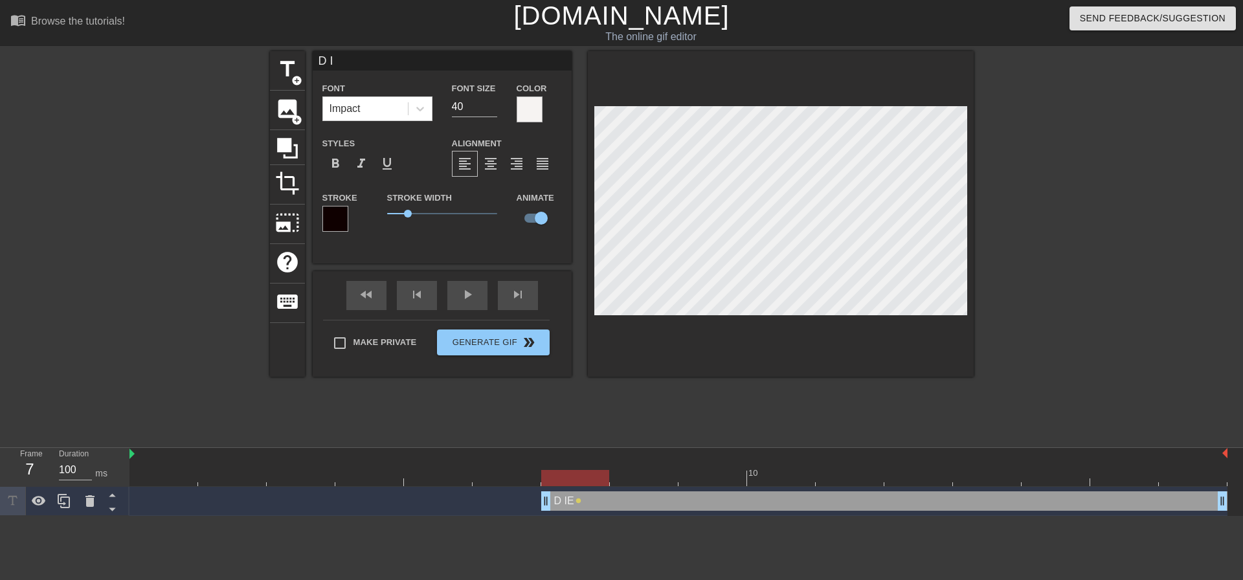
type textarea "D I"
type input "D I E"
type textarea "D I E"
click at [462, 347] on span "Generate Gif double_arrow" at bounding box center [493, 343] width 102 height 16
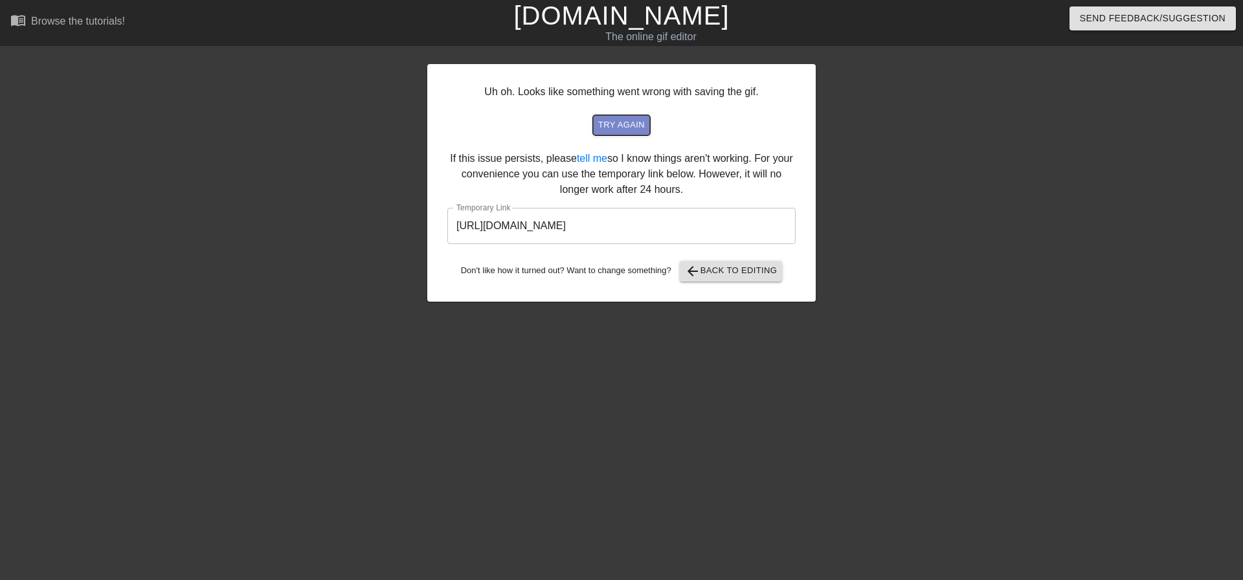
click at [620, 121] on span "try again" at bounding box center [621, 125] width 47 height 15
click at [718, 266] on span "arrow_back Back to Editing" at bounding box center [731, 272] width 93 height 16
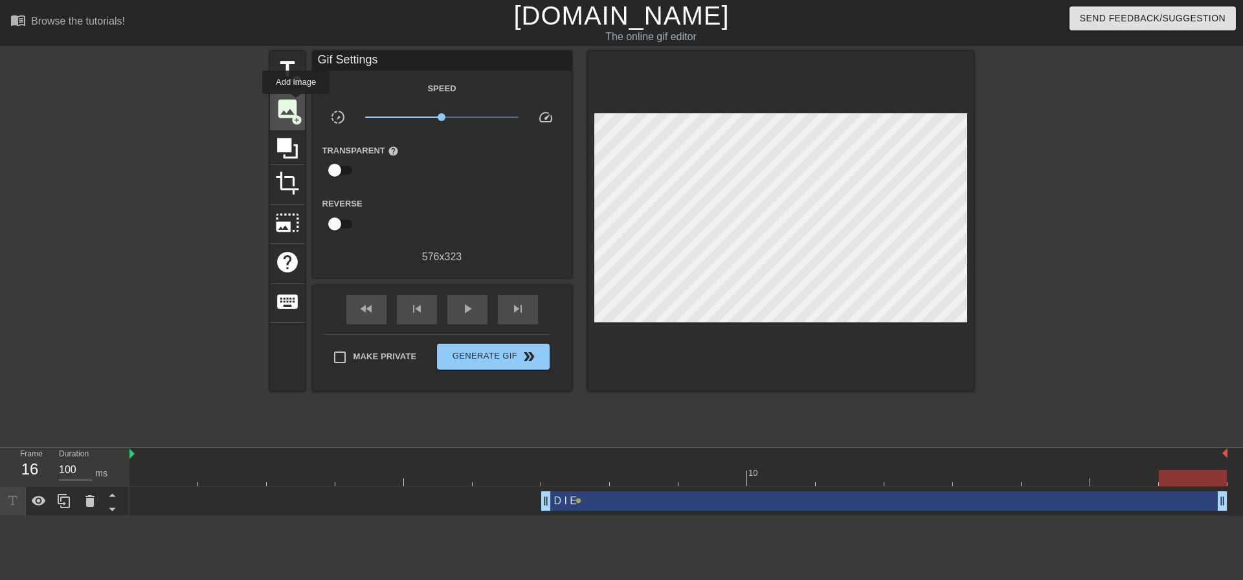
click at [296, 103] on span "image" at bounding box center [287, 108] width 25 height 25
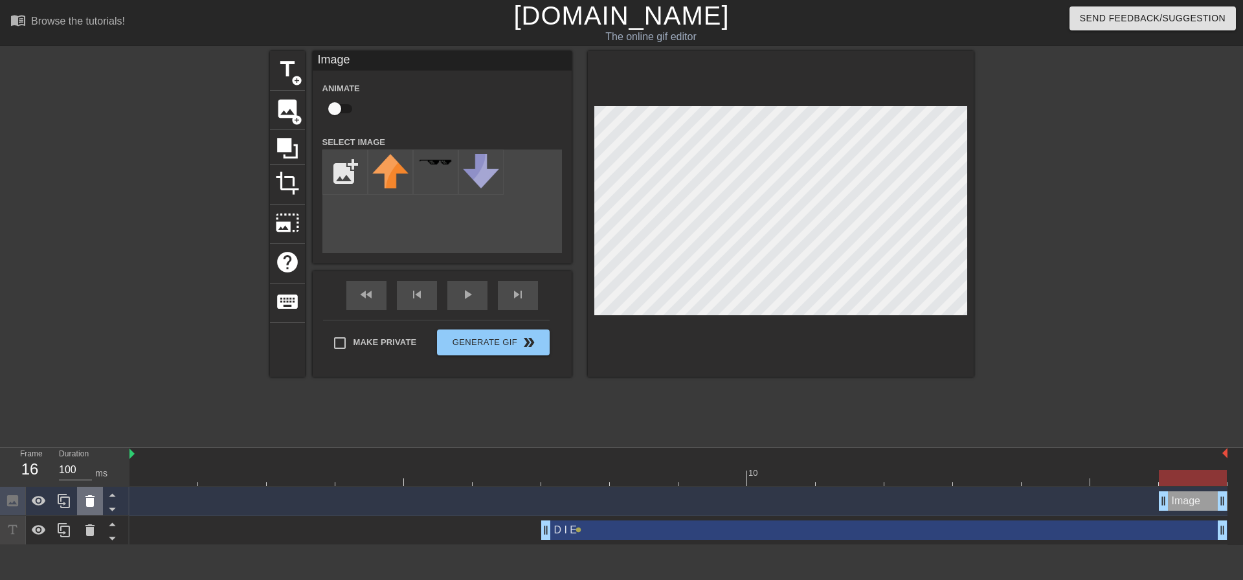
click at [87, 502] on icon at bounding box center [89, 501] width 9 height 12
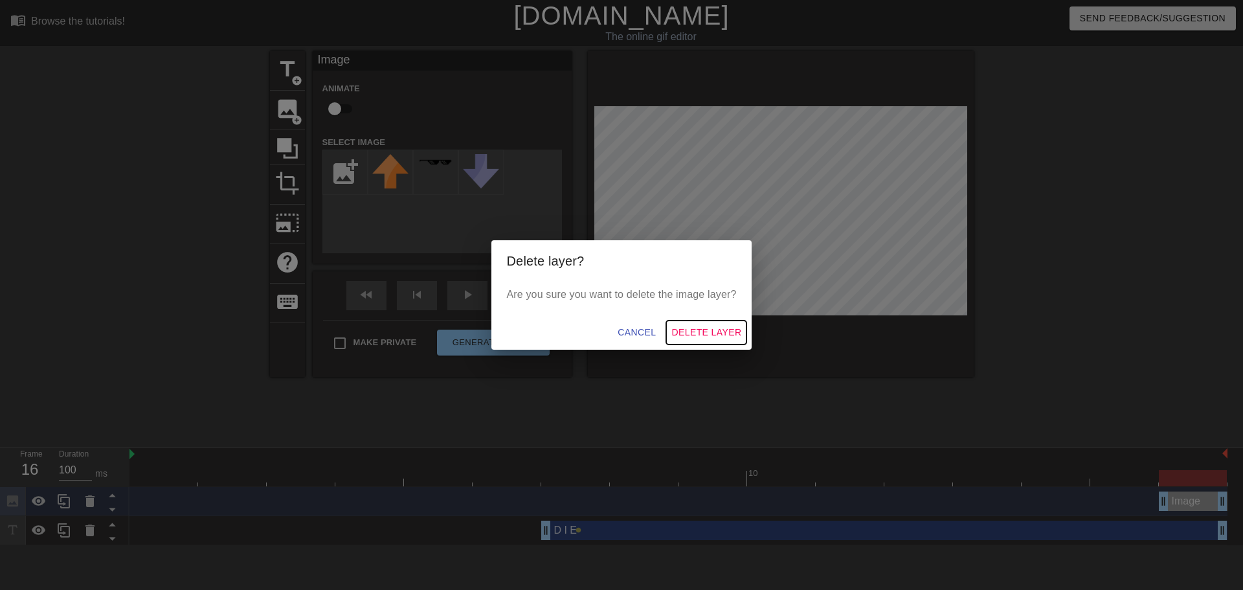
click at [713, 336] on span "Delete Layer" at bounding box center [707, 332] width 70 height 16
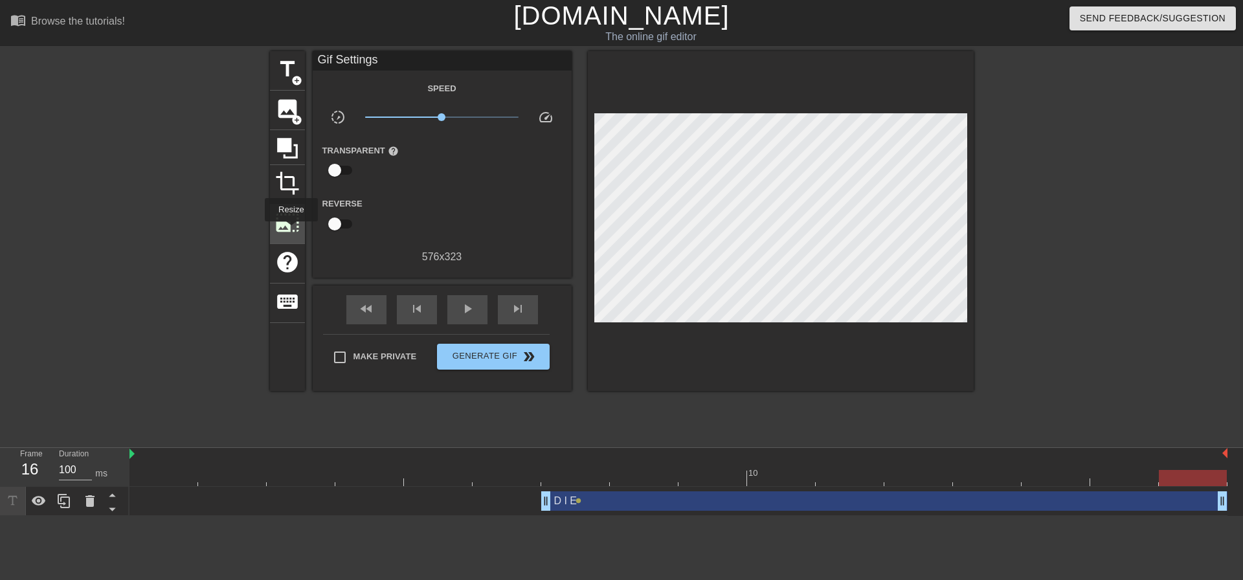
click at [290, 231] on span "photo_size_select_large" at bounding box center [287, 222] width 25 height 25
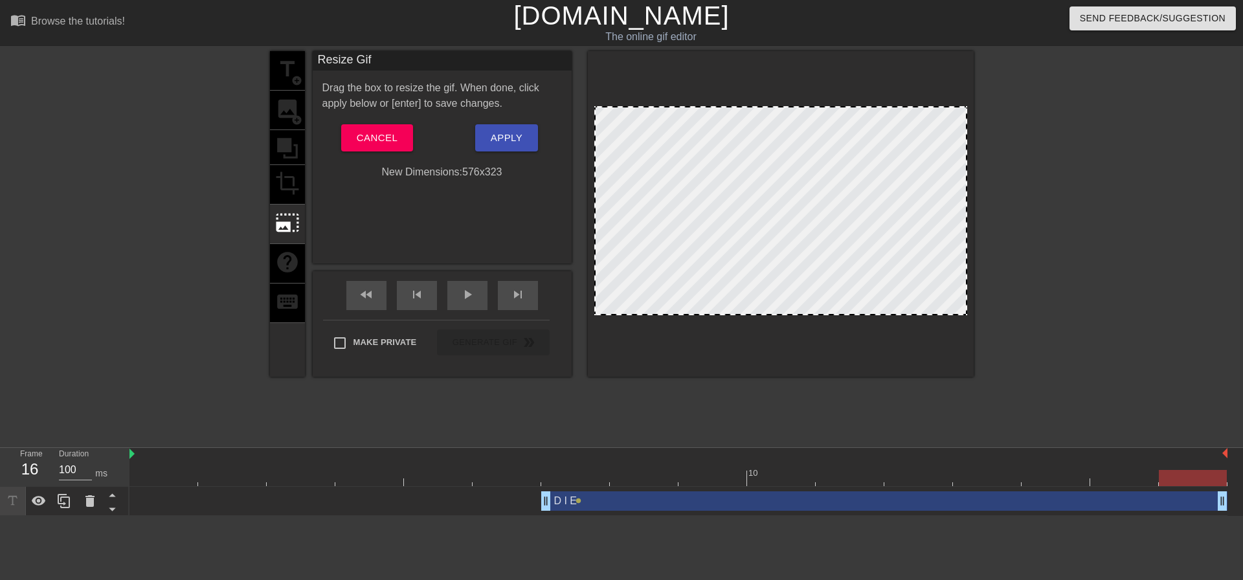
drag, startPoint x: 604, startPoint y: 314, endPoint x: 655, endPoint y: 341, distance: 57.1
click at [655, 341] on div at bounding box center [781, 214] width 386 height 326
click at [288, 256] on div "title add_circle image add_circle crop photo_size_select_large help keyboard" at bounding box center [287, 214] width 35 height 326
click at [292, 216] on span "photo_size_select_large" at bounding box center [287, 222] width 25 height 25
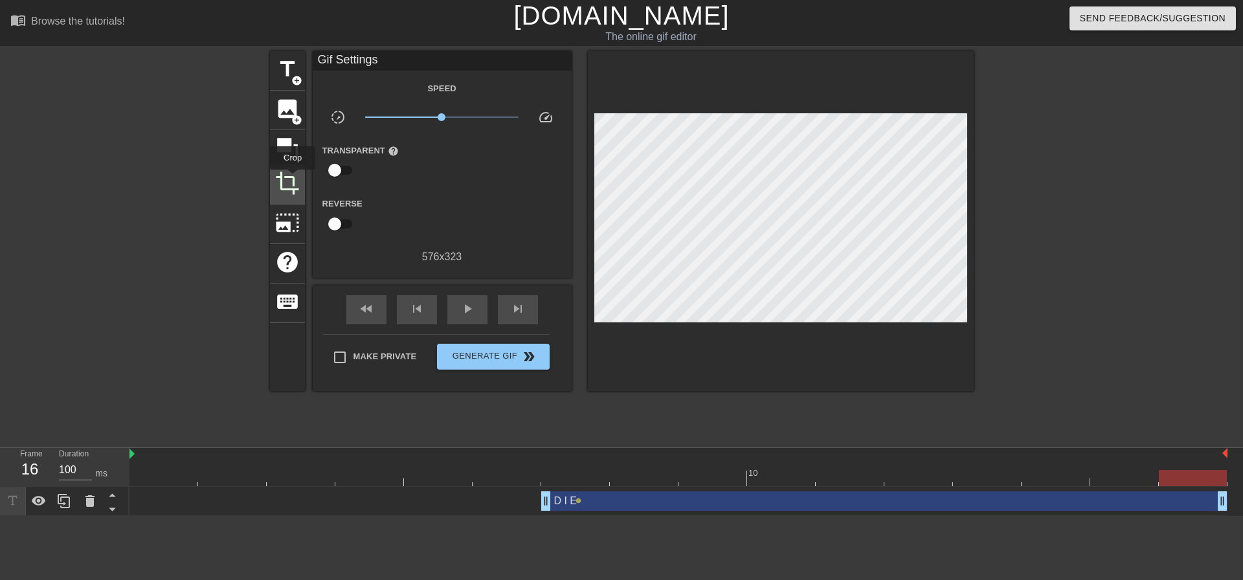
click at [293, 179] on span "crop" at bounding box center [287, 183] width 25 height 25
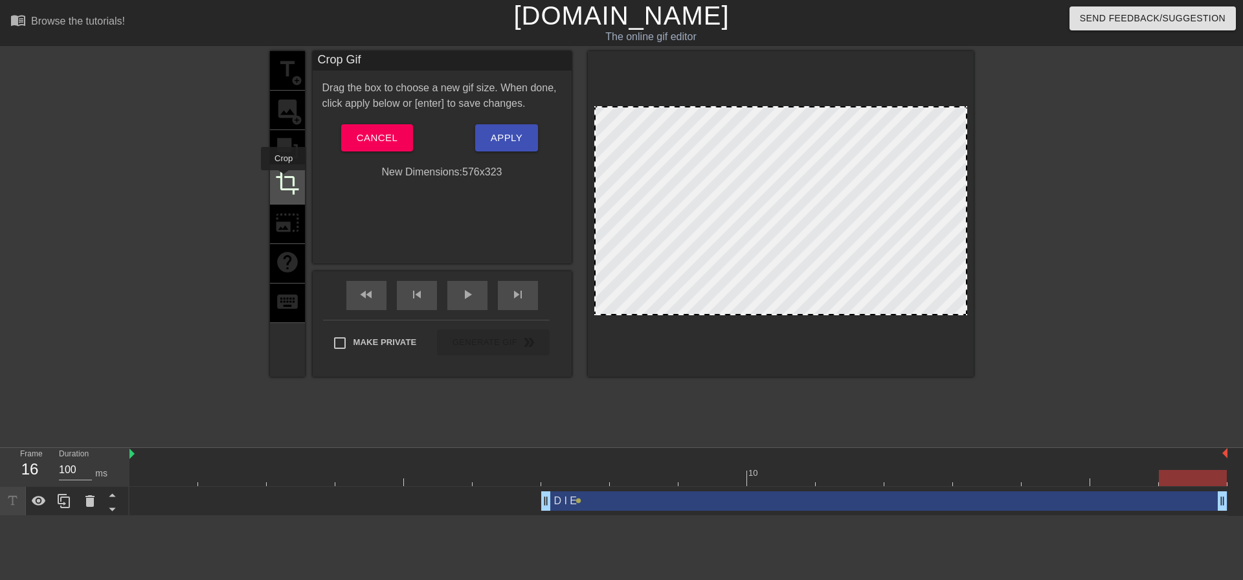
click at [284, 179] on span "crop" at bounding box center [287, 183] width 25 height 25
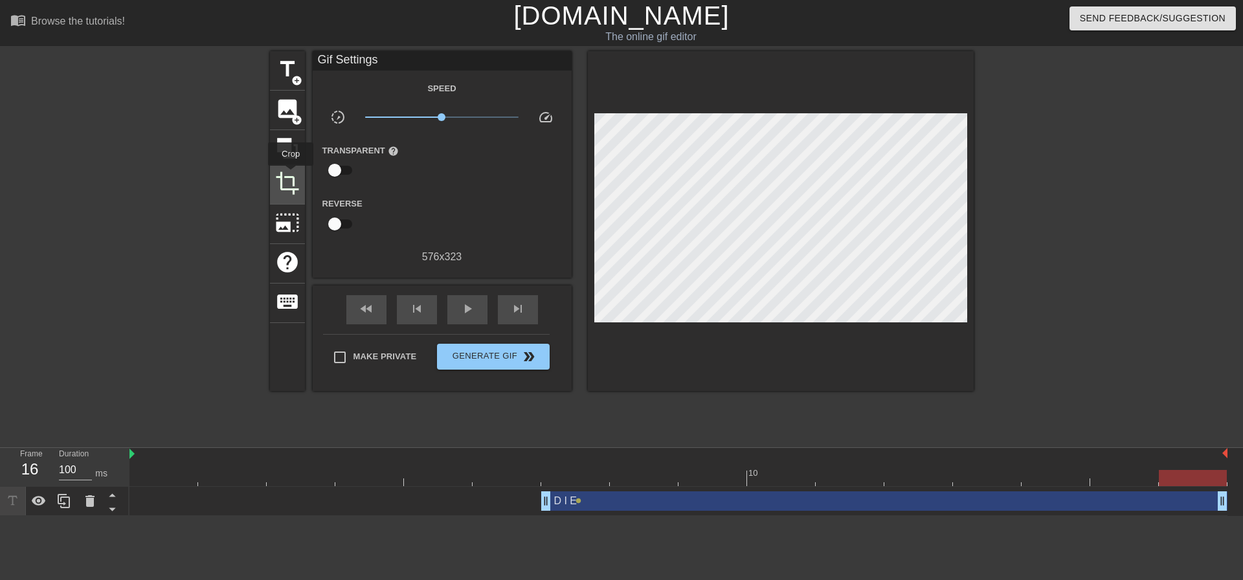
click at [291, 175] on span "crop" at bounding box center [287, 183] width 25 height 25
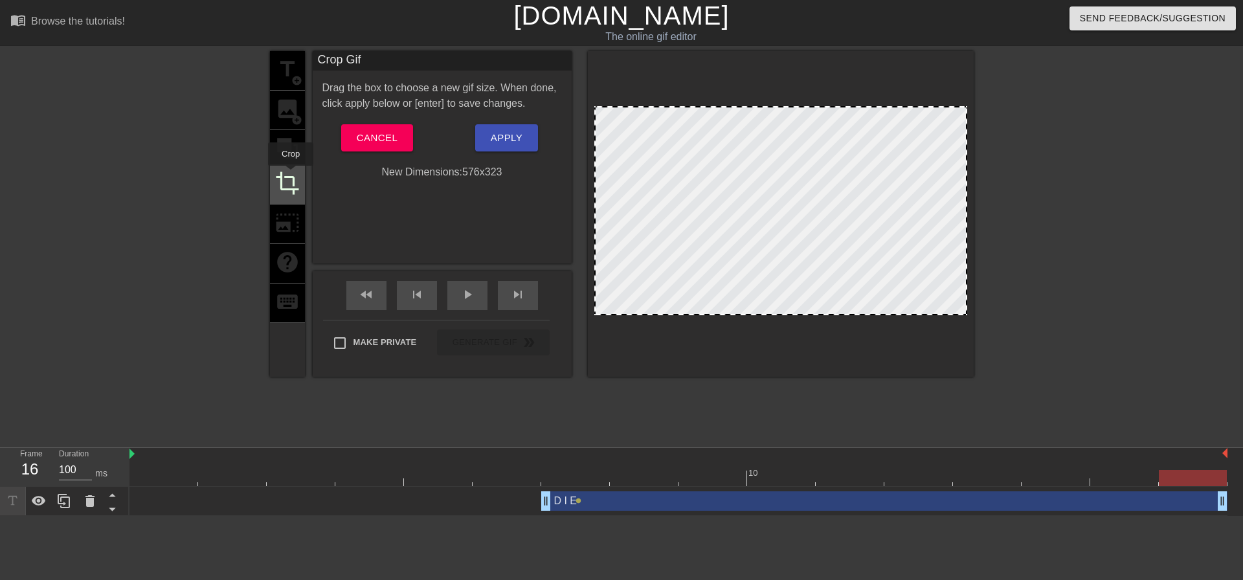
click at [291, 175] on span "crop" at bounding box center [287, 183] width 25 height 25
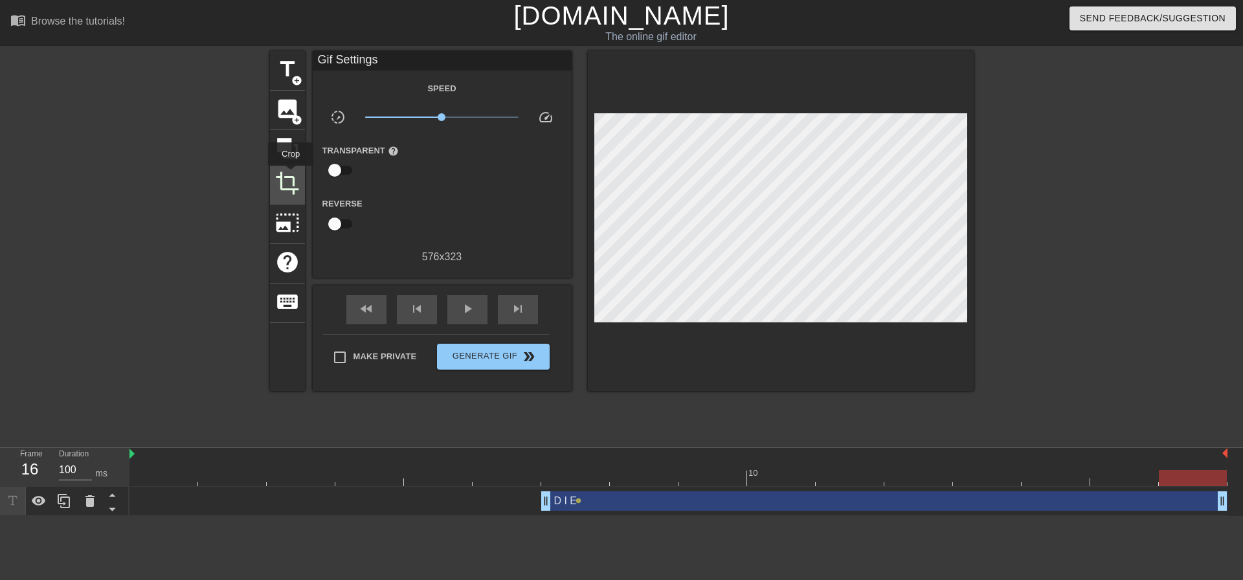
click at [291, 175] on span "crop" at bounding box center [287, 183] width 25 height 25
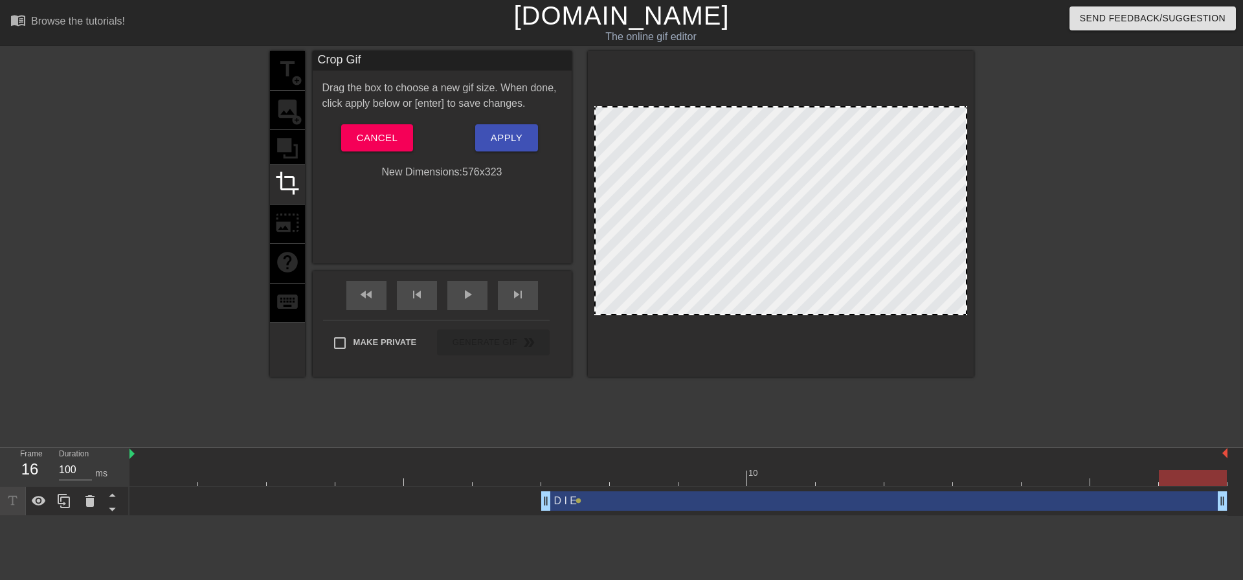
drag, startPoint x: 594, startPoint y: 236, endPoint x: 365, endPoint y: 226, distance: 230.1
click at [370, 226] on div "title add_circle image add_circle crop photo_size_select_large help keyboard Cr…" at bounding box center [622, 214] width 704 height 326
click at [364, 139] on span "Cancel" at bounding box center [377, 138] width 41 height 17
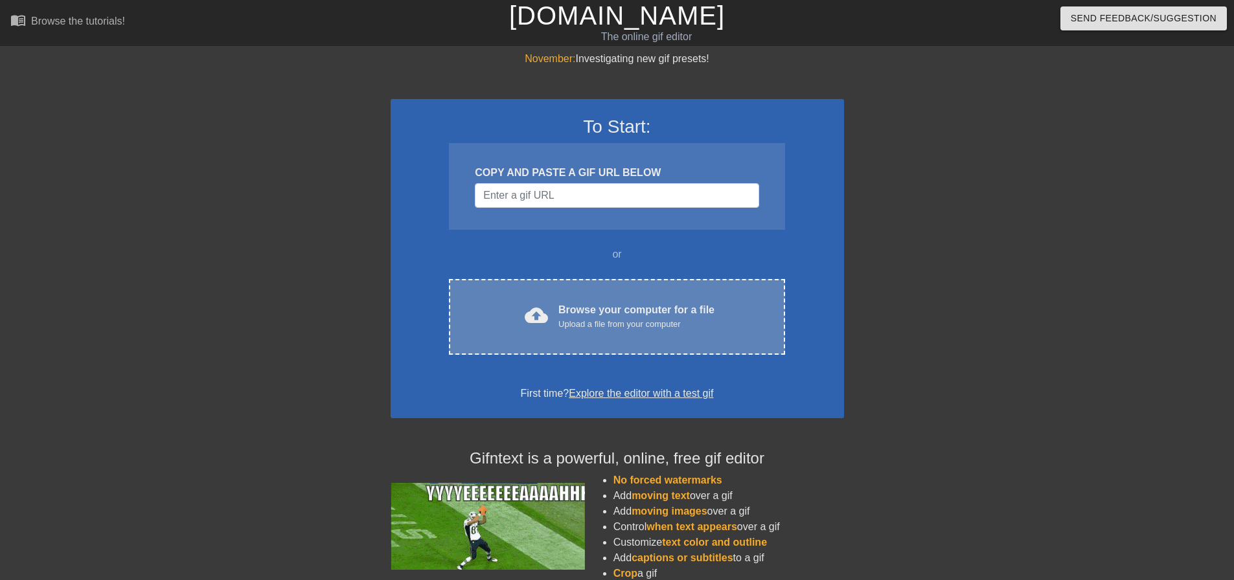
click at [515, 299] on div "cloud_upload Browse your computer for a file Upload a file from your computer C…" at bounding box center [616, 317] width 335 height 76
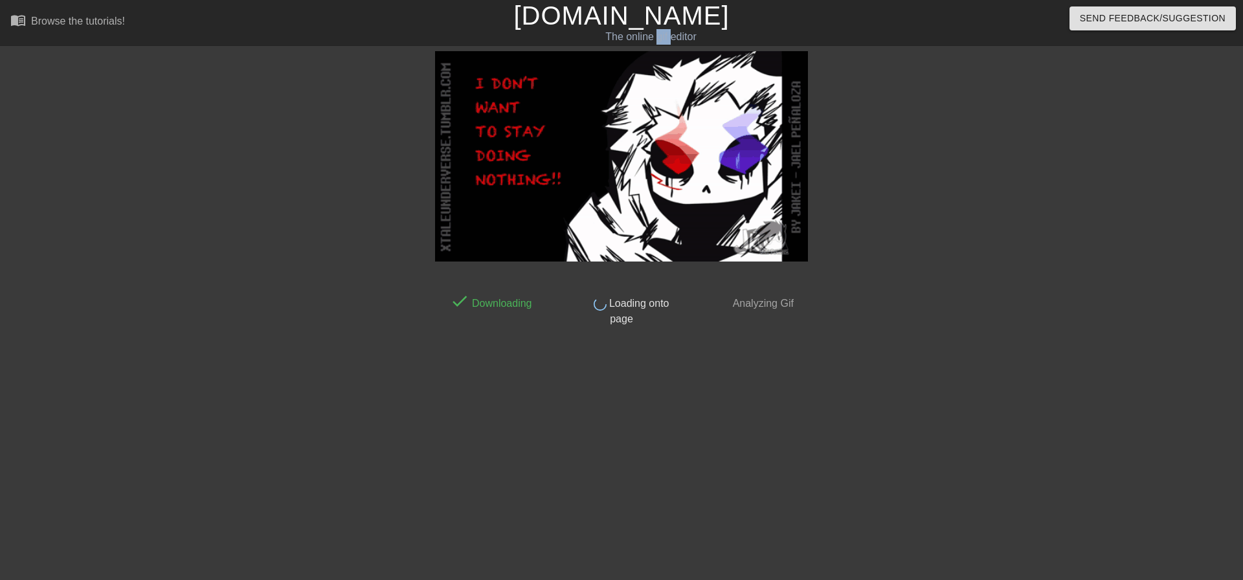
drag, startPoint x: 657, startPoint y: 34, endPoint x: 670, endPoint y: 38, distance: 12.9
click at [670, 38] on div "The online gif editor" at bounding box center [651, 37] width 460 height 16
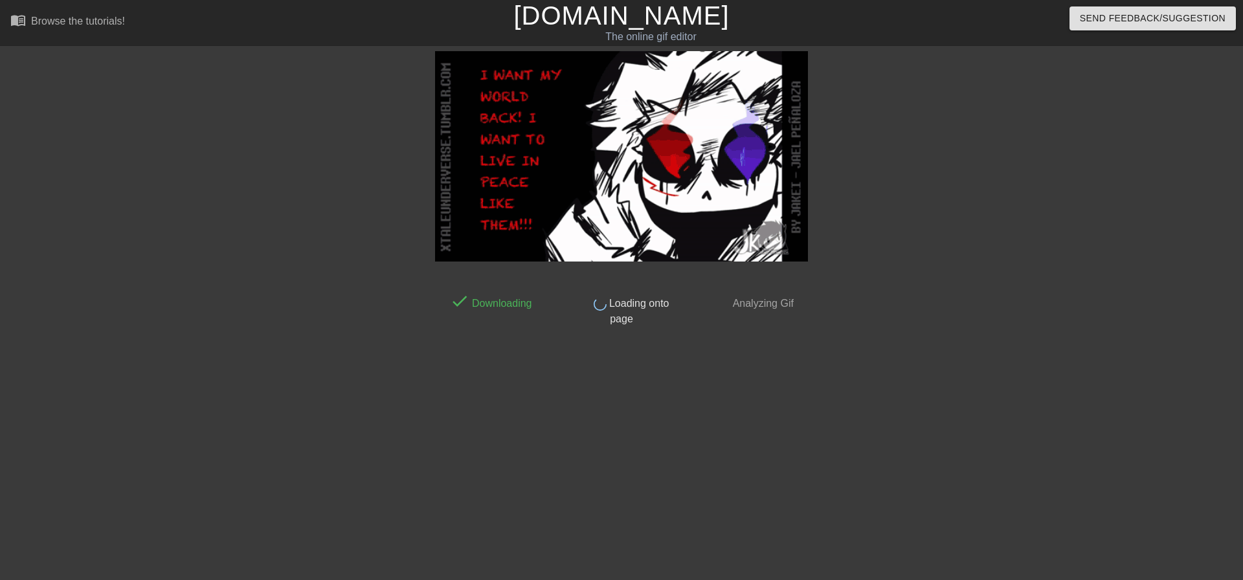
click at [703, 37] on div "The online gif editor" at bounding box center [651, 37] width 460 height 16
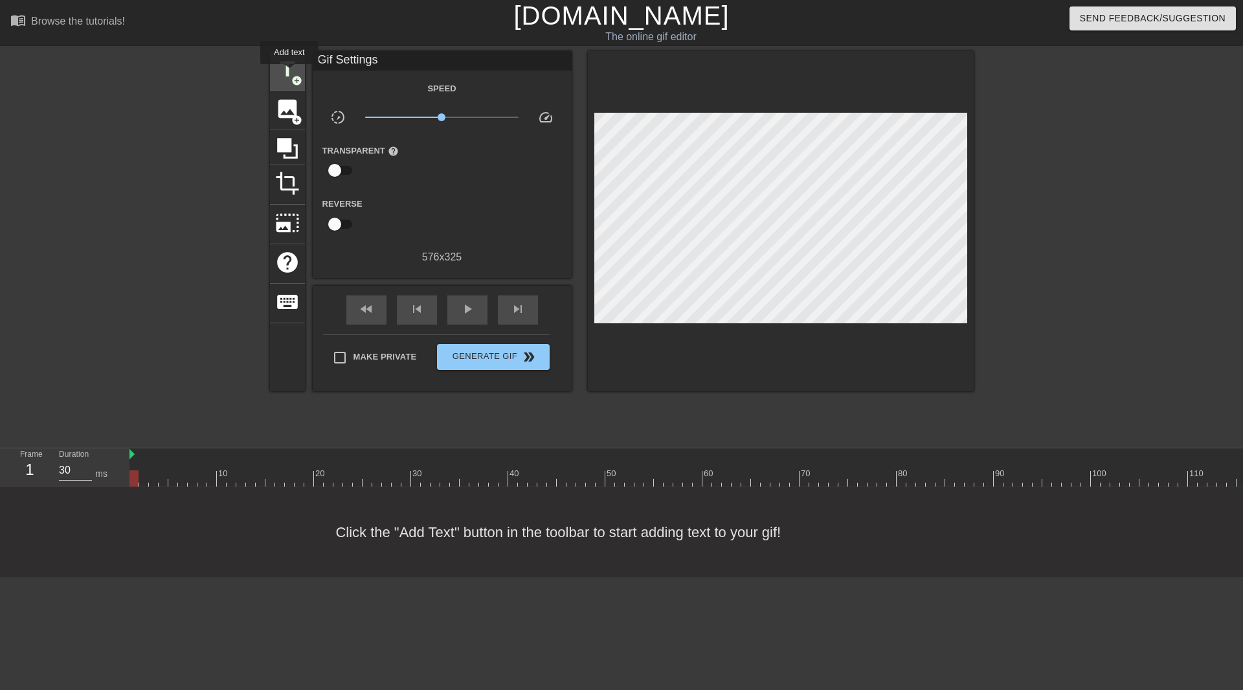
click at [289, 73] on span "title" at bounding box center [287, 69] width 25 height 25
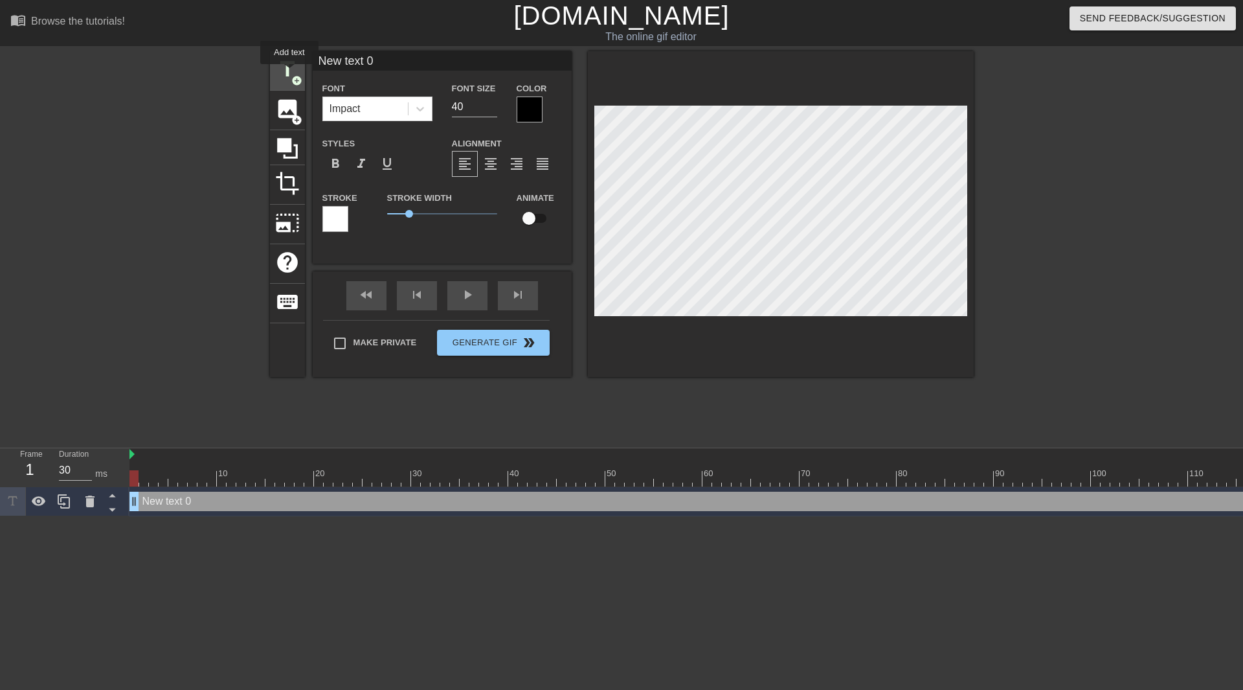
click at [289, 73] on span "title" at bounding box center [287, 69] width 25 height 25
type input "New text 1"
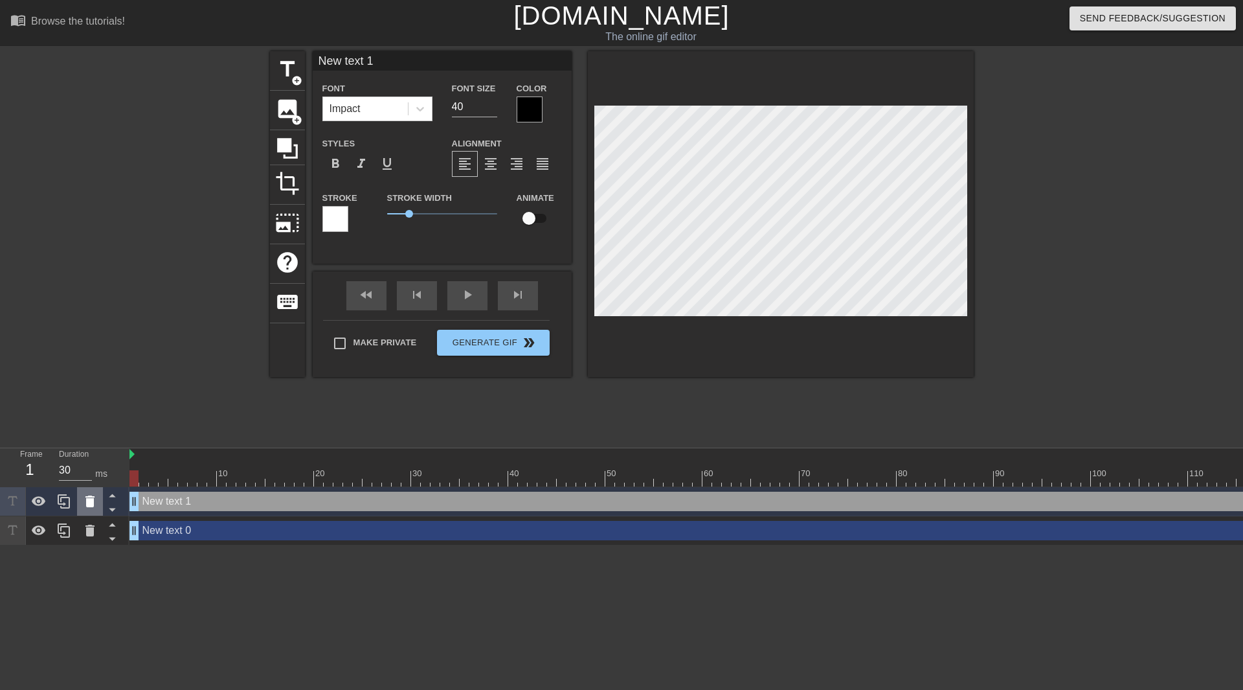
click at [85, 505] on icon at bounding box center [90, 501] width 16 height 16
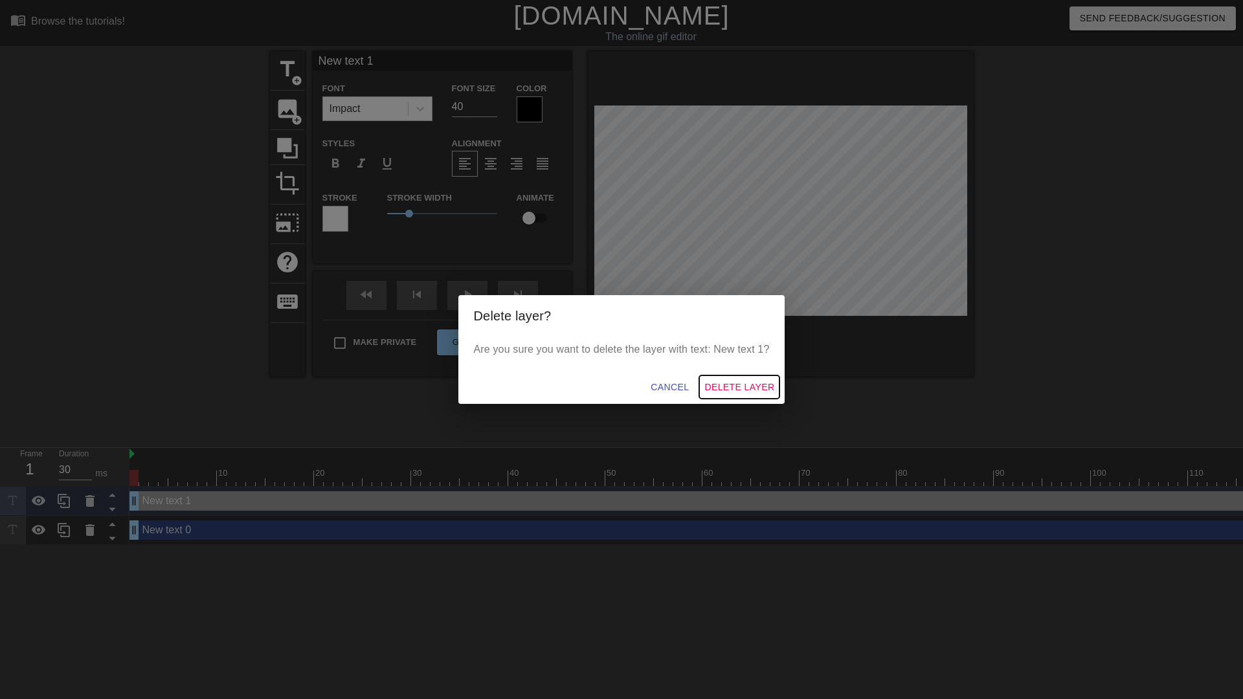
click at [730, 390] on span "Delete Layer" at bounding box center [740, 387] width 70 height 16
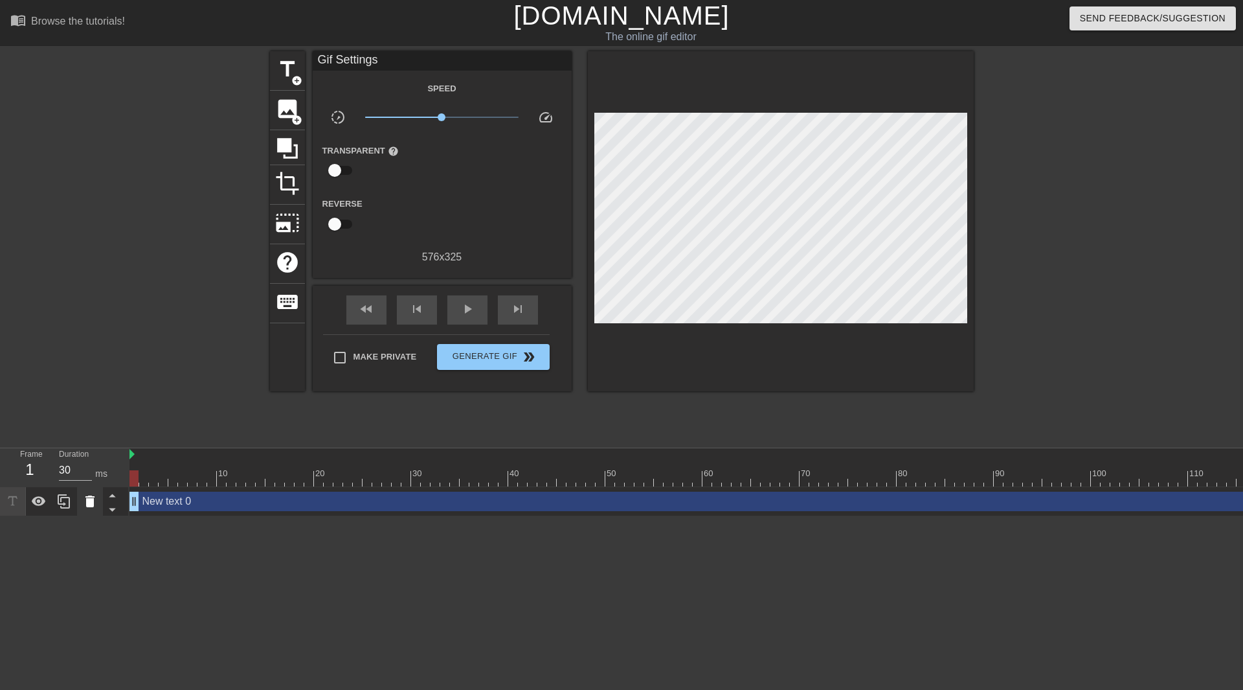
click at [91, 503] on icon at bounding box center [89, 501] width 9 height 12
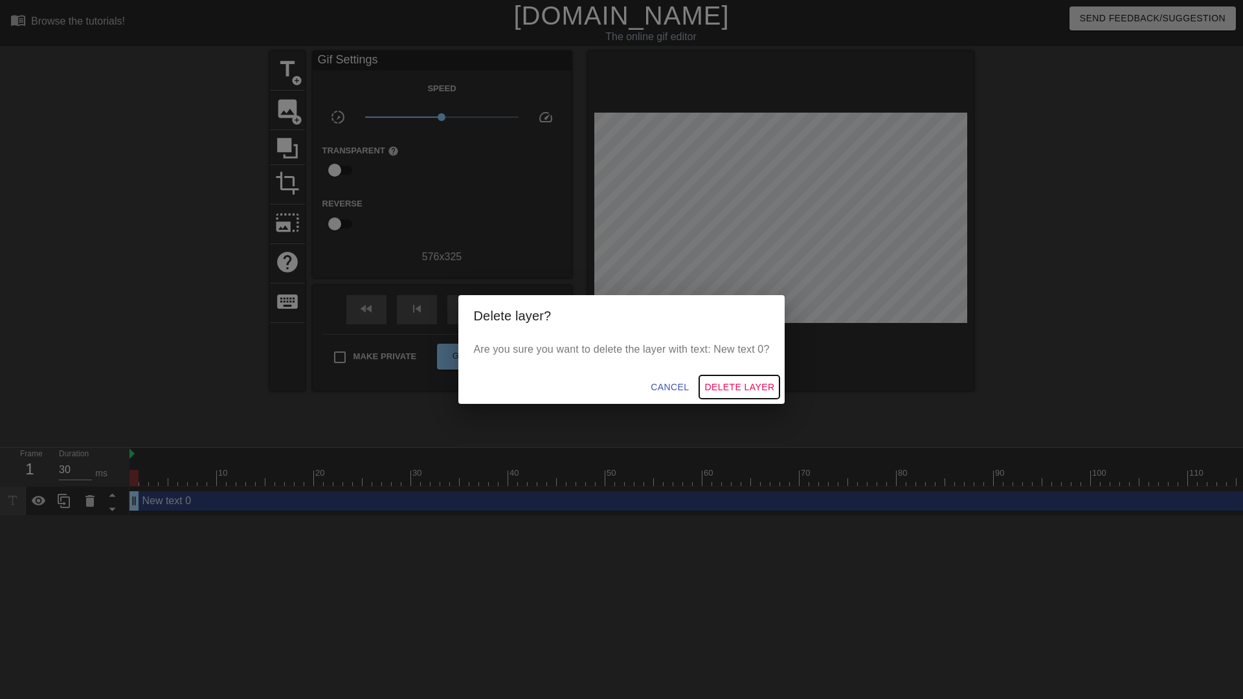
click at [725, 388] on span "Delete Layer" at bounding box center [740, 387] width 70 height 16
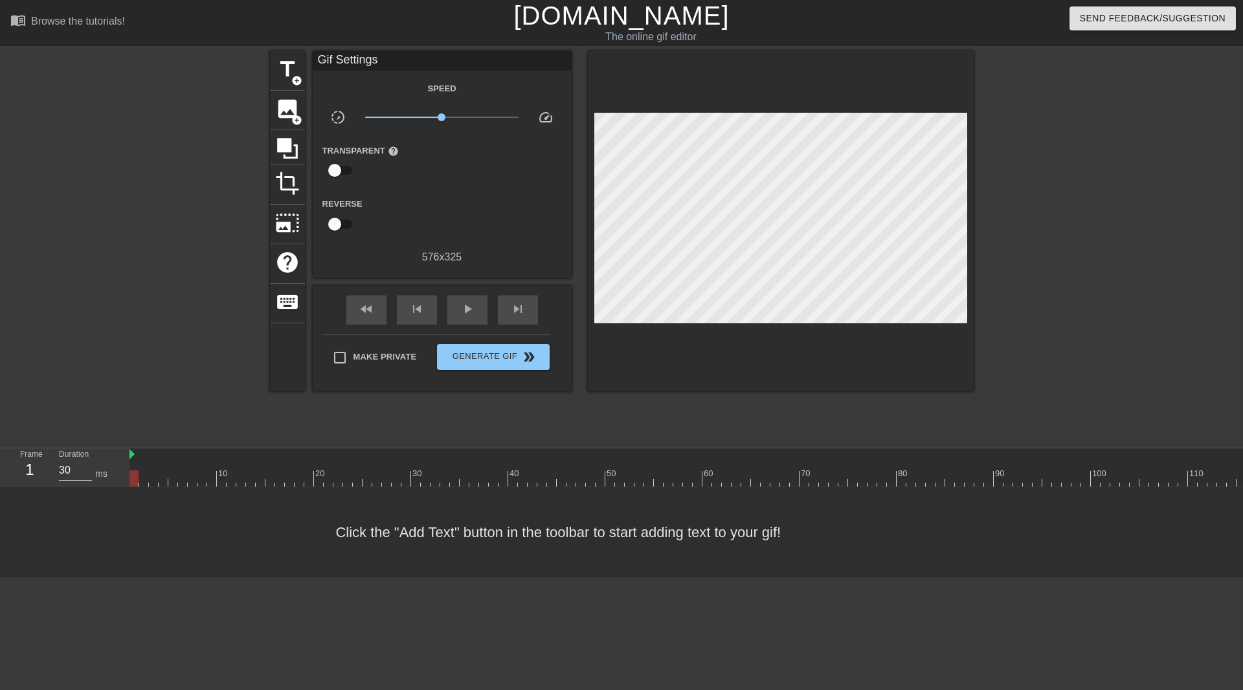
drag, startPoint x: 304, startPoint y: 63, endPoint x: 337, endPoint y: 70, distance: 33.7
click at [337, 70] on div "title add_circle image add_circle crop photo_size_select_large help keyboard Gi…" at bounding box center [622, 221] width 704 height 340
click at [338, 61] on div "Gif Settings" at bounding box center [442, 60] width 259 height 19
drag, startPoint x: 447, startPoint y: 117, endPoint x: 442, endPoint y: 120, distance: 6.7
click at [442, 120] on span "x0.989" at bounding box center [441, 117] width 153 height 16
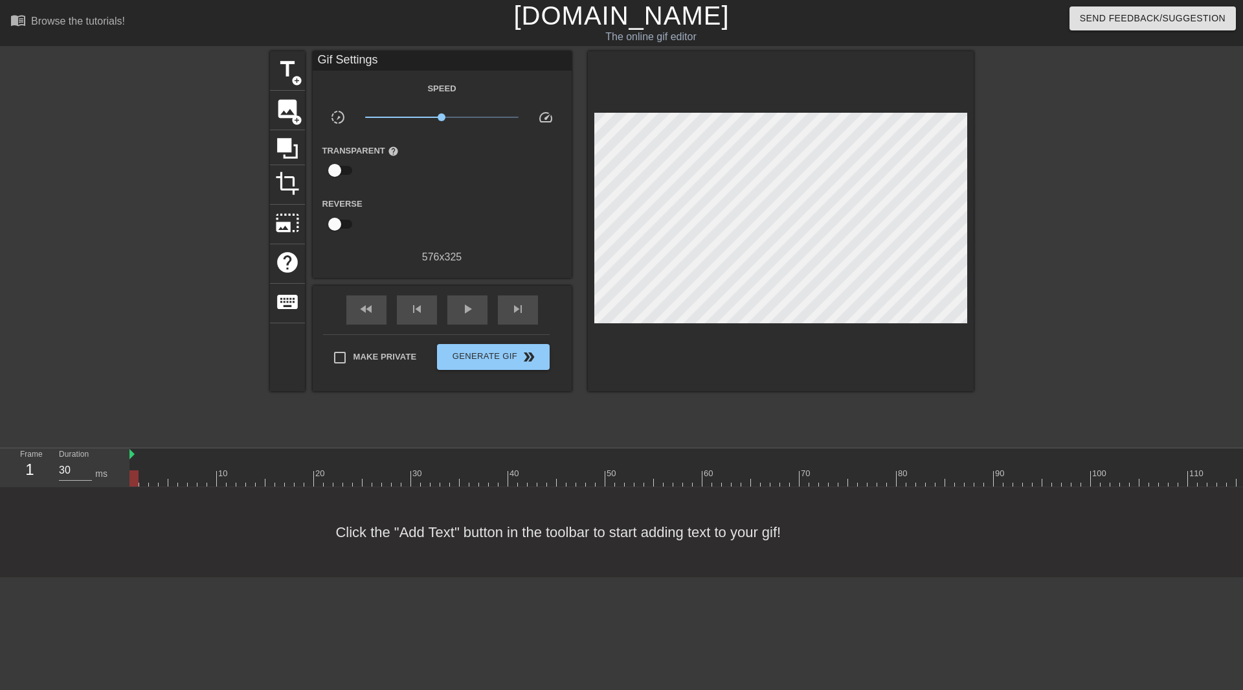
click at [548, 111] on span "speed" at bounding box center [546, 117] width 16 height 16
click at [547, 114] on span "speed" at bounding box center [546, 117] width 16 height 16
click at [442, 121] on span "x1.01" at bounding box center [441, 117] width 153 height 16
drag, startPoint x: 561, startPoint y: 486, endPoint x: 679, endPoint y: 478, distance: 118.2
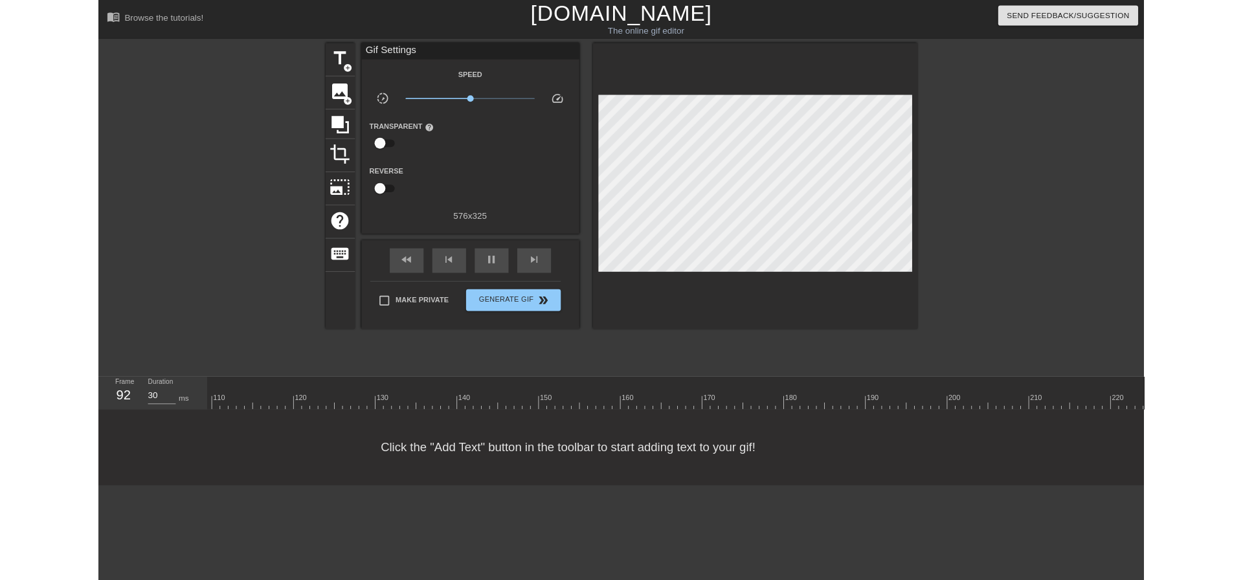
scroll to position [11, 1211]
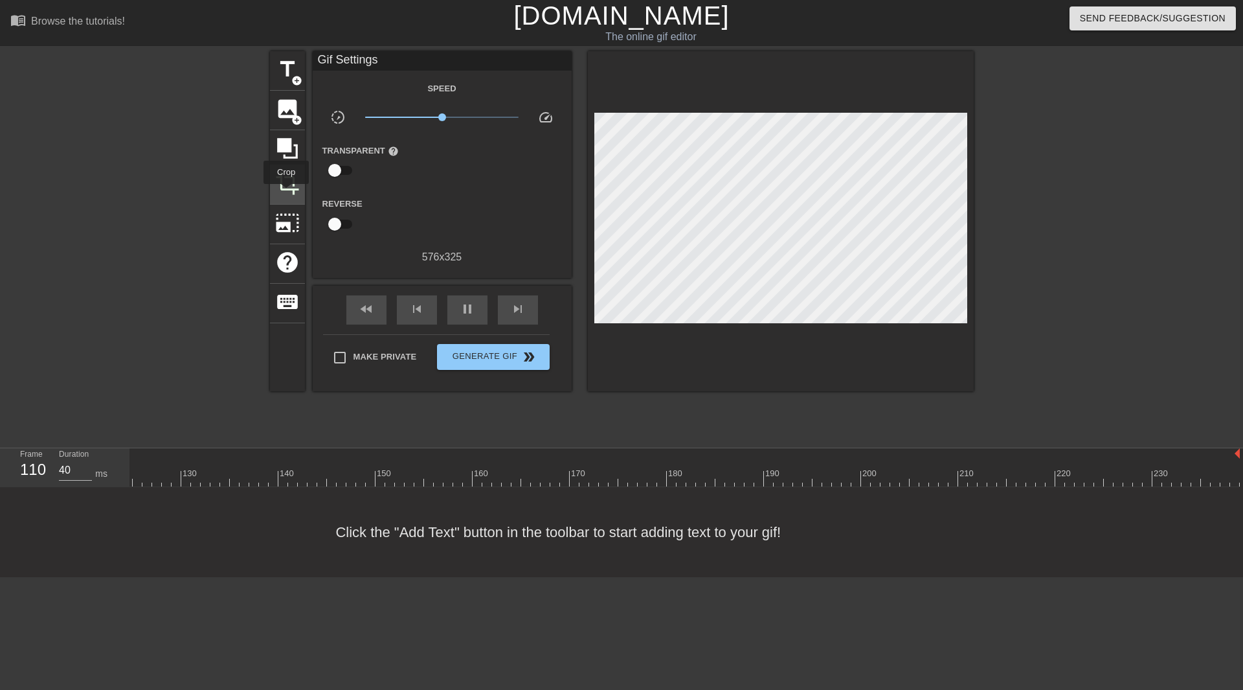
click at [287, 192] on span "crop" at bounding box center [287, 183] width 25 height 25
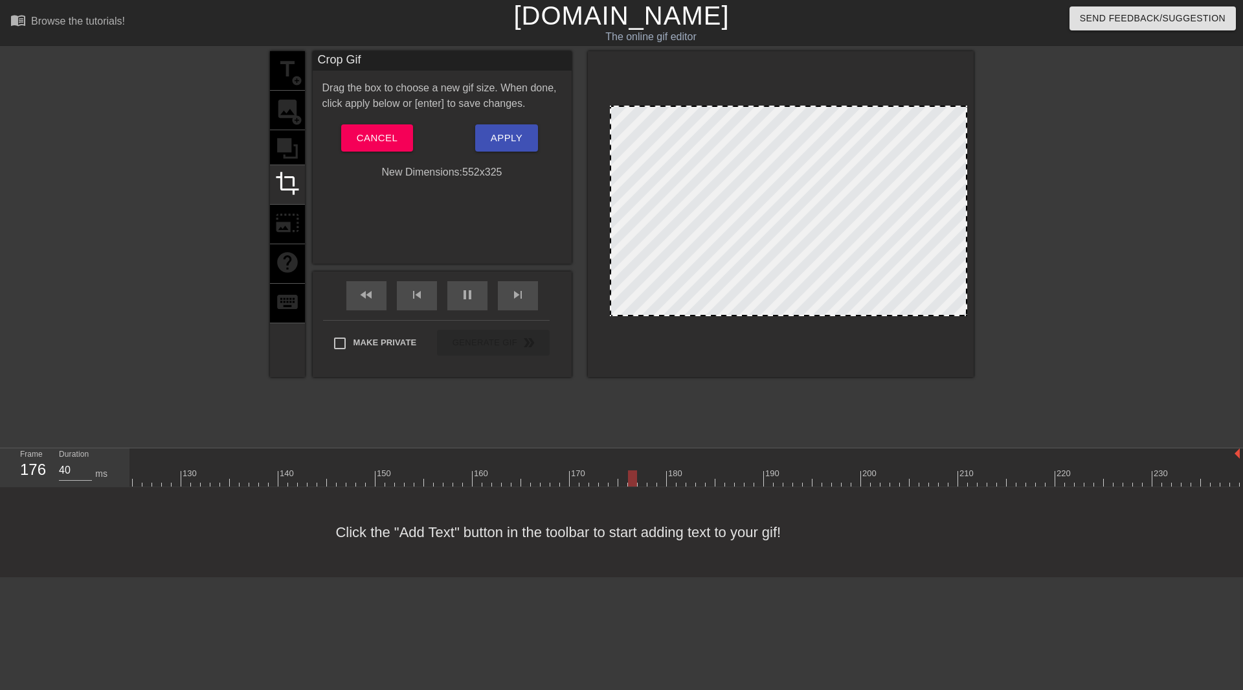
drag, startPoint x: 596, startPoint y: 235, endPoint x: 611, endPoint y: 238, distance: 15.9
drag, startPoint x: 966, startPoint y: 249, endPoint x: 945, endPoint y: 284, distance: 40.4
click at [945, 284] on div at bounding box center [945, 211] width 6 height 208
click at [518, 140] on span "Apply" at bounding box center [507, 138] width 32 height 17
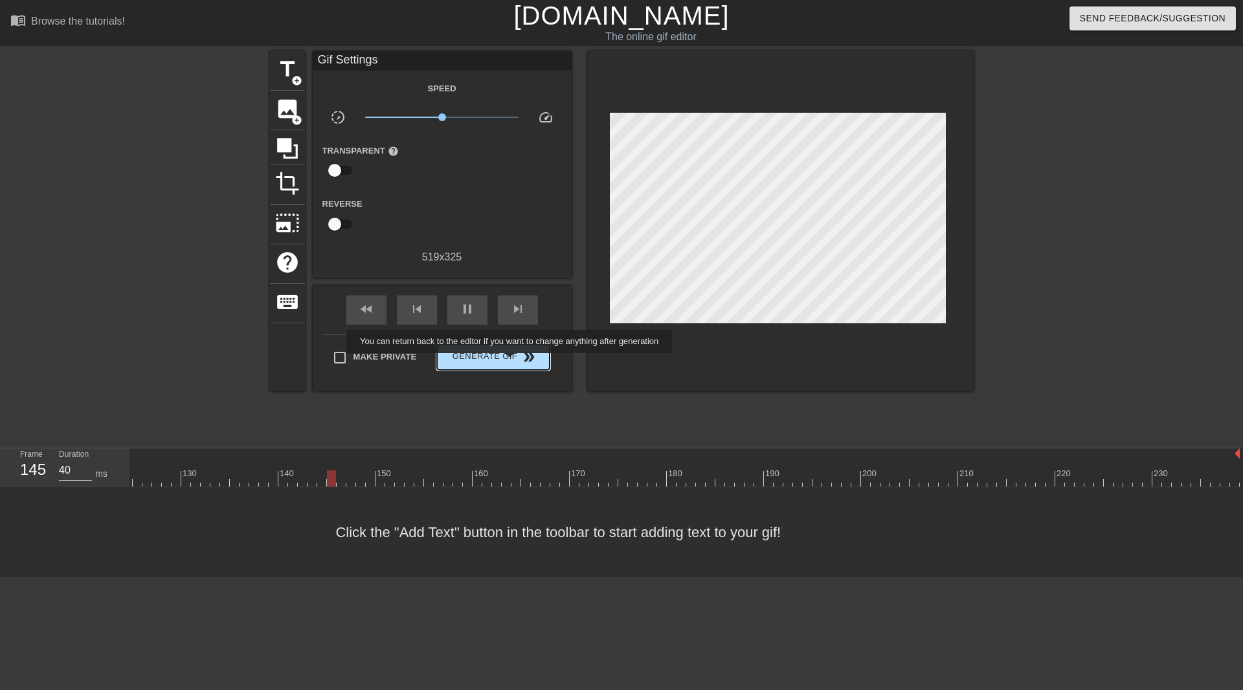
type input "30"
click at [514, 362] on span "Generate Gif double_arrow" at bounding box center [493, 357] width 102 height 16
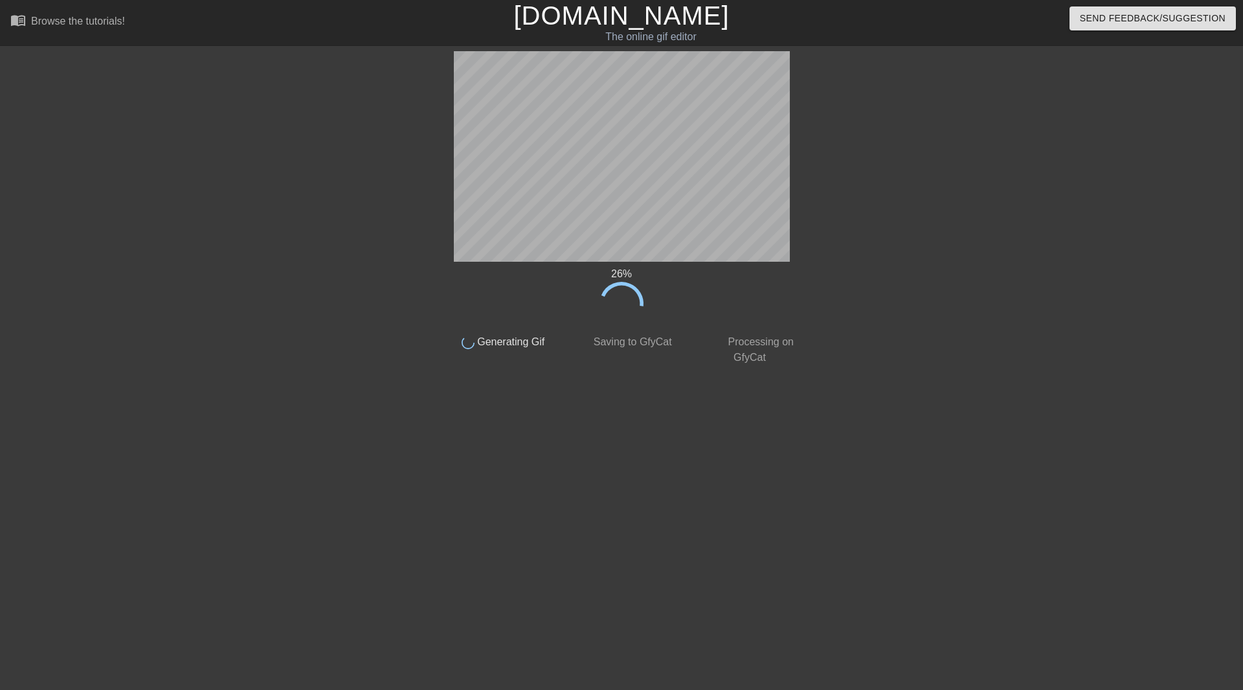
click at [622, 302] on icon at bounding box center [622, 304] width 58 height 58
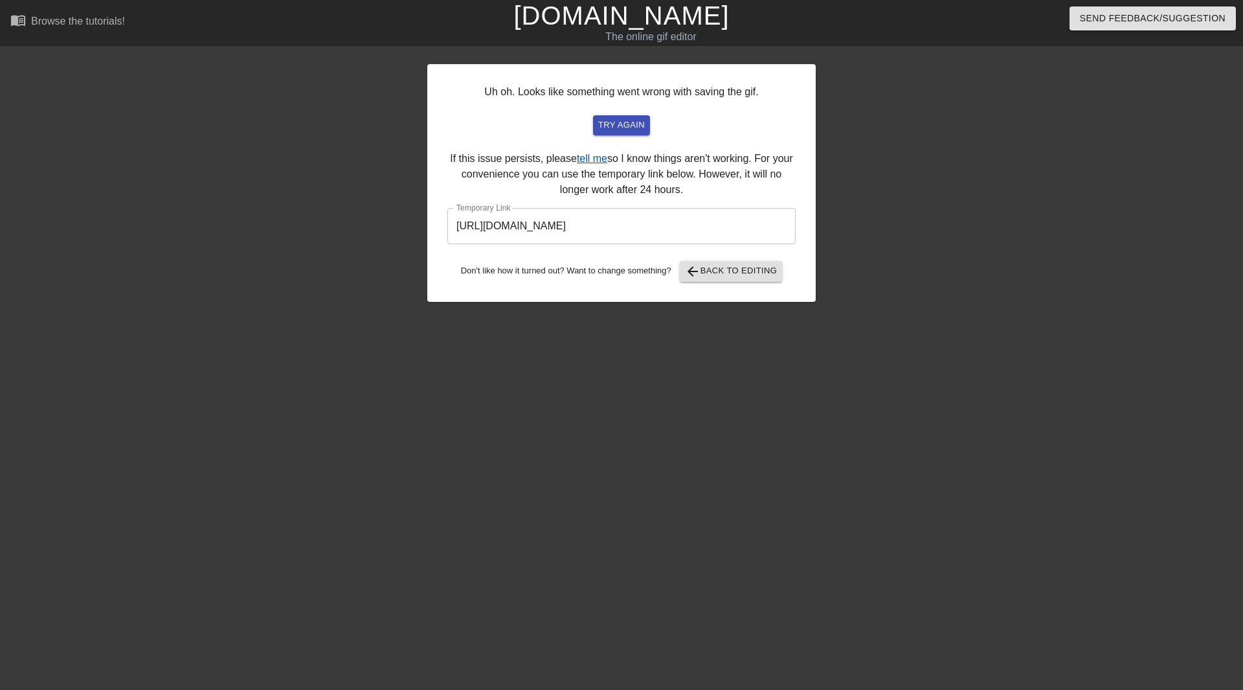
click at [600, 162] on link "tell me" at bounding box center [592, 158] width 30 height 11
